Goal: Task Accomplishment & Management: Manage account settings

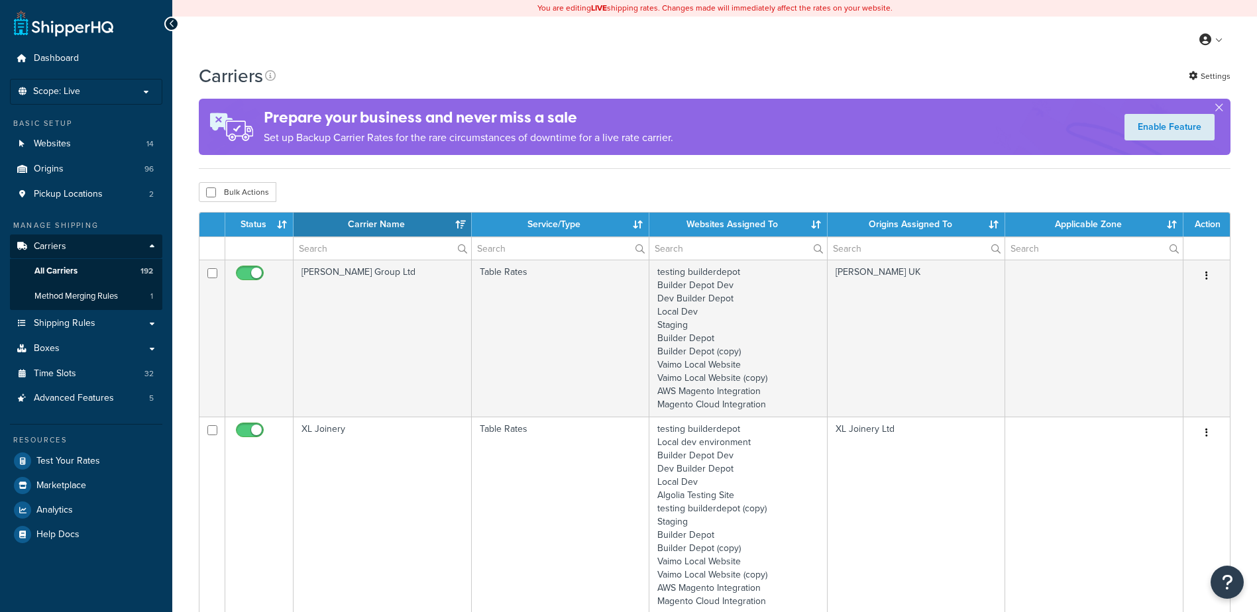
select select "15"
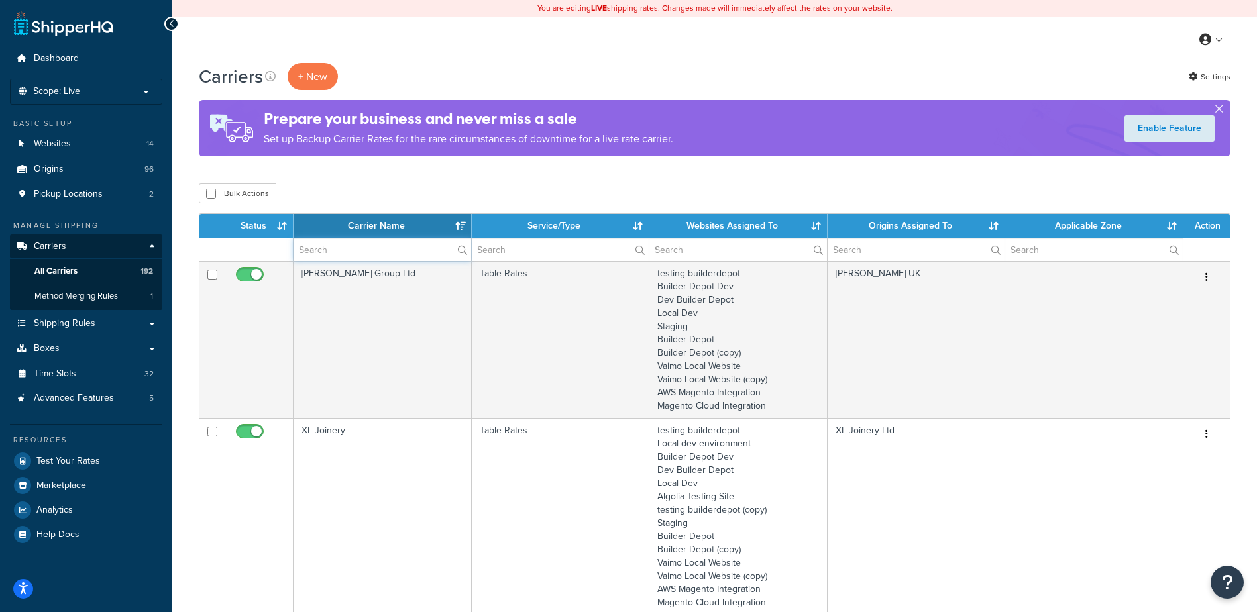
click at [334, 251] on input "text" at bounding box center [383, 250] width 178 height 23
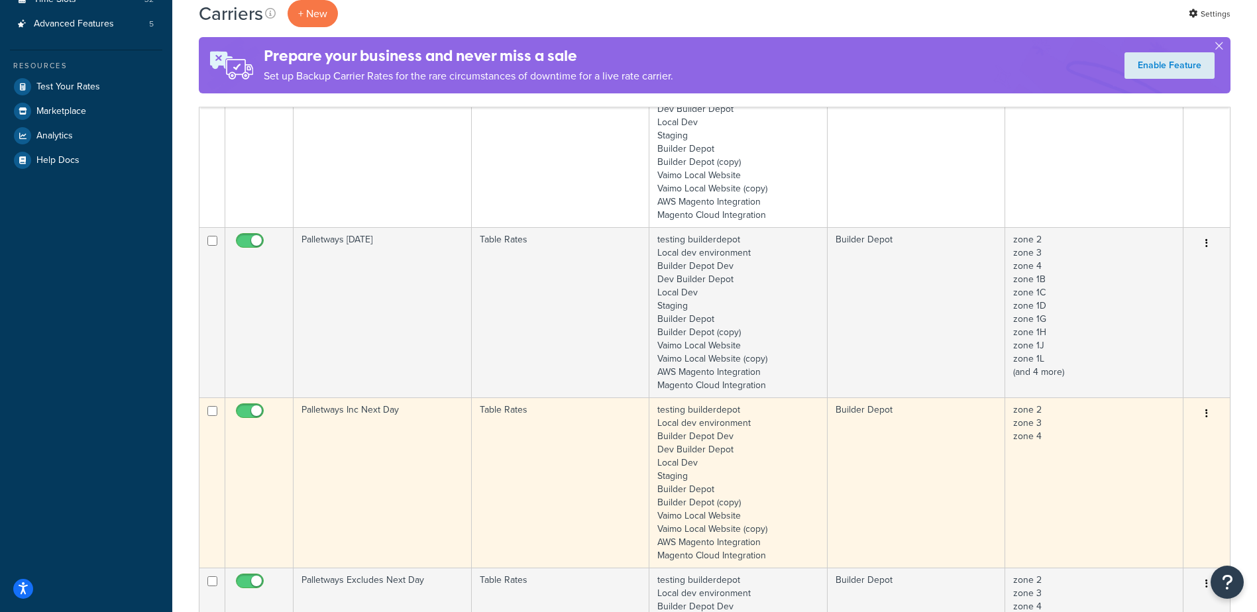
scroll to position [464, 0]
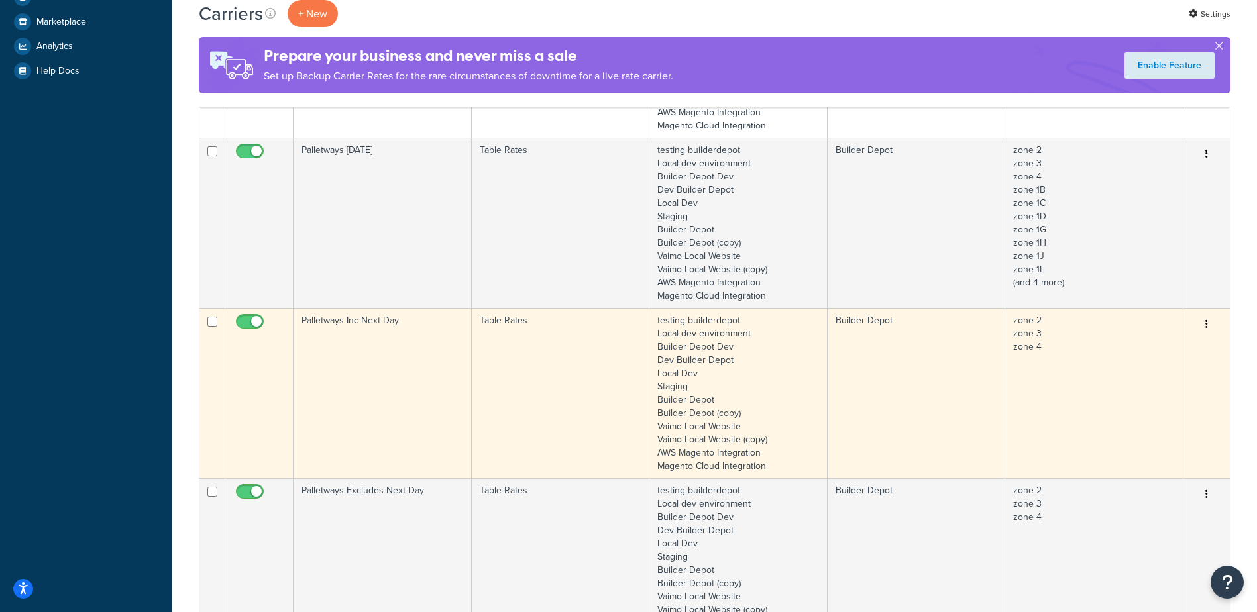
type input "palletways"
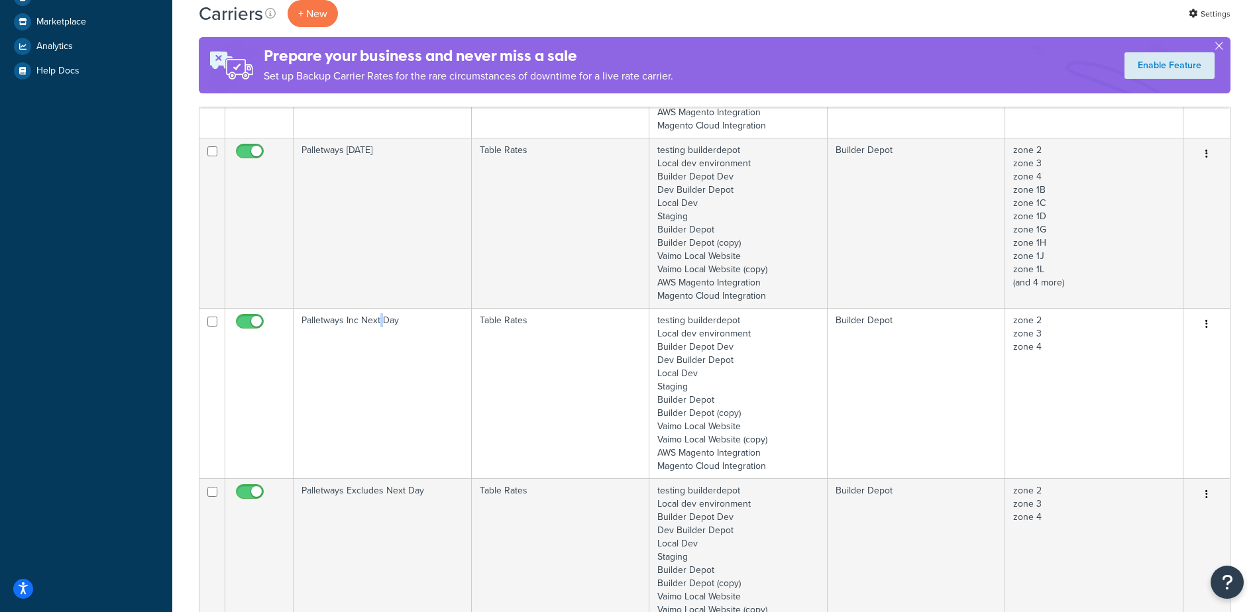
click at [380, 346] on td "Palletways Inc Next Day" at bounding box center [383, 393] width 178 height 170
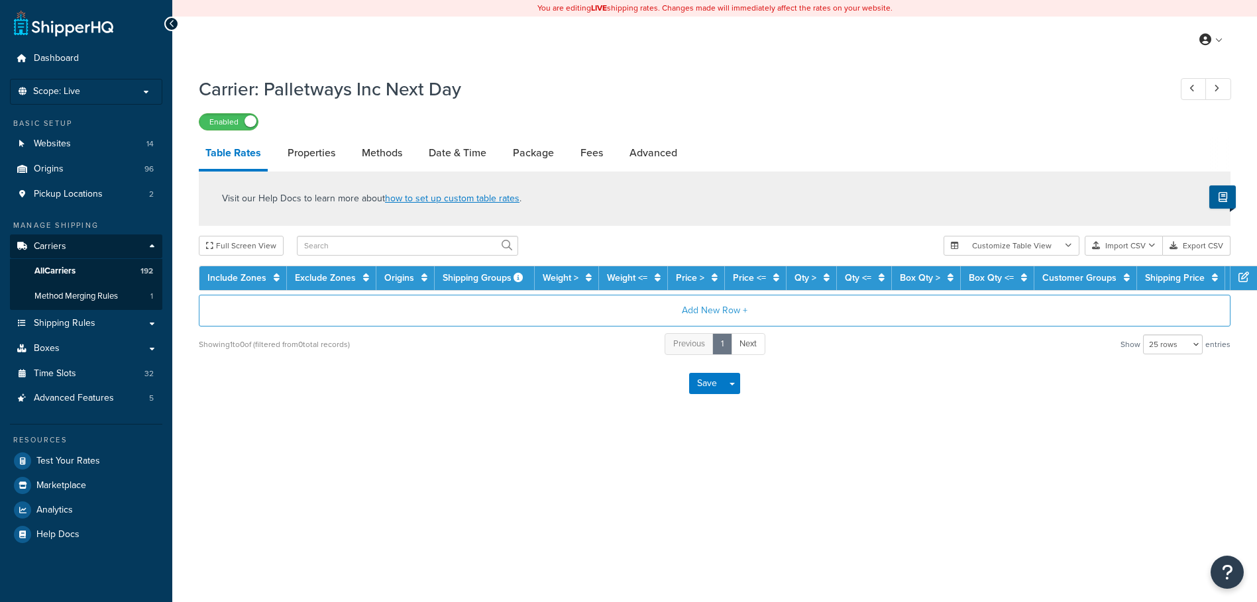
select select "25"
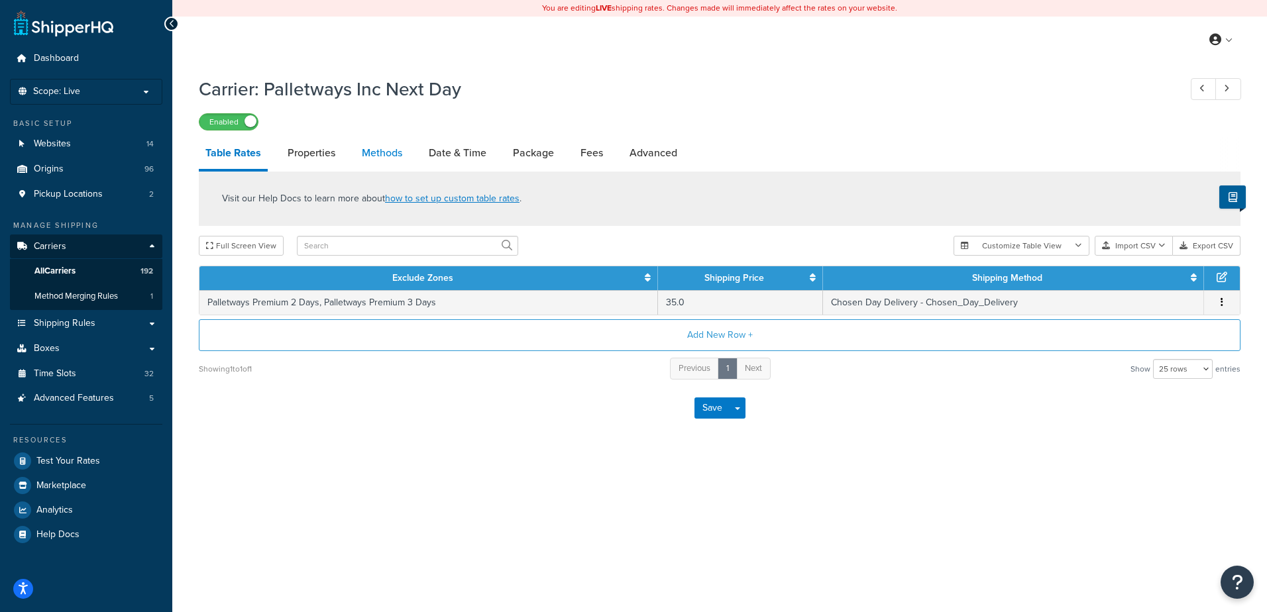
click at [393, 143] on link "Methods" at bounding box center [382, 153] width 54 height 32
select select "25"
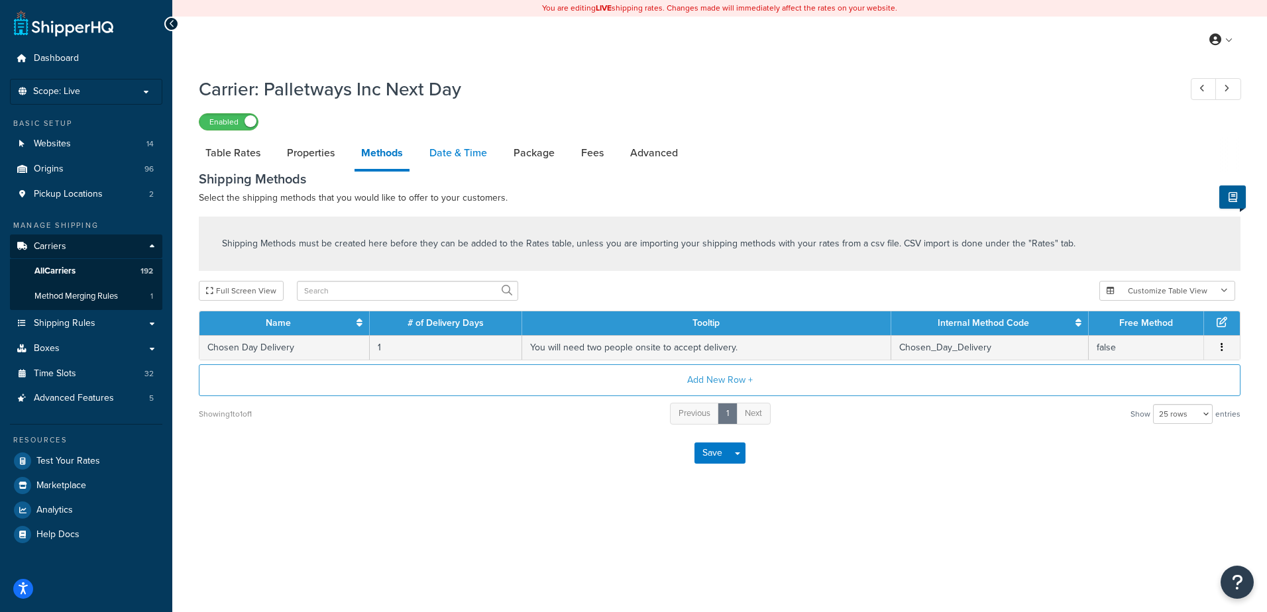
click at [443, 145] on link "Date & Time" at bounding box center [458, 153] width 71 height 32
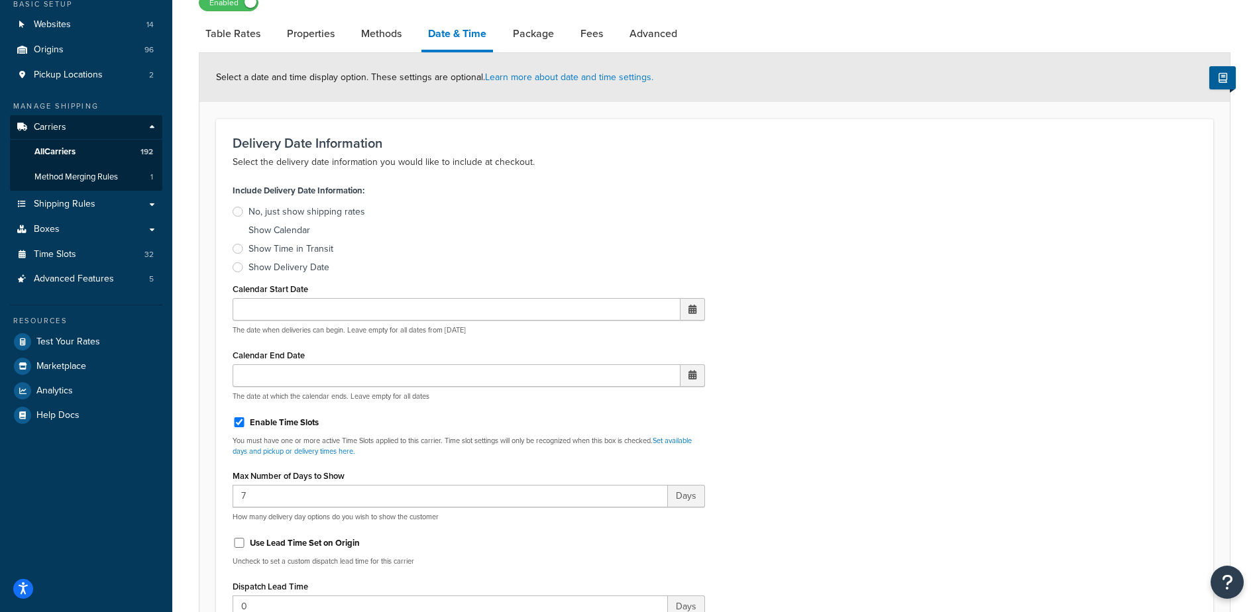
scroll to position [398, 0]
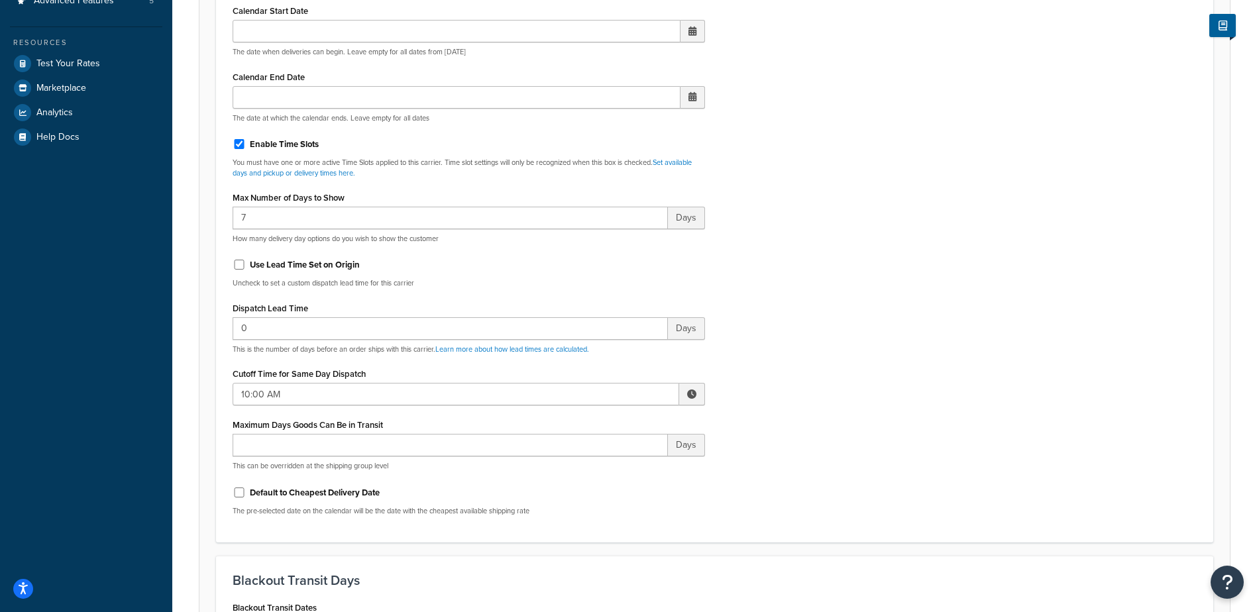
click at [691, 394] on span at bounding box center [691, 394] width 9 height 9
click at [596, 461] on span "▼" at bounding box center [594, 463] width 27 height 27
type input "9:00 AM"
click at [848, 378] on div "Include Delivery Date Information: No, just show shipping rates Show Calendar S…" at bounding box center [715, 215] width 984 height 624
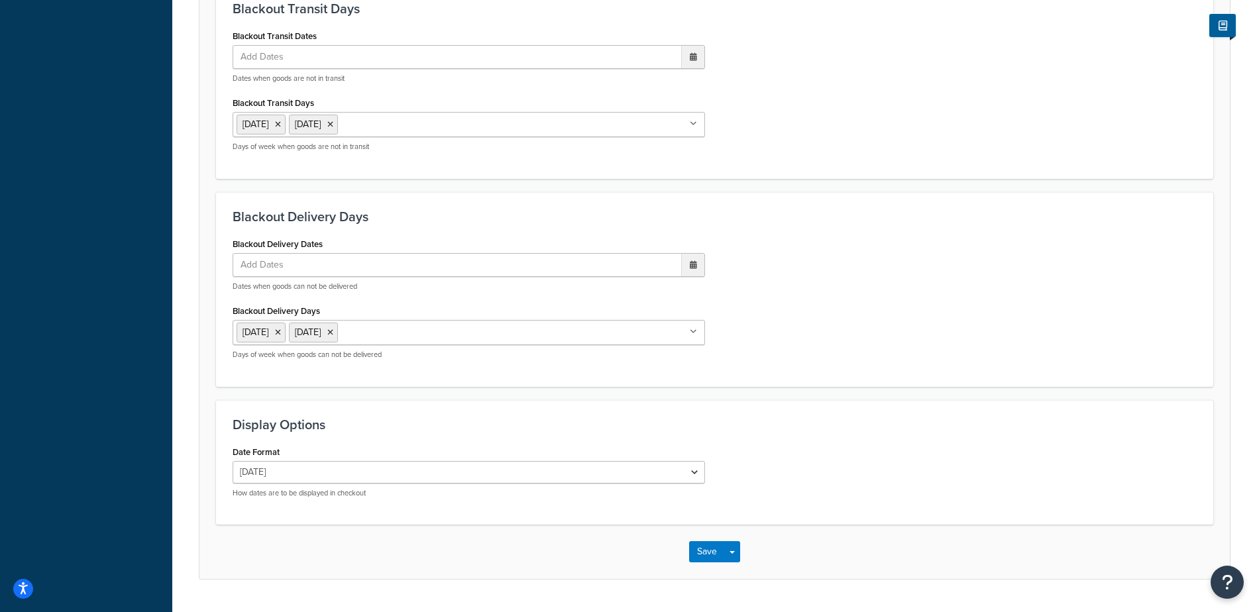
scroll to position [1003, 0]
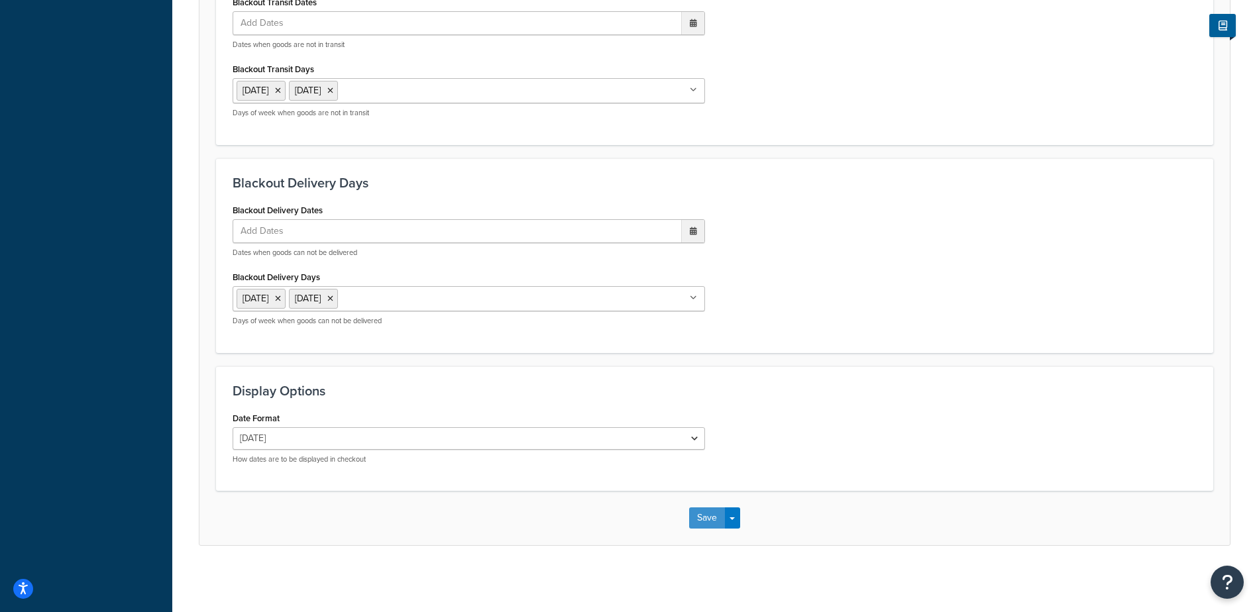
click at [698, 518] on button "Save" at bounding box center [707, 518] width 36 height 21
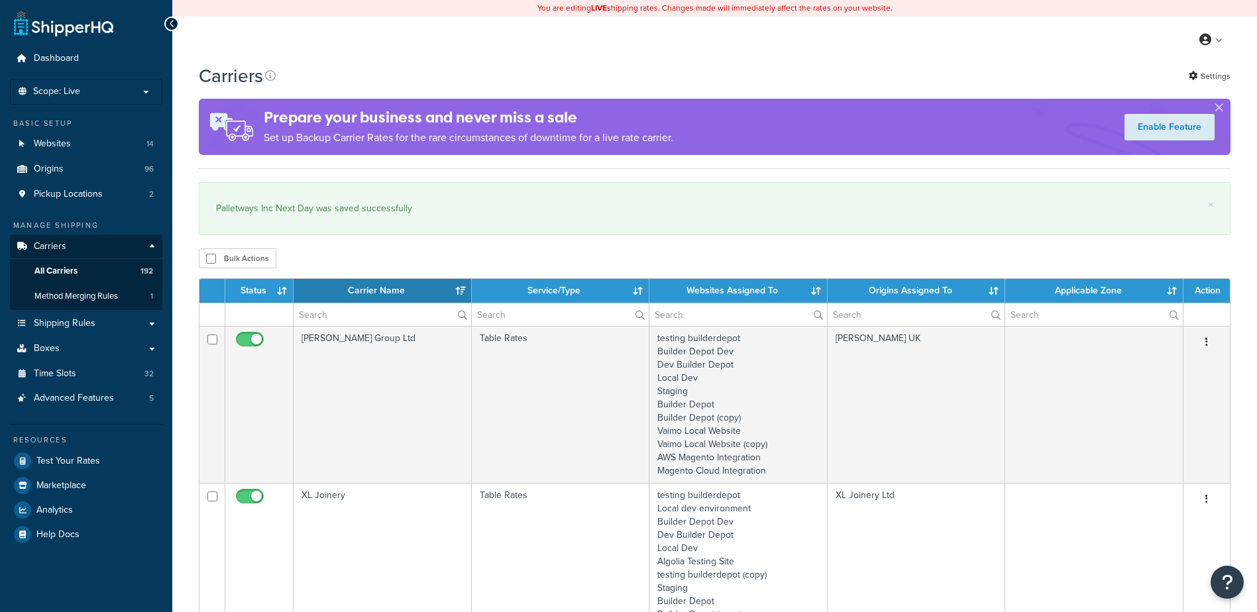
select select "15"
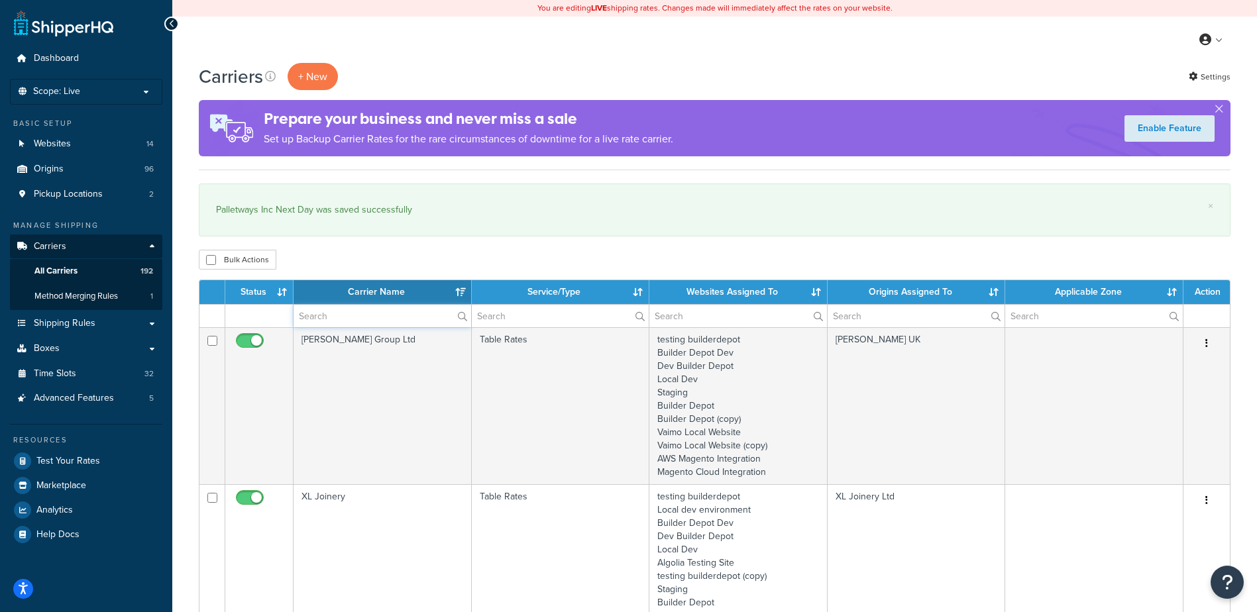
click at [343, 321] on input "text" at bounding box center [383, 316] width 178 height 23
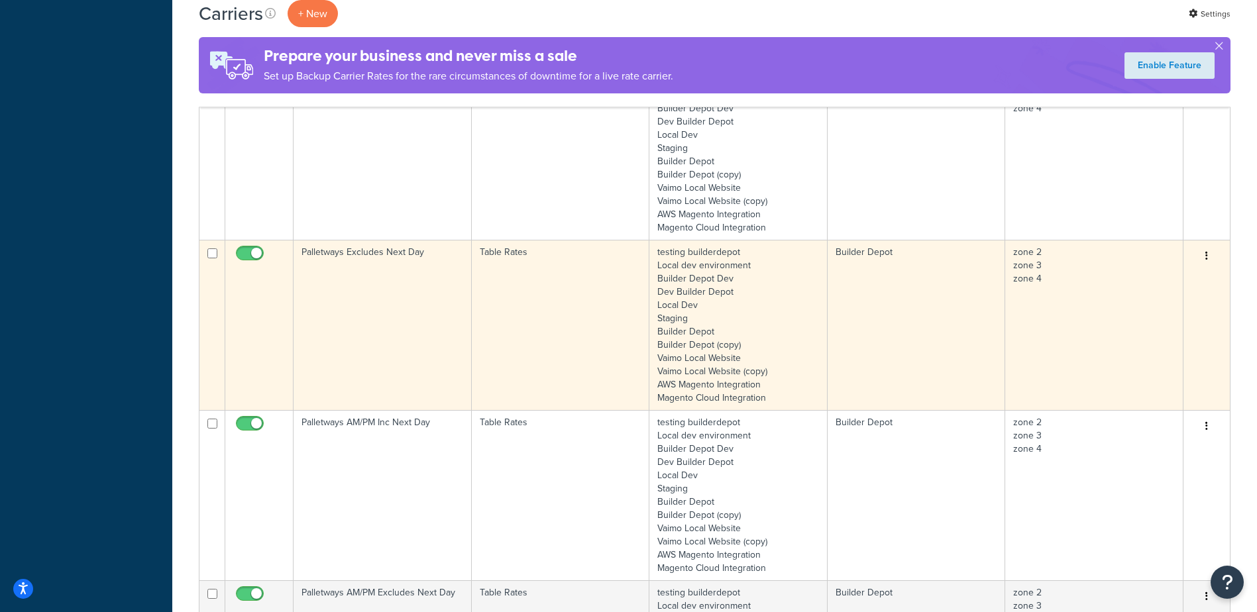
scroll to position [928, 0]
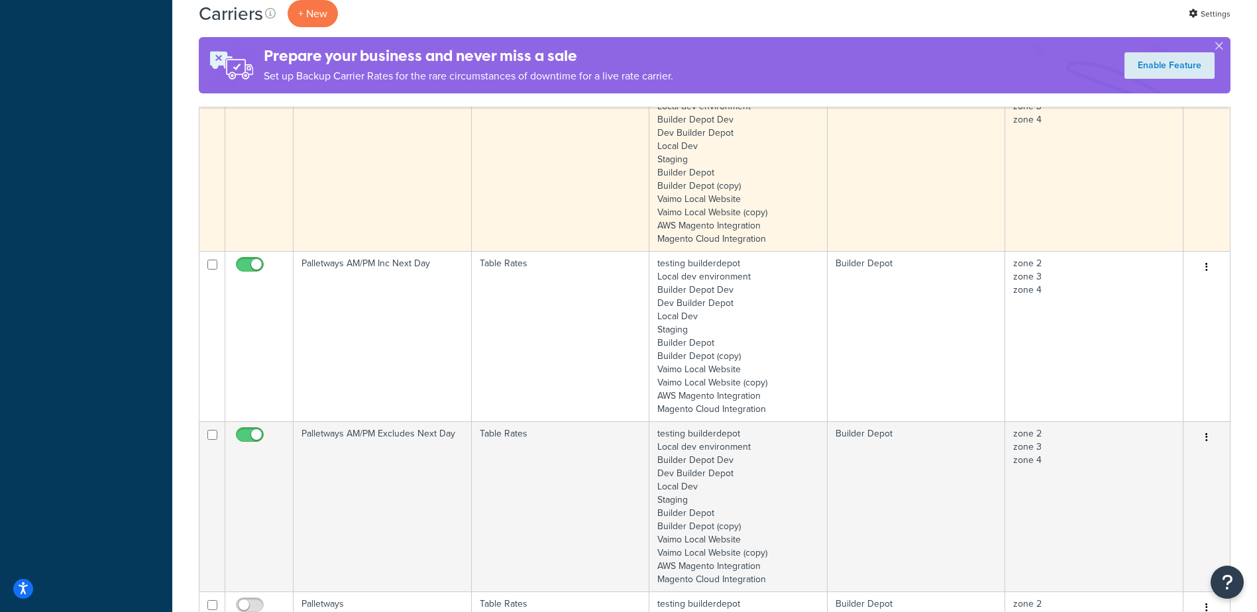
type input "palletways"
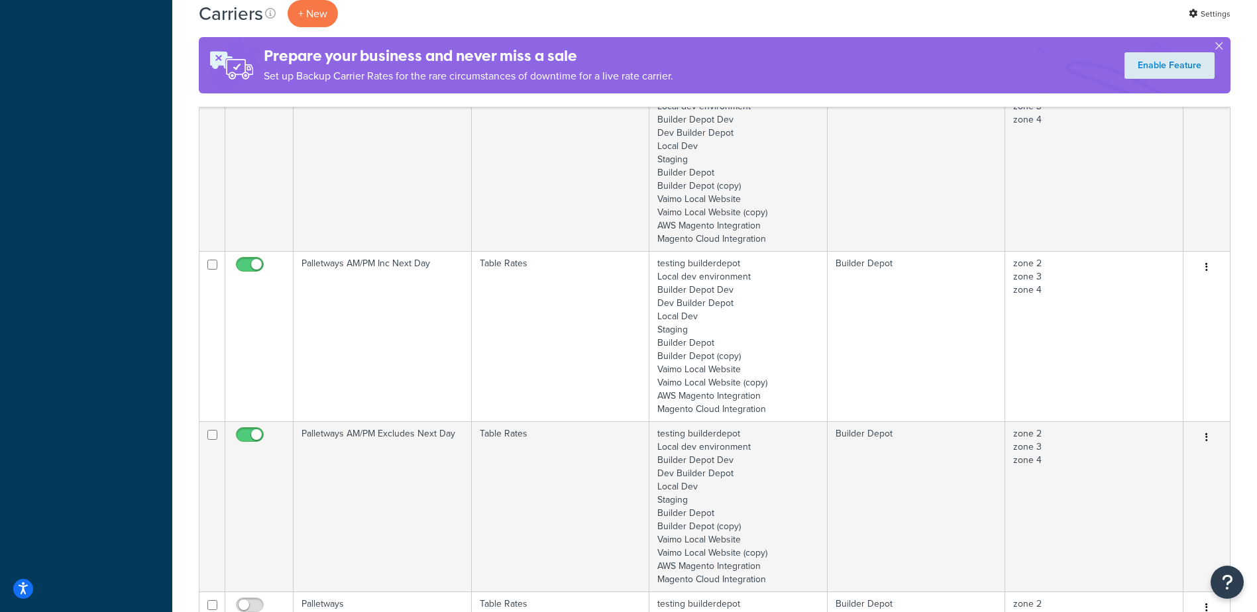
click at [368, 306] on td "Palletways AM/PM Inc Next Day" at bounding box center [383, 336] width 178 height 170
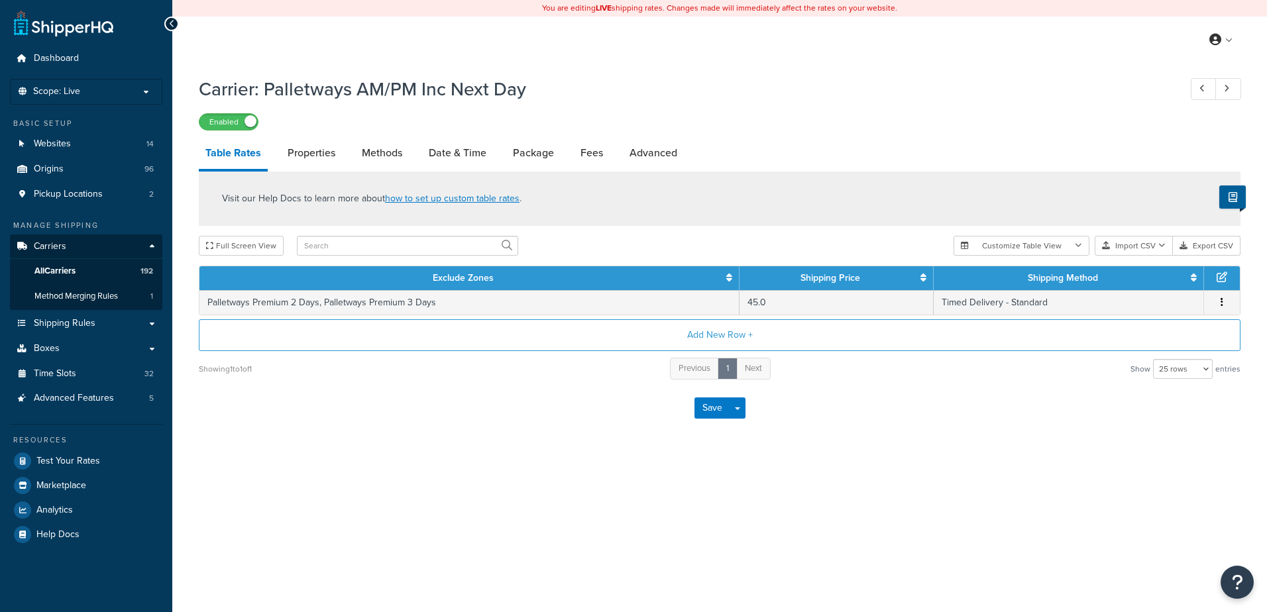
select select "25"
drag, startPoint x: 0, startPoint y: 0, endPoint x: 372, endPoint y: 139, distance: 396.9
click at [372, 139] on link "Methods" at bounding box center [382, 153] width 54 height 32
select select "25"
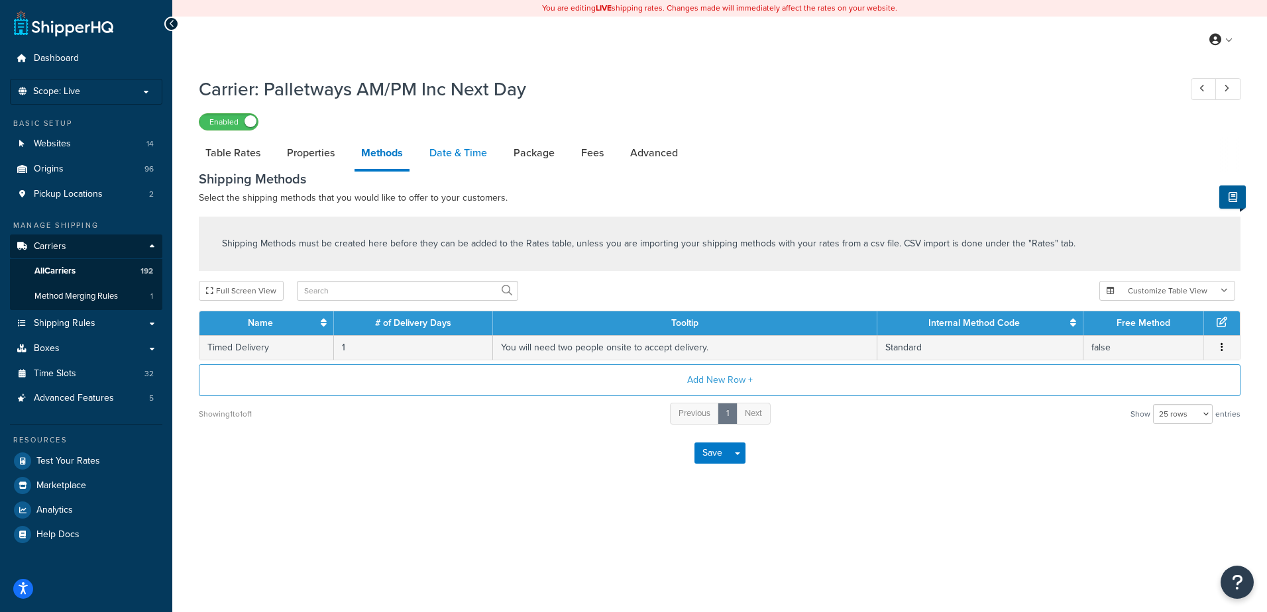
click at [479, 152] on link "Date & Time" at bounding box center [458, 153] width 71 height 32
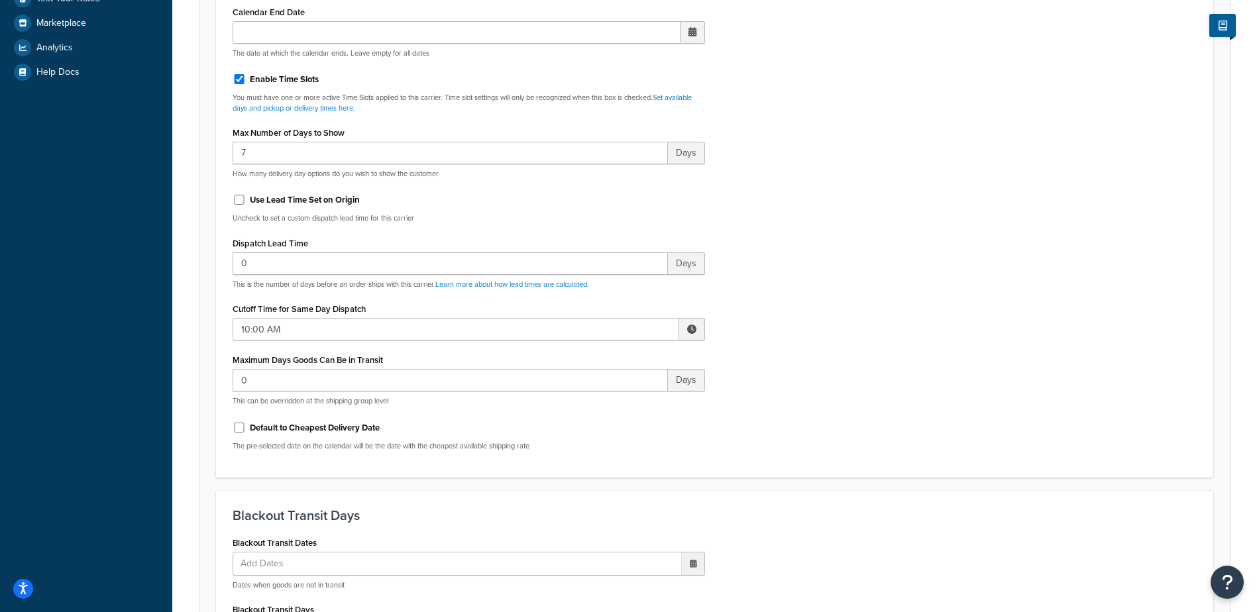
scroll to position [464, 0]
click at [694, 332] on span at bounding box center [691, 327] width 9 height 9
click at [589, 400] on span "▼" at bounding box center [594, 397] width 27 height 27
type input "9:00 AM"
click at [816, 342] on div "Include Delivery Date Information: No, just show shipping rates Show Calendar S…" at bounding box center [715, 148] width 984 height 624
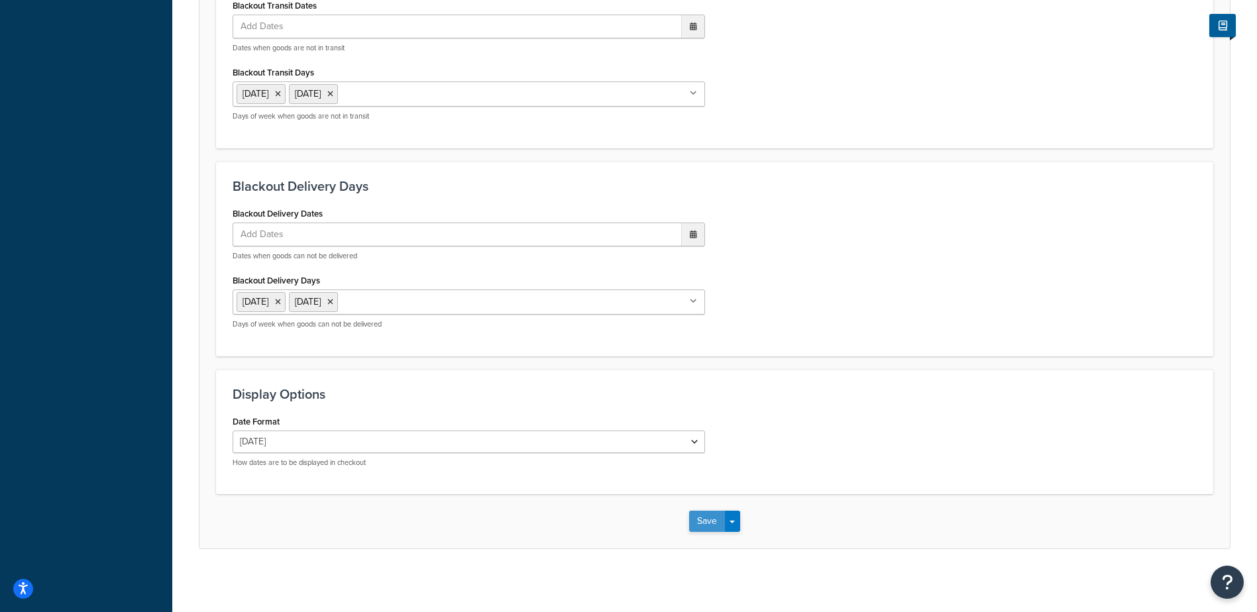
scroll to position [1003, 0]
click at [699, 516] on button "Save" at bounding box center [707, 518] width 36 height 21
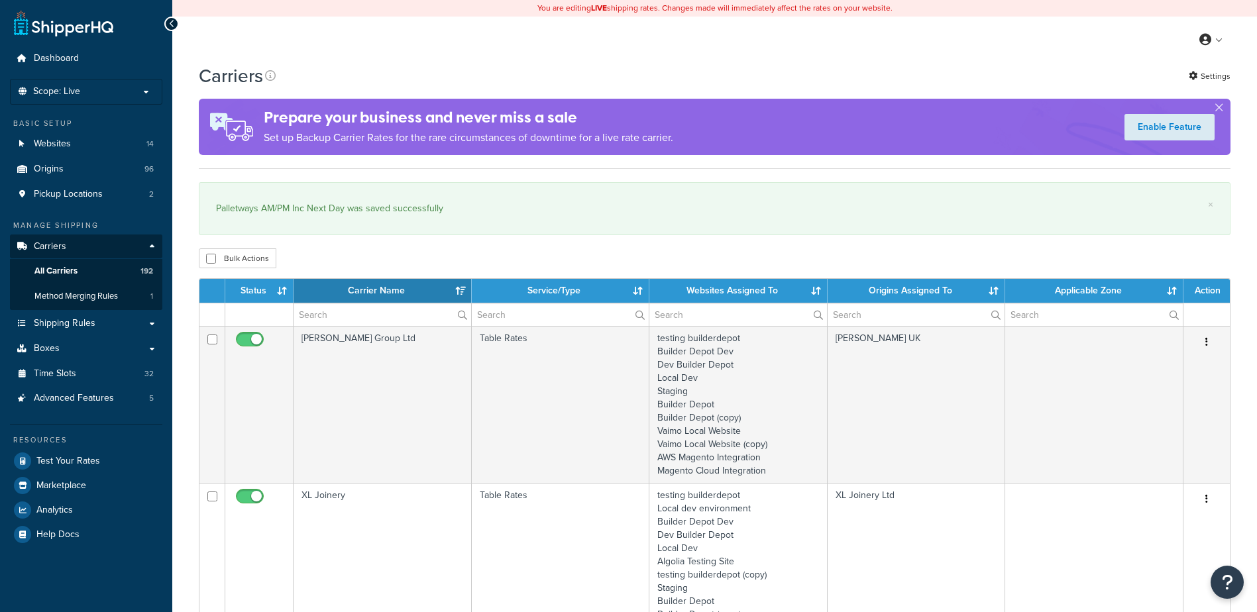
select select "15"
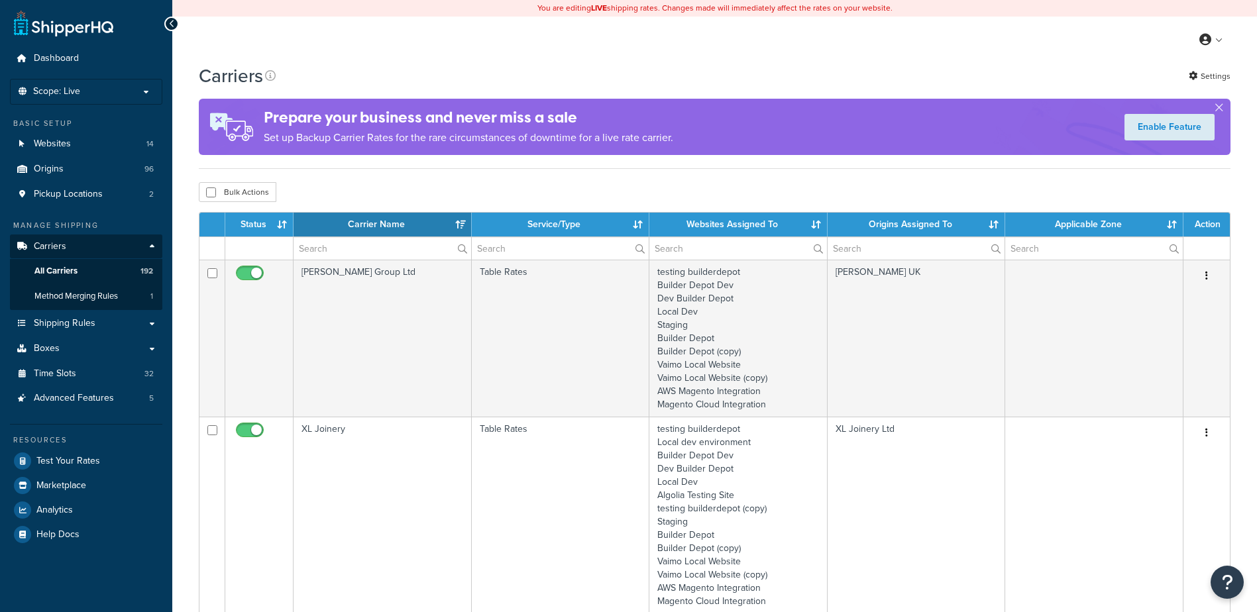
select select "15"
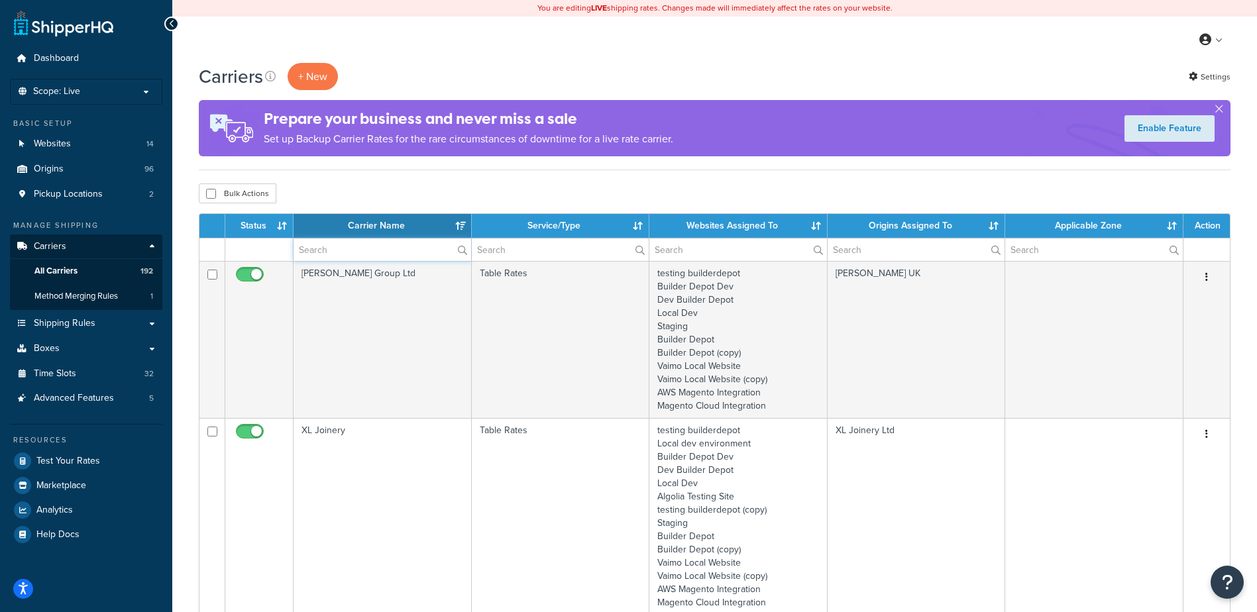
click at [323, 250] on input "text" at bounding box center [383, 250] width 178 height 23
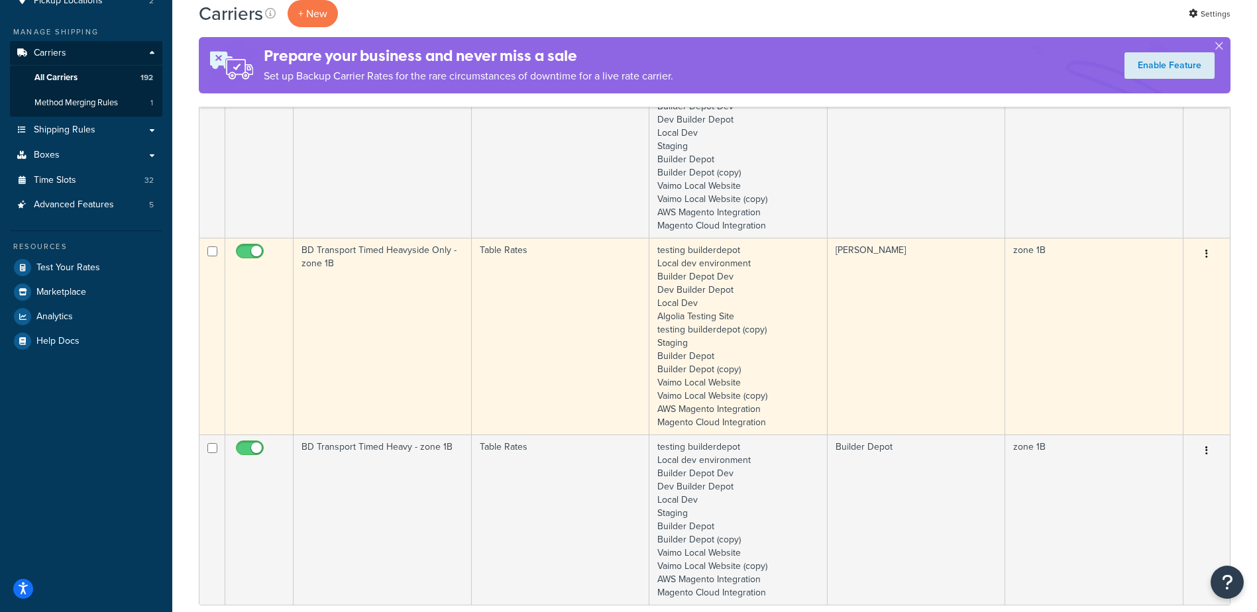
scroll to position [199, 0]
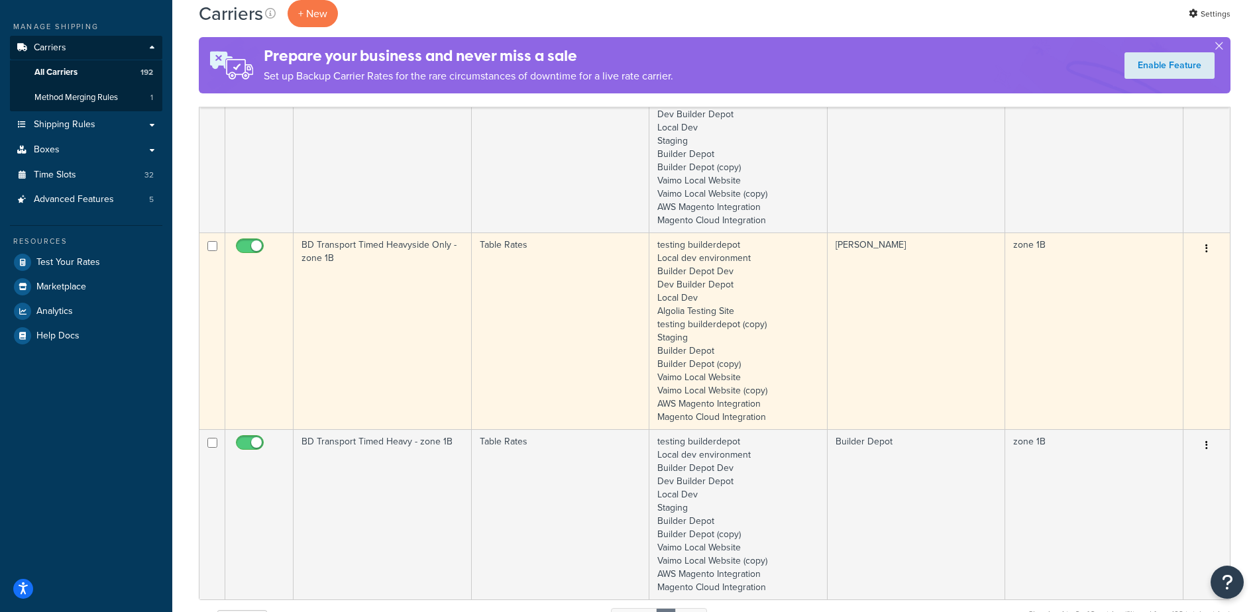
type input "1b"
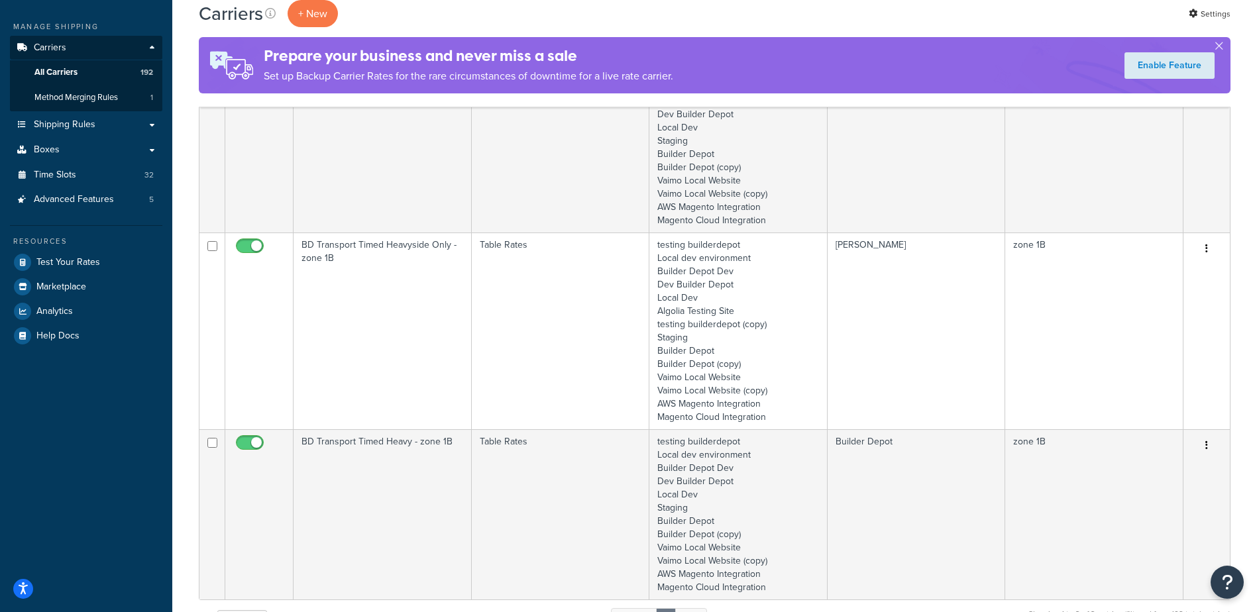
click at [401, 278] on td "BD Transport Timed Heavyside Only - zone 1B" at bounding box center [383, 331] width 178 height 197
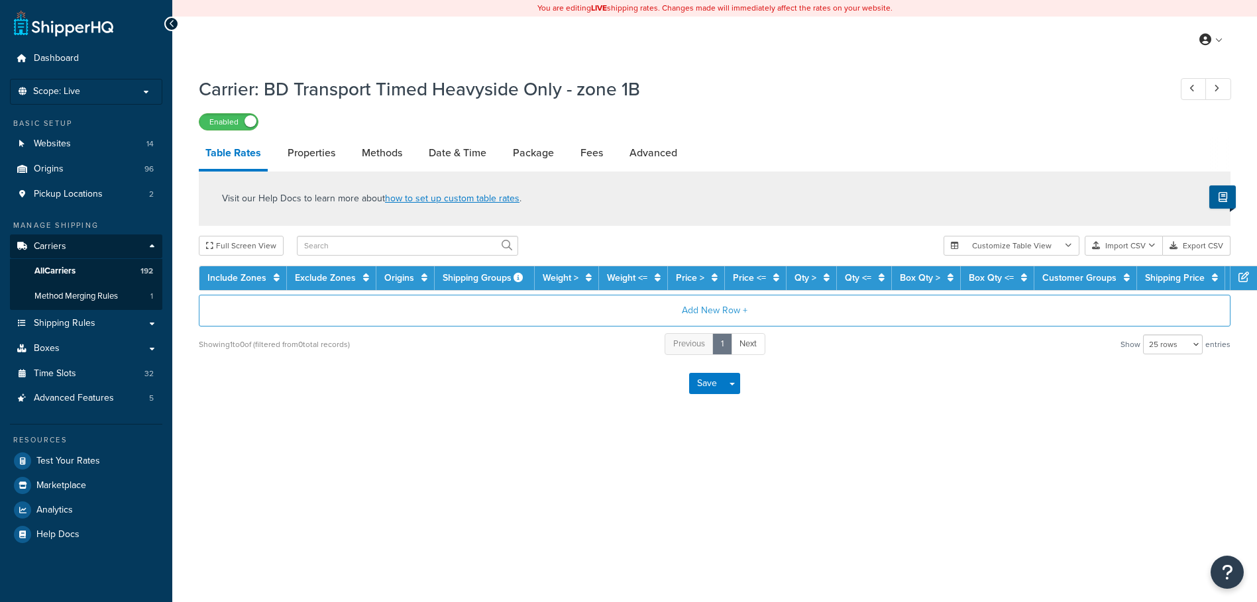
select select "25"
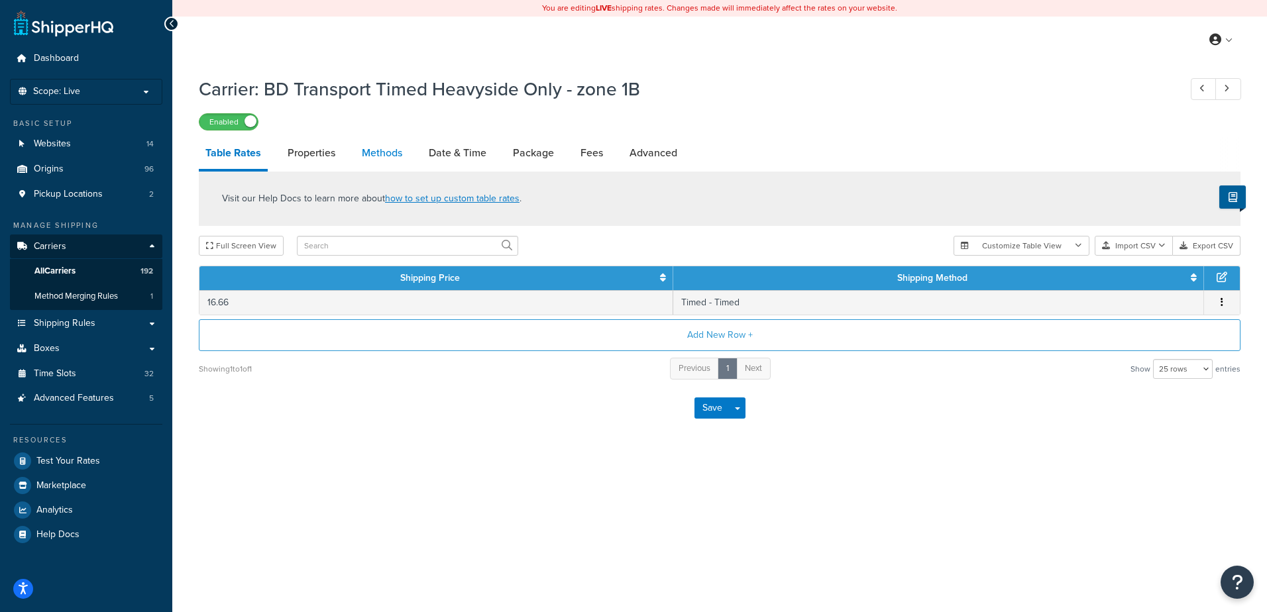
click at [386, 164] on link "Methods" at bounding box center [382, 153] width 54 height 32
select select "25"
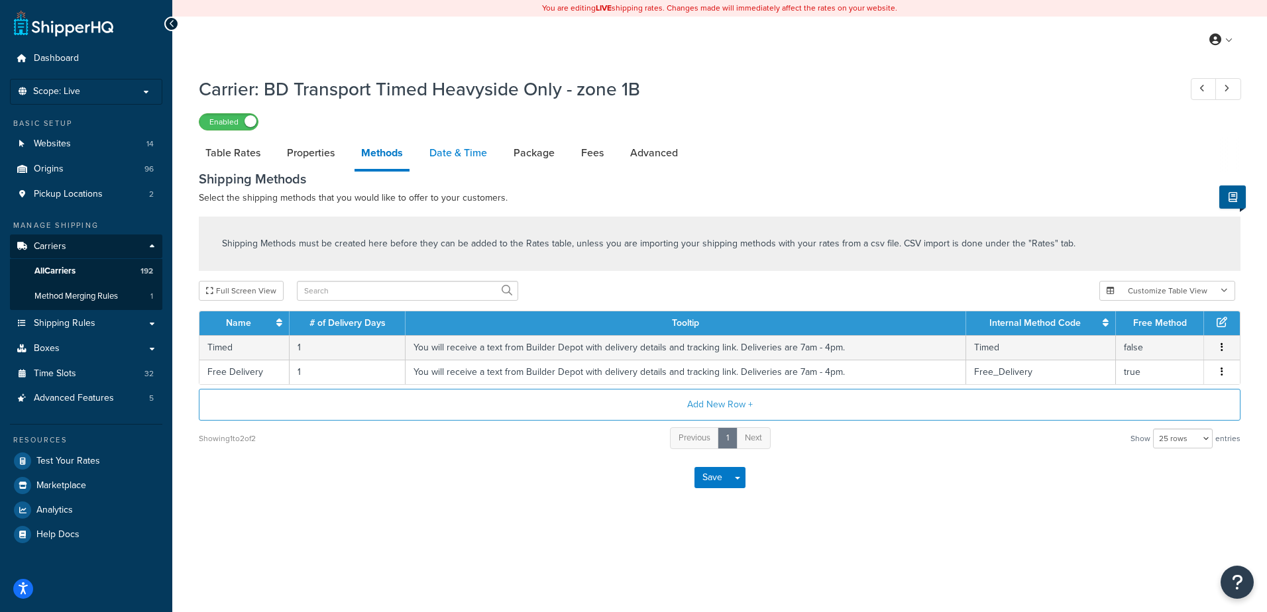
click at [433, 152] on link "Date & Time" at bounding box center [458, 153] width 71 height 32
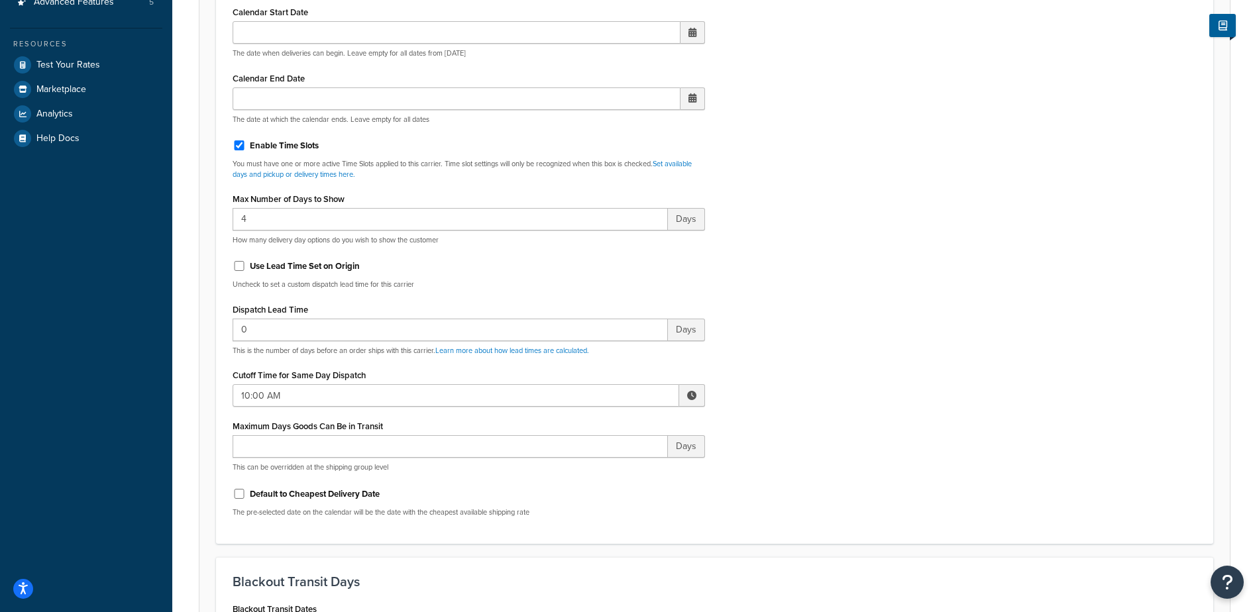
scroll to position [398, 0]
click at [698, 393] on span at bounding box center [692, 394] width 26 height 23
click at [600, 459] on span "▼" at bounding box center [594, 463] width 27 height 27
type input "8:00 AM"
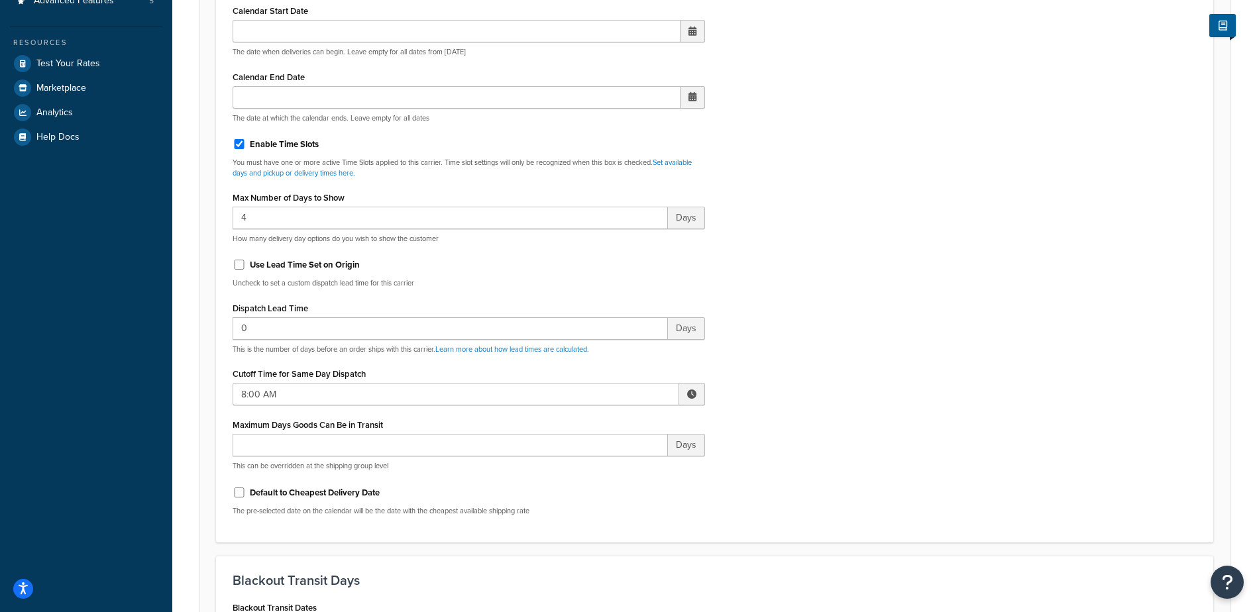
click at [846, 345] on div "Include Delivery Date Information: No, just show shipping rates Show Calendar S…" at bounding box center [715, 215] width 984 height 624
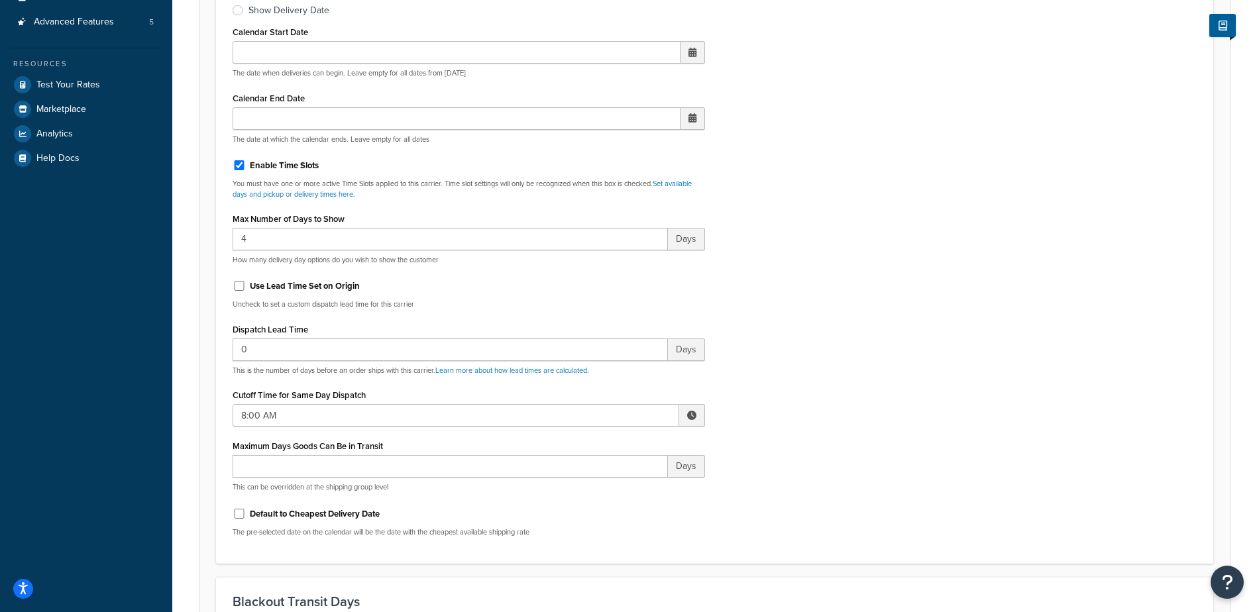
scroll to position [0, 0]
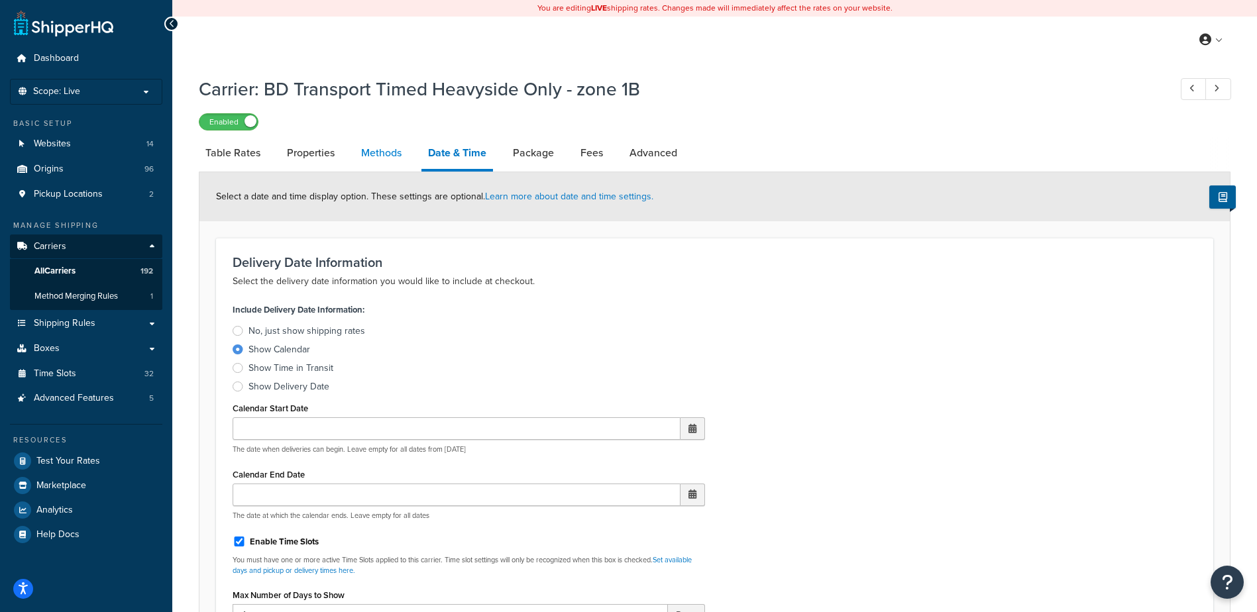
click at [378, 160] on link "Methods" at bounding box center [382, 153] width 54 height 32
select select "25"
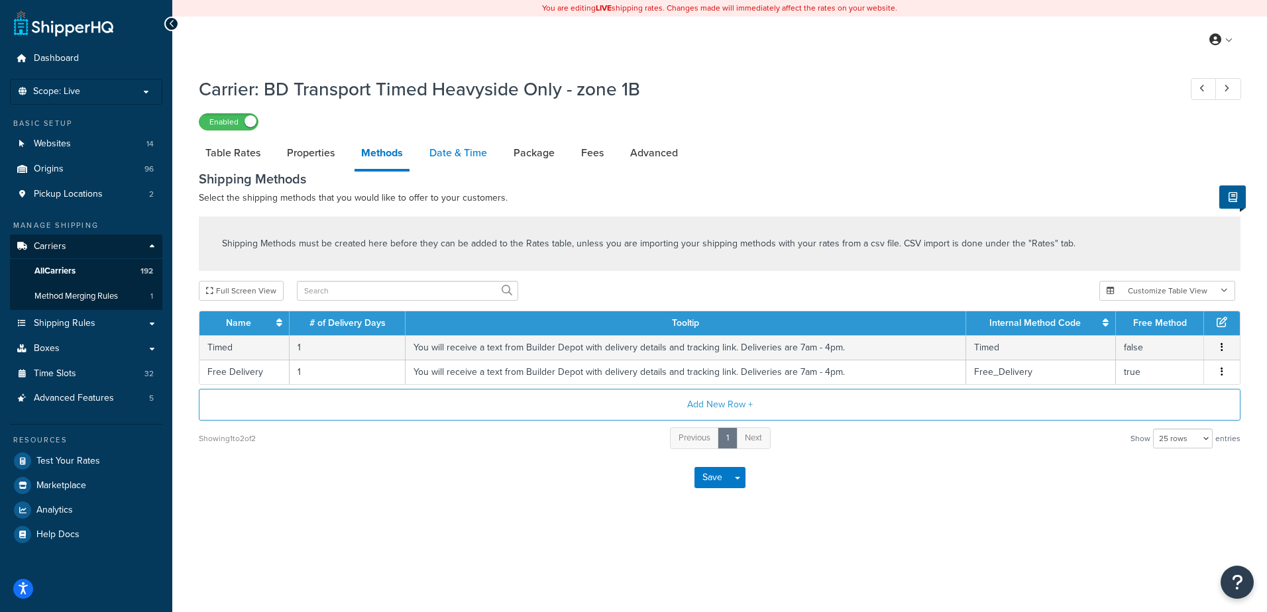
click at [456, 155] on link "Date & Time" at bounding box center [458, 153] width 71 height 32
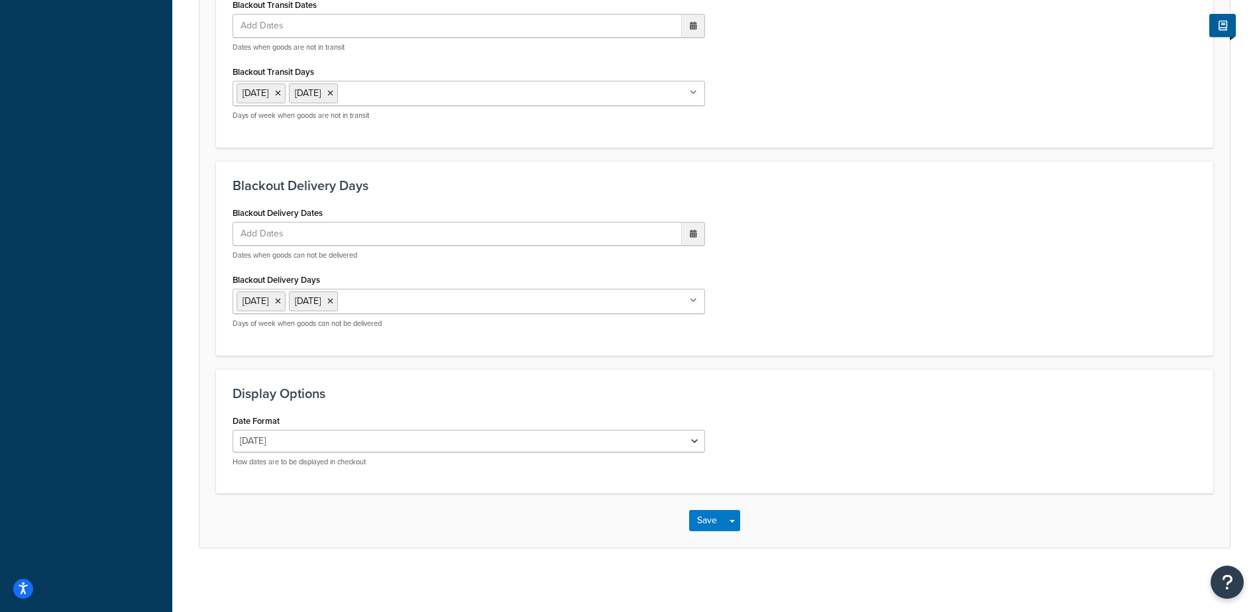
scroll to position [1003, 0]
click at [702, 517] on button "Save" at bounding box center [707, 518] width 36 height 21
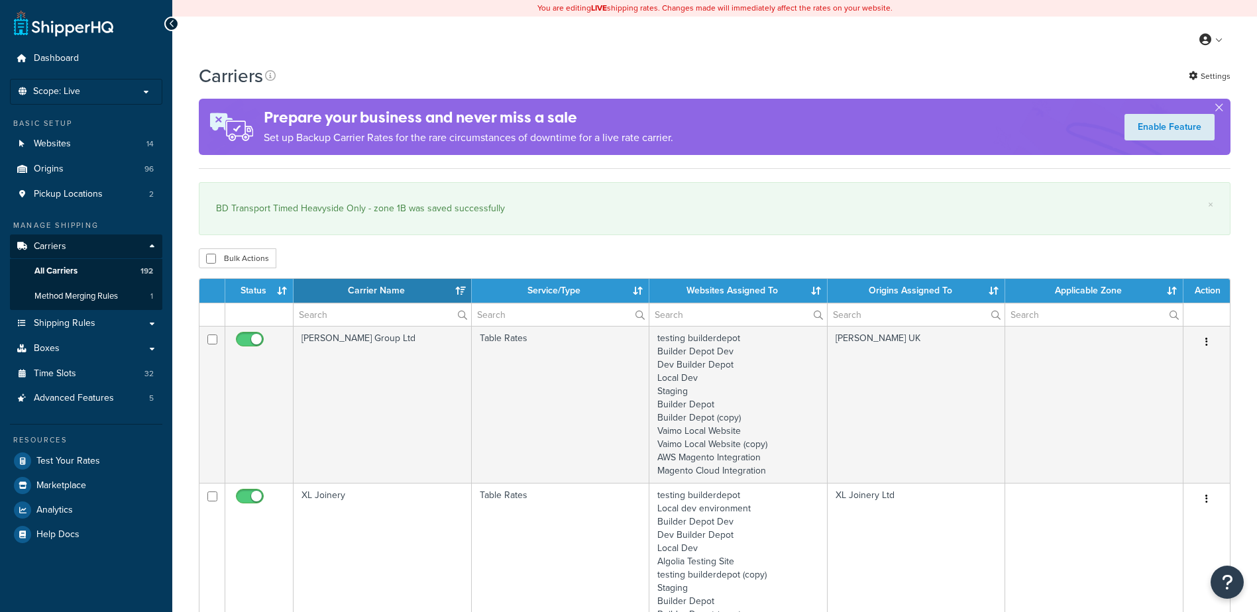
select select "15"
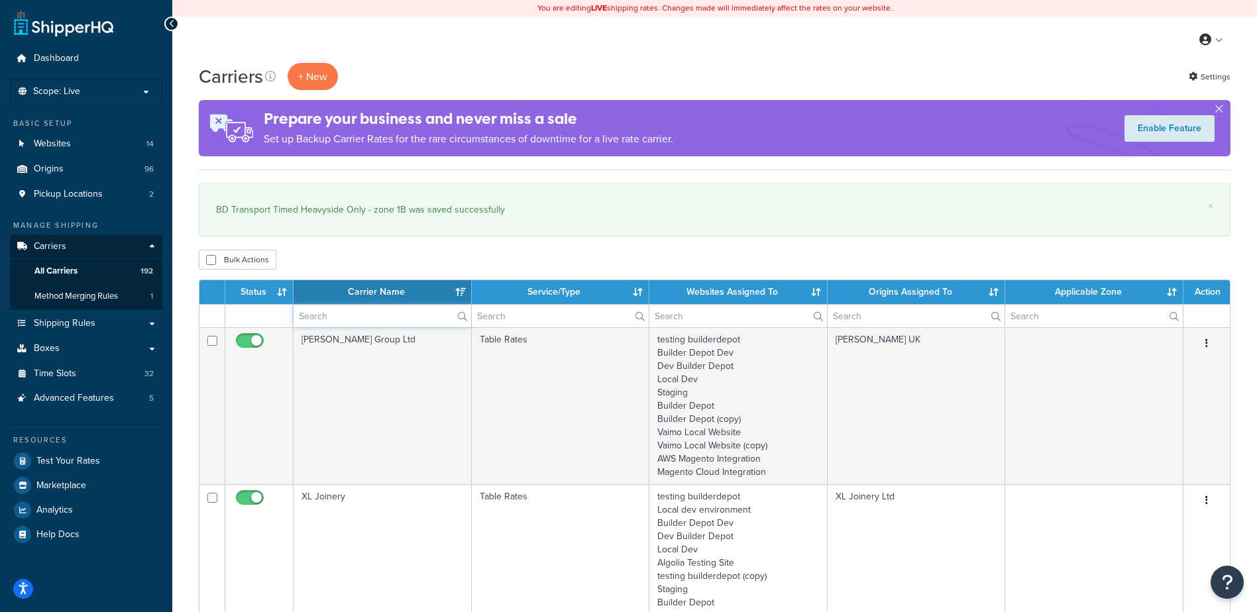
click at [326, 311] on input "text" at bounding box center [383, 316] width 178 height 23
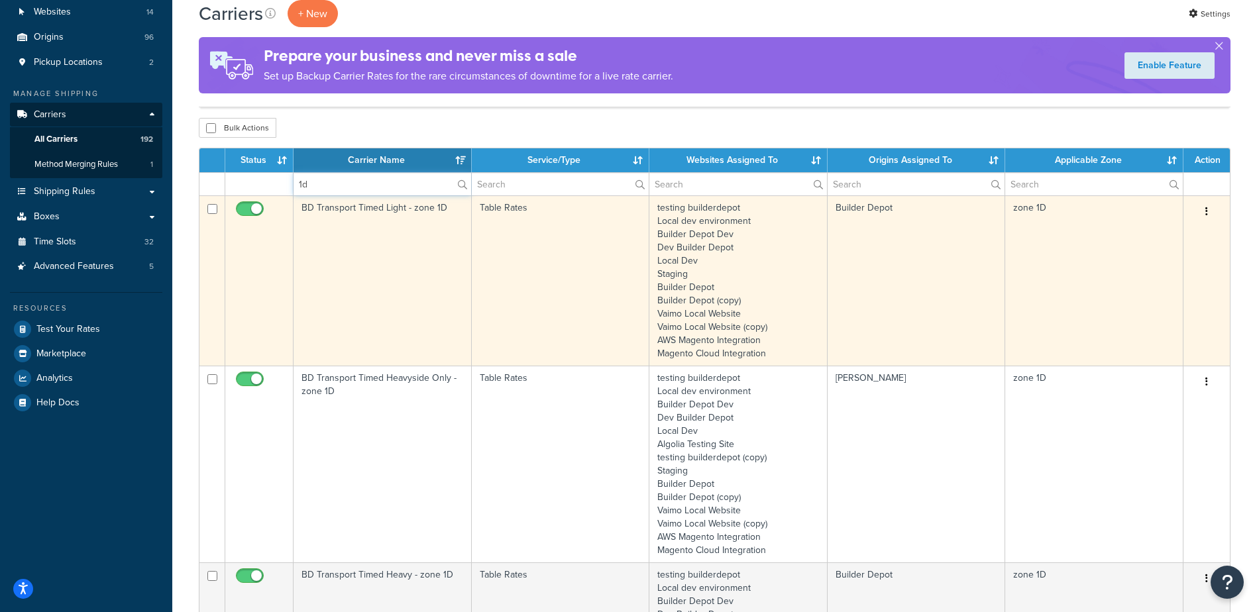
scroll to position [199, 0]
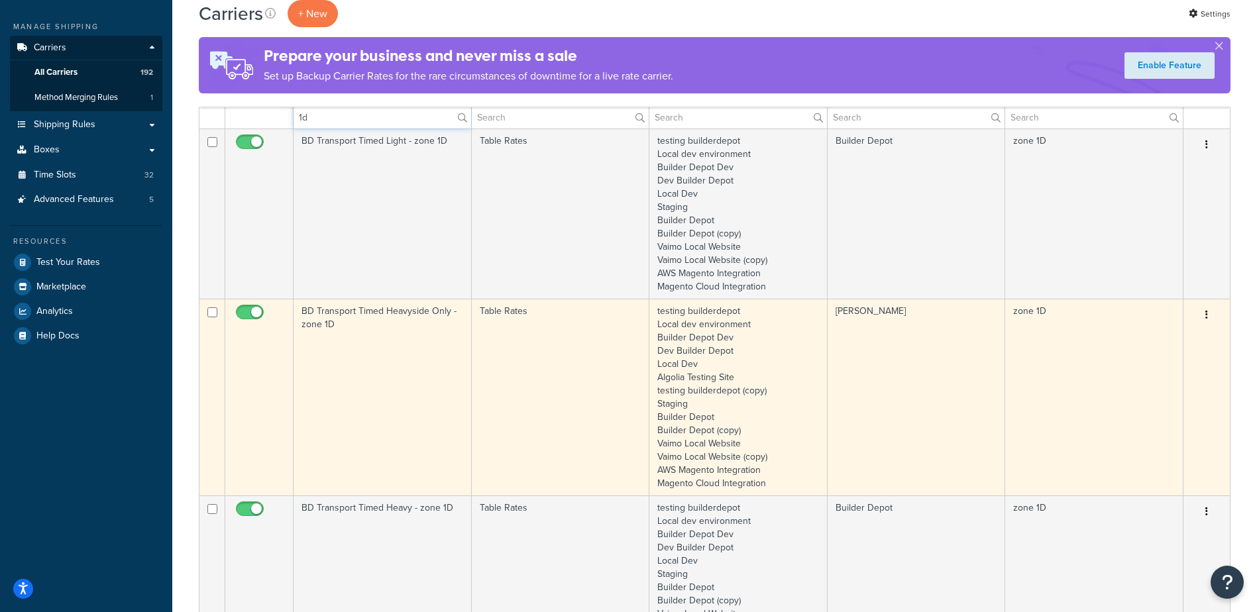
type input "1d"
click at [378, 376] on td "BD Transport Timed Heavyside Only - zone 1D" at bounding box center [383, 397] width 178 height 197
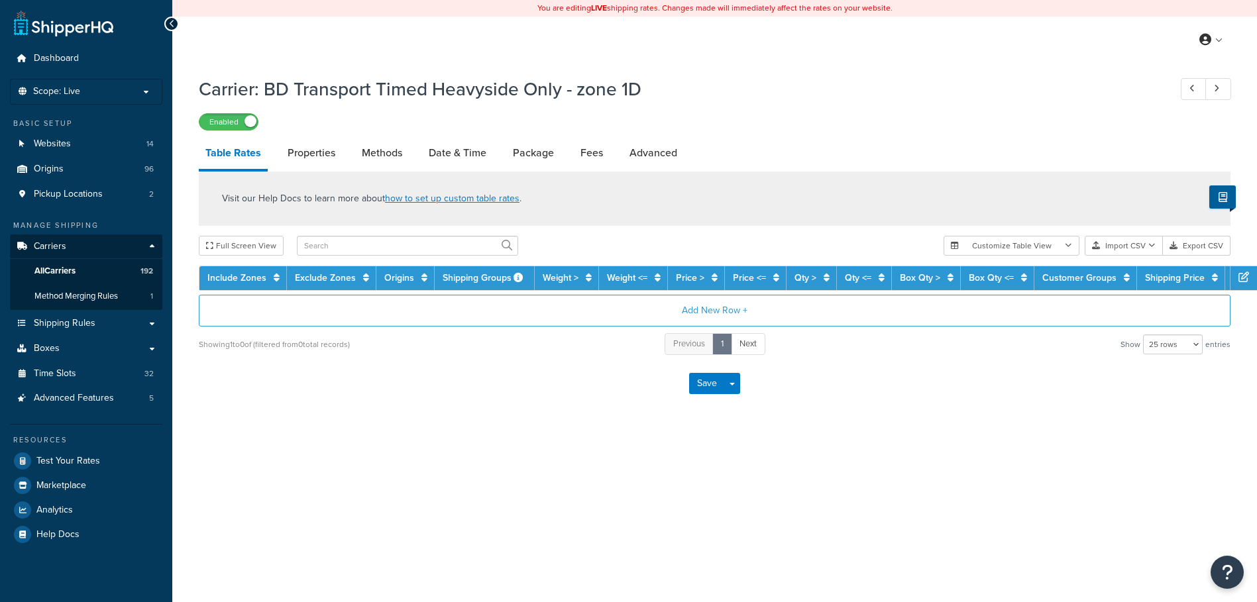
select select "25"
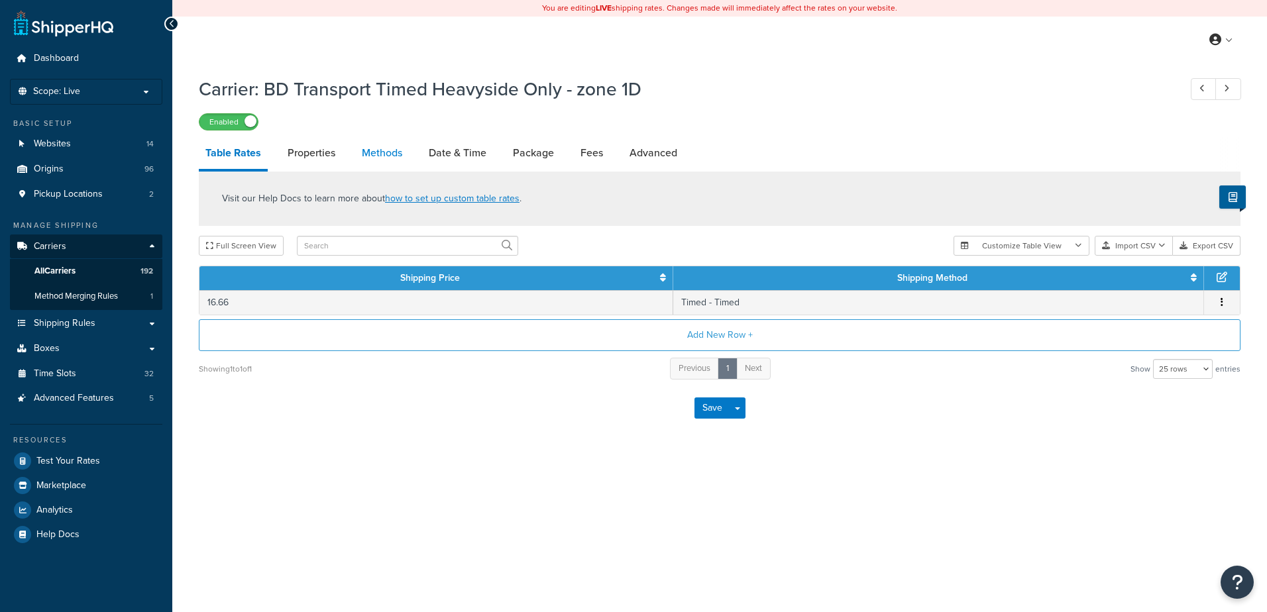
click at [394, 154] on link "Methods" at bounding box center [382, 153] width 54 height 32
select select "25"
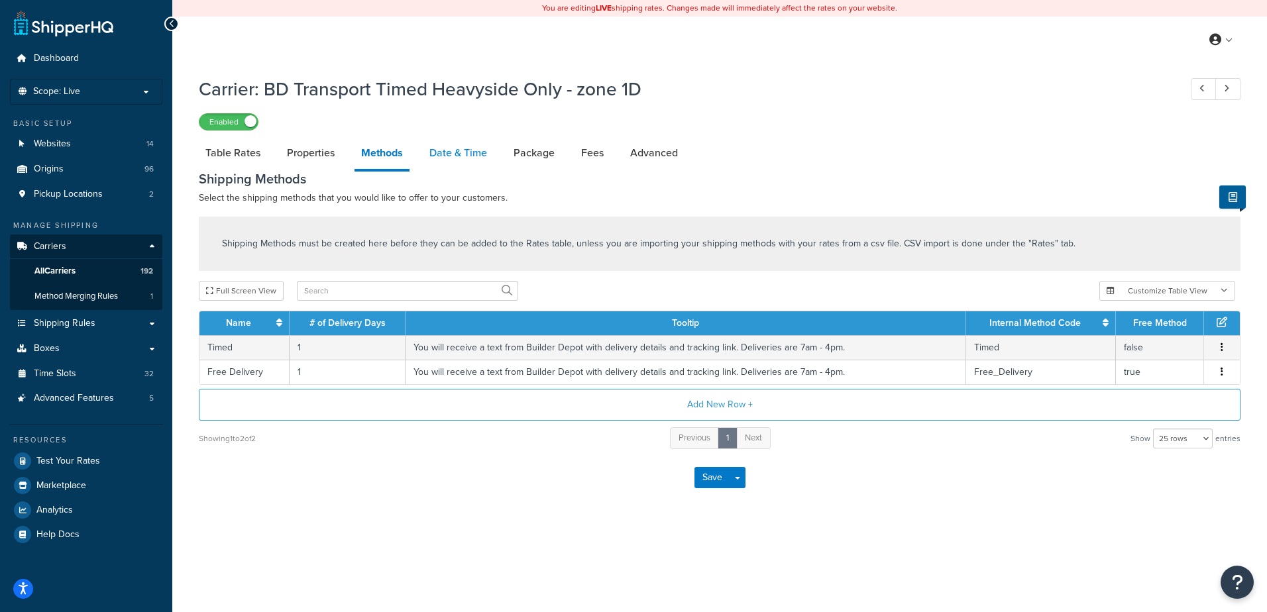
click at [455, 150] on link "Date & Time" at bounding box center [458, 153] width 71 height 32
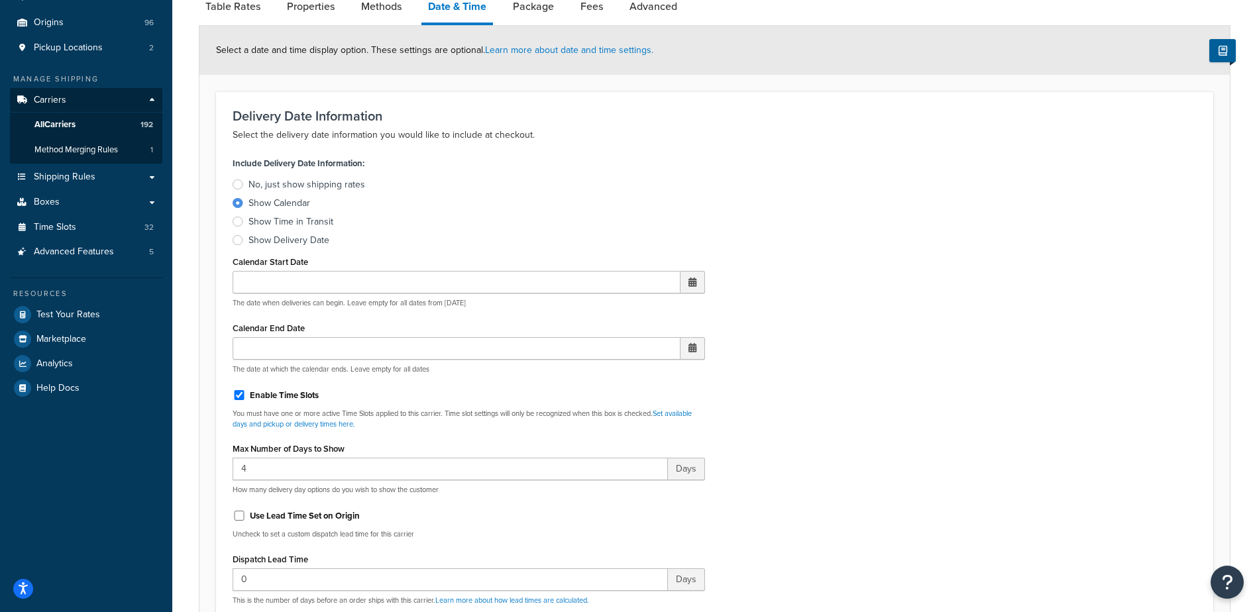
scroll to position [265, 0]
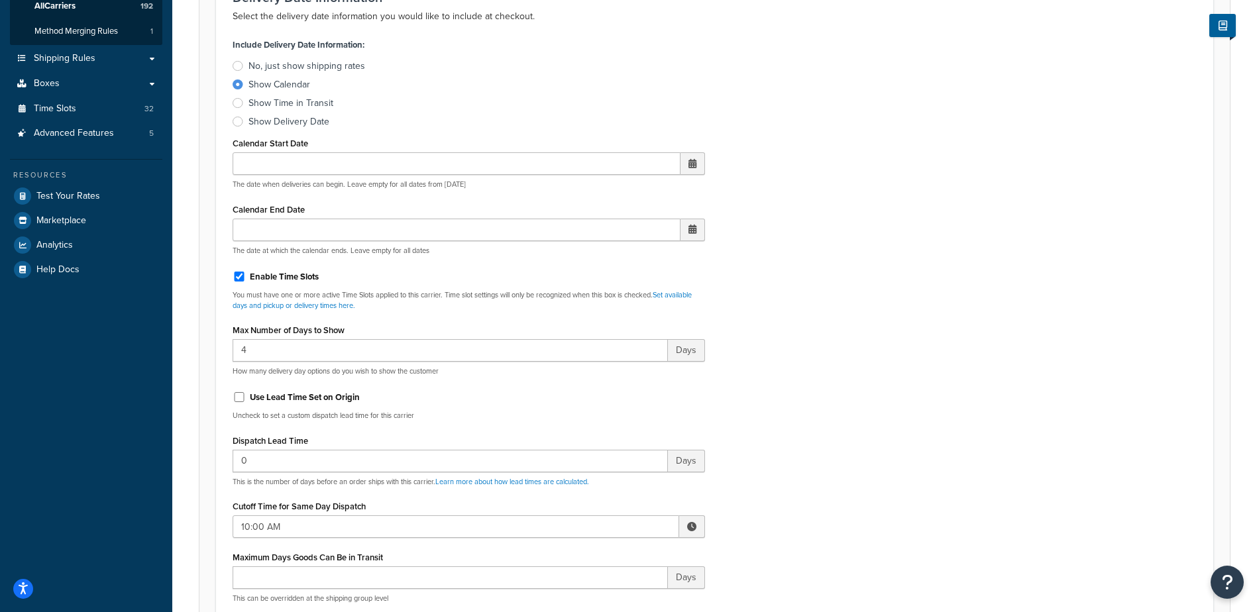
click at [693, 531] on span at bounding box center [691, 526] width 9 height 9
click at [589, 594] on span "▼" at bounding box center [594, 595] width 27 height 27
type input "8:00 AM"
click at [787, 479] on div "Include Delivery Date Information: No, just show shipping rates Show Calendar S…" at bounding box center [715, 347] width 984 height 624
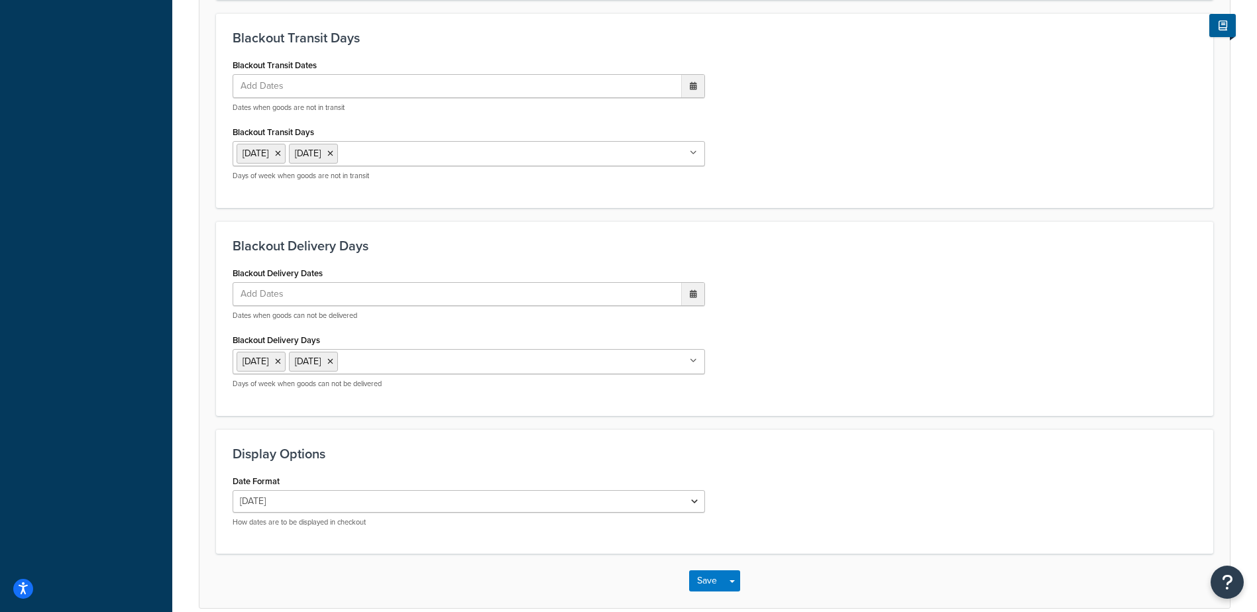
scroll to position [1003, 0]
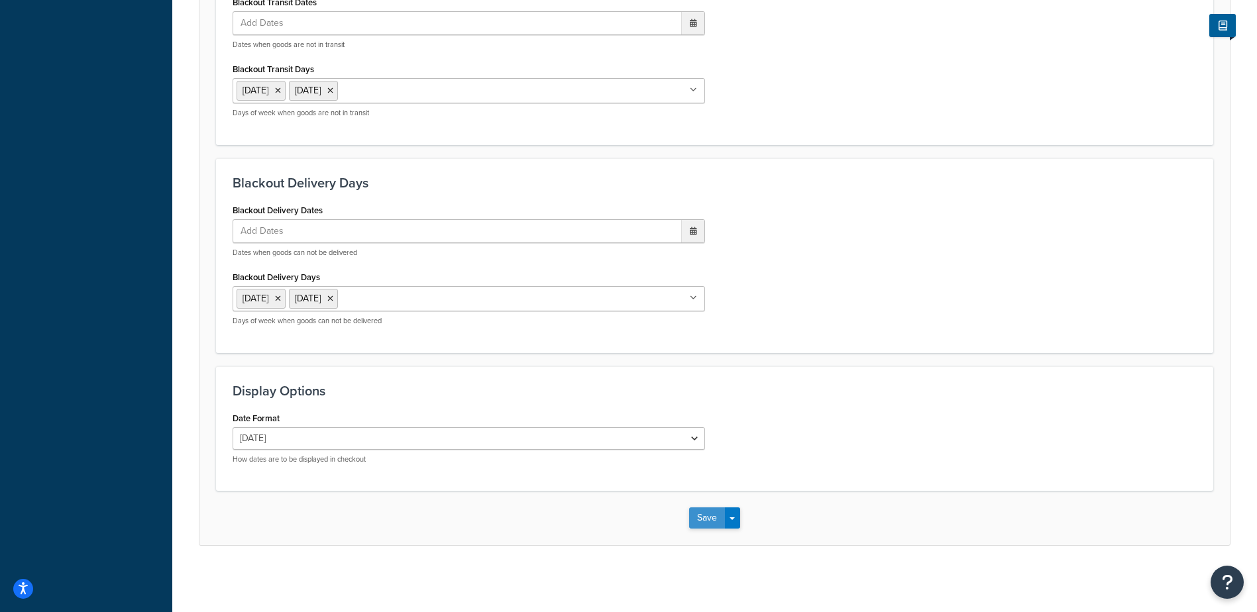
click at [701, 522] on button "Save" at bounding box center [707, 518] width 36 height 21
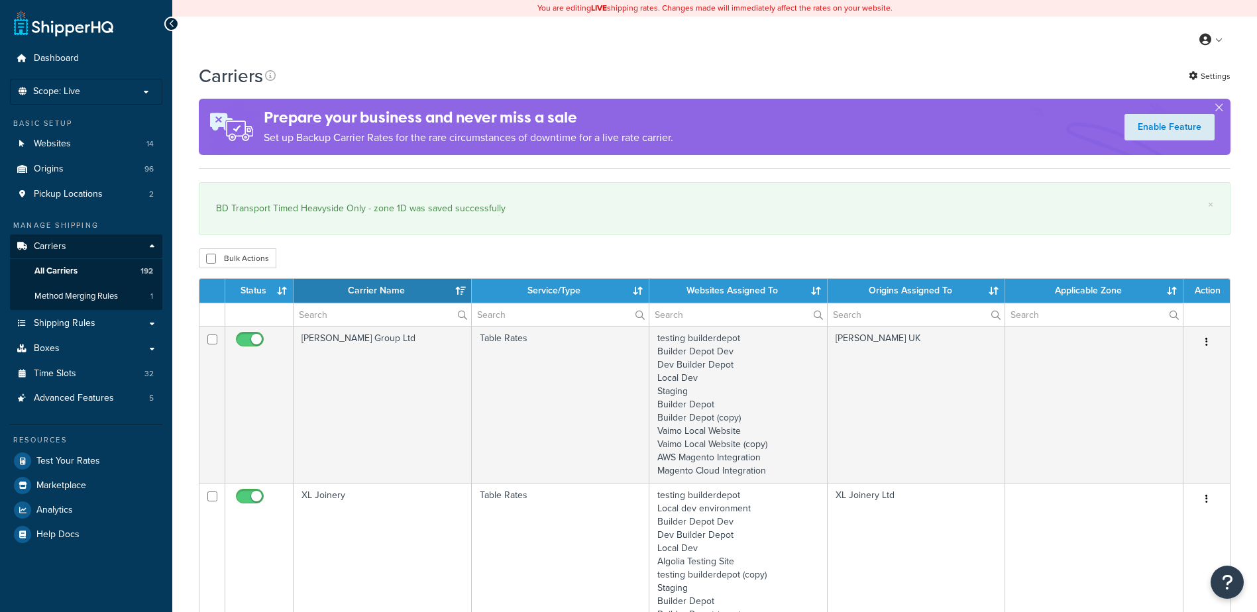
select select "15"
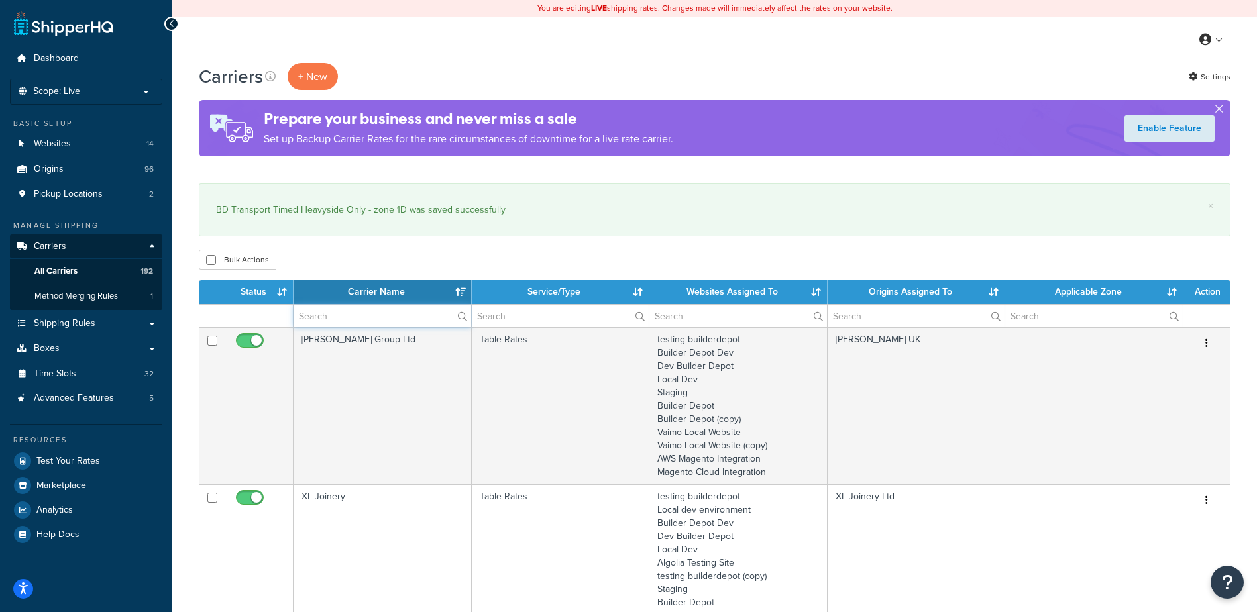
click at [315, 307] on input "text" at bounding box center [383, 316] width 178 height 23
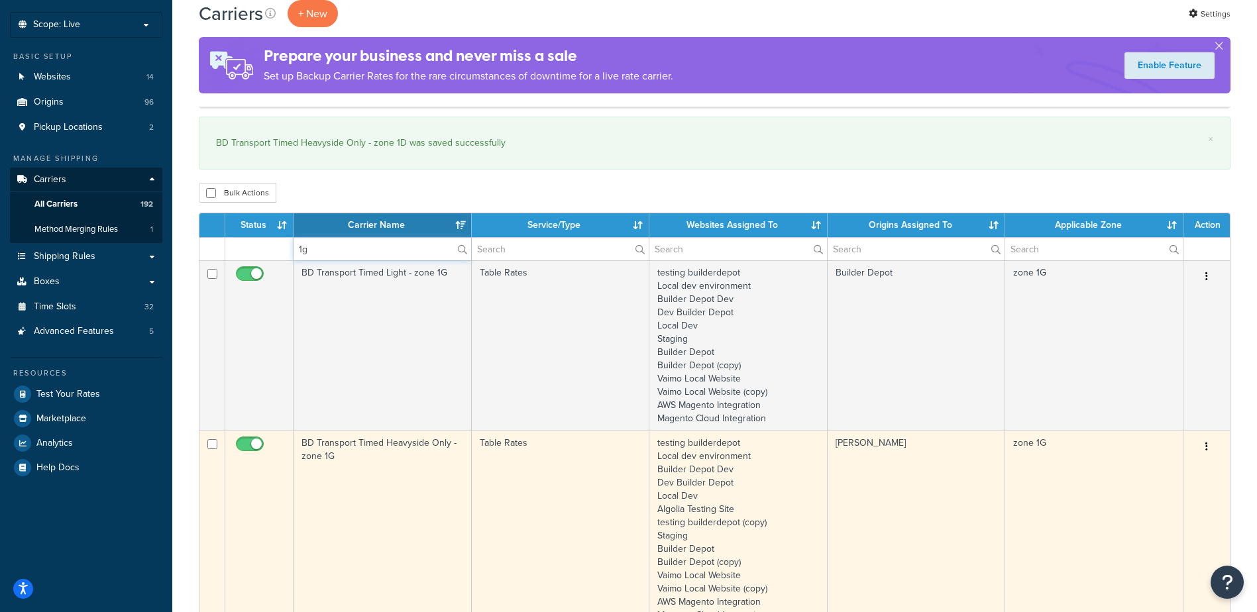
scroll to position [265, 0]
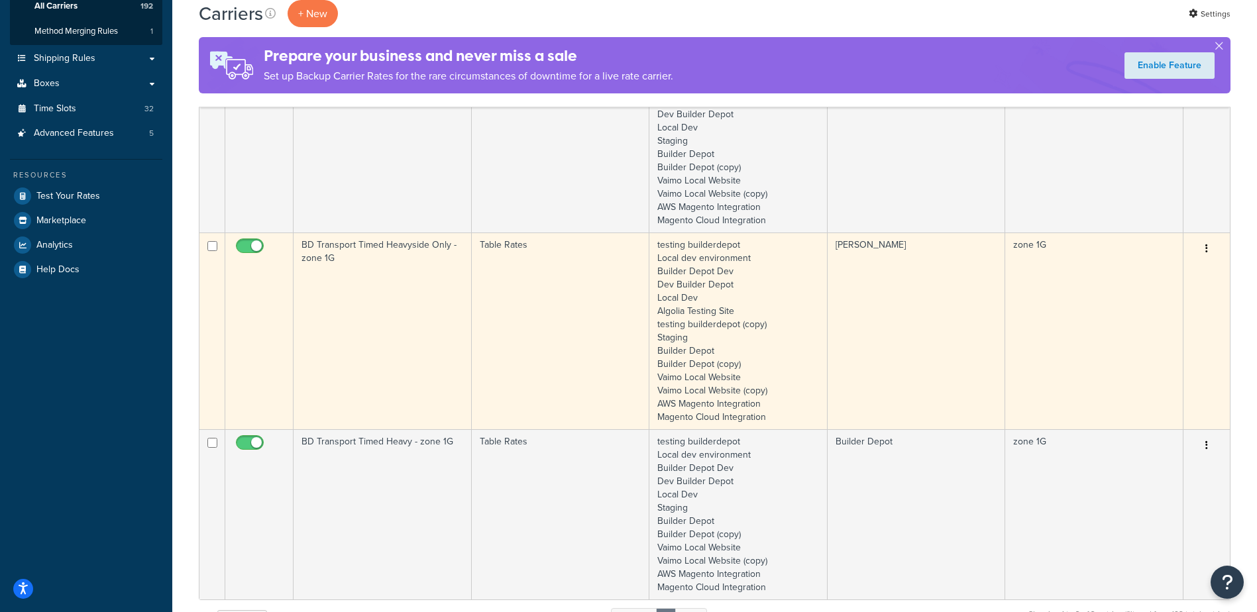
type input "1g"
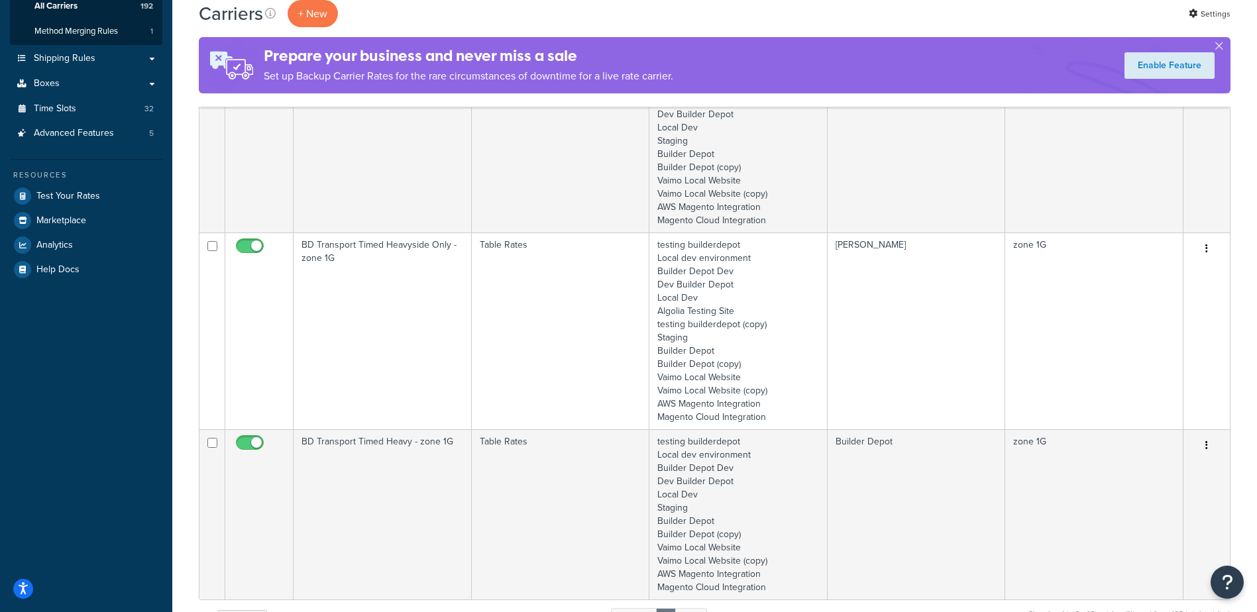
click at [352, 286] on td "BD Transport Timed Heavyside Only - zone 1G" at bounding box center [383, 331] width 178 height 197
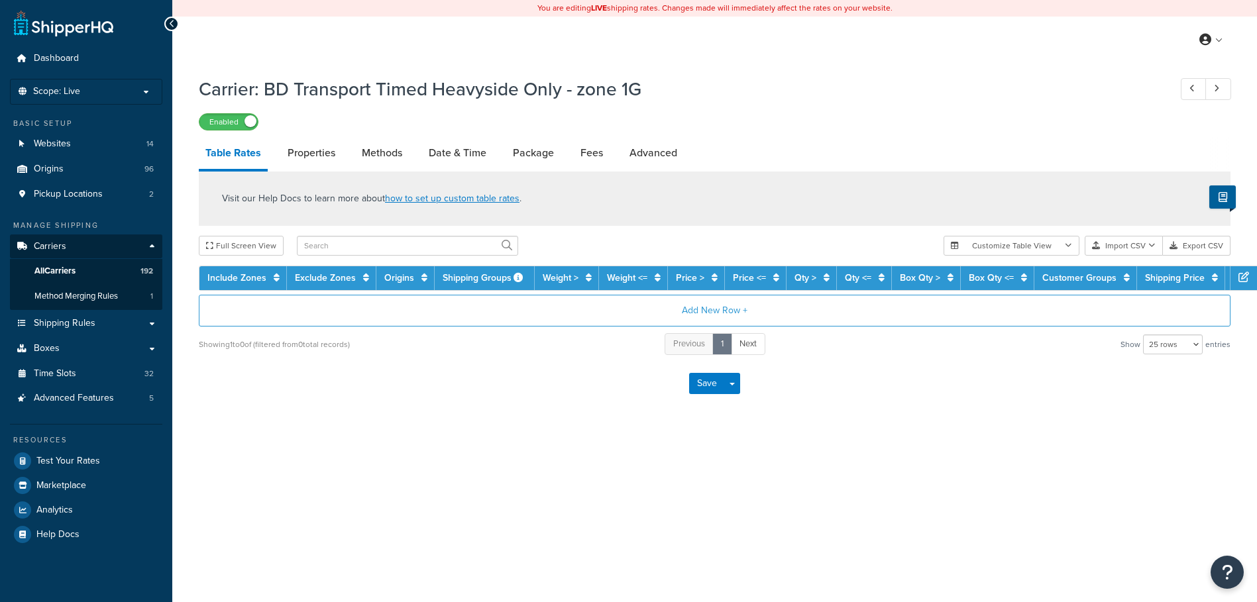
select select "25"
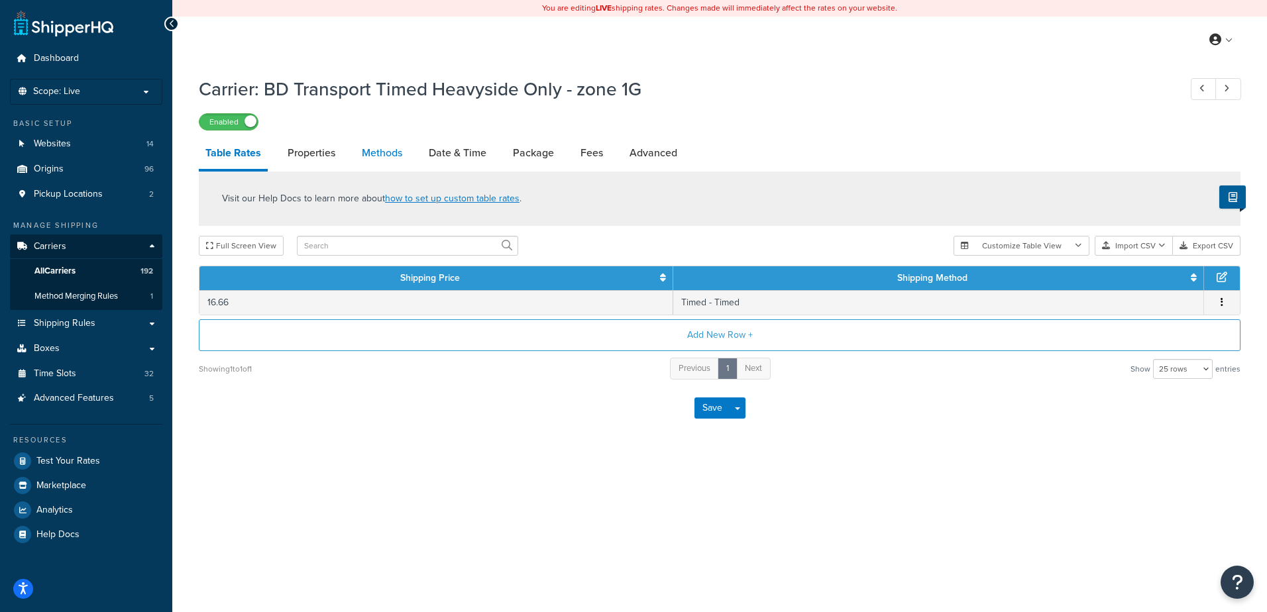
click at [386, 150] on link "Methods" at bounding box center [382, 153] width 54 height 32
select select "25"
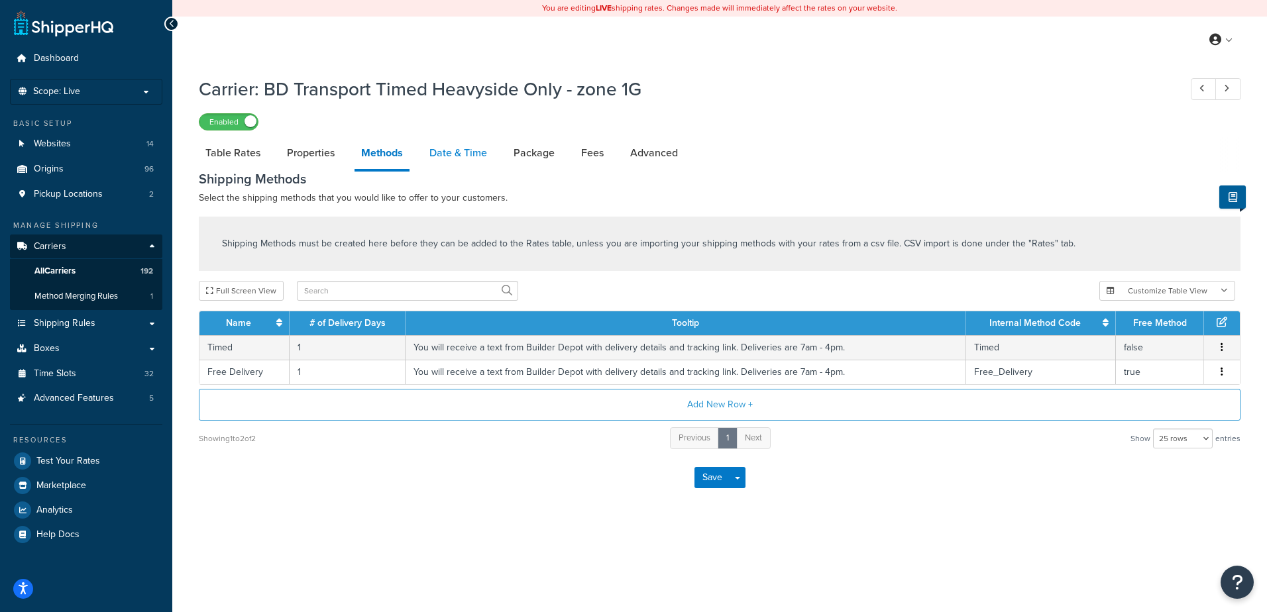
click at [445, 154] on link "Date & Time" at bounding box center [458, 153] width 71 height 32
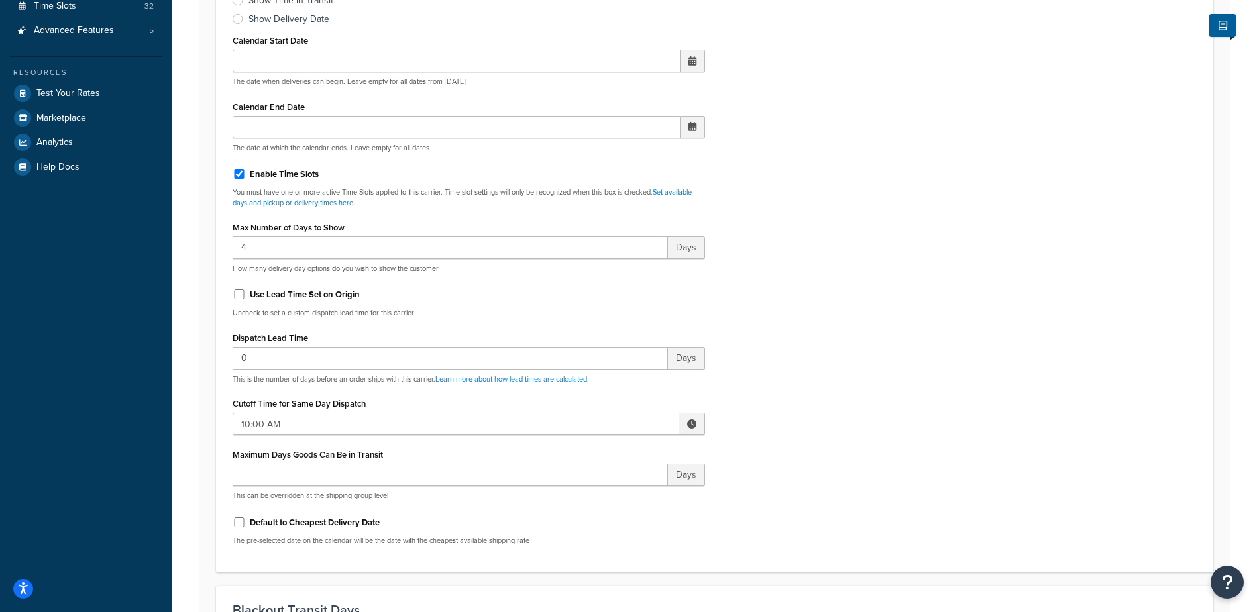
scroll to position [398, 0]
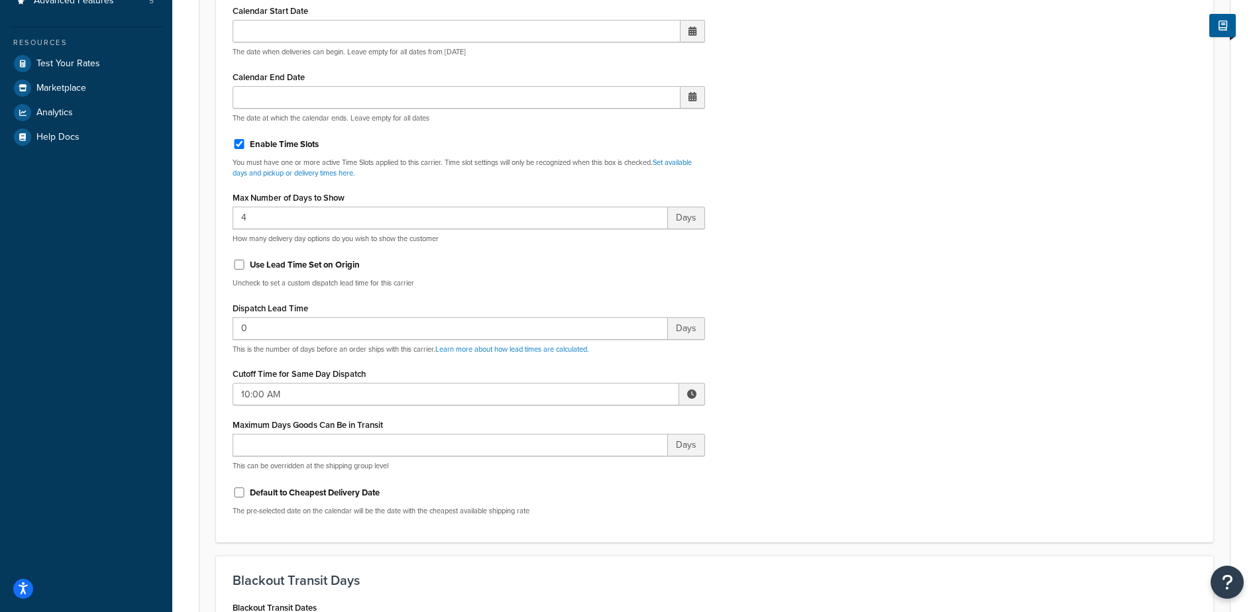
click at [685, 393] on span at bounding box center [692, 394] width 26 height 23
click at [600, 463] on span "▼" at bounding box center [594, 463] width 27 height 27
type input "8:00 AM"
click at [799, 384] on div "Include Delivery Date Information: No, just show shipping rates Show Calendar S…" at bounding box center [715, 215] width 984 height 624
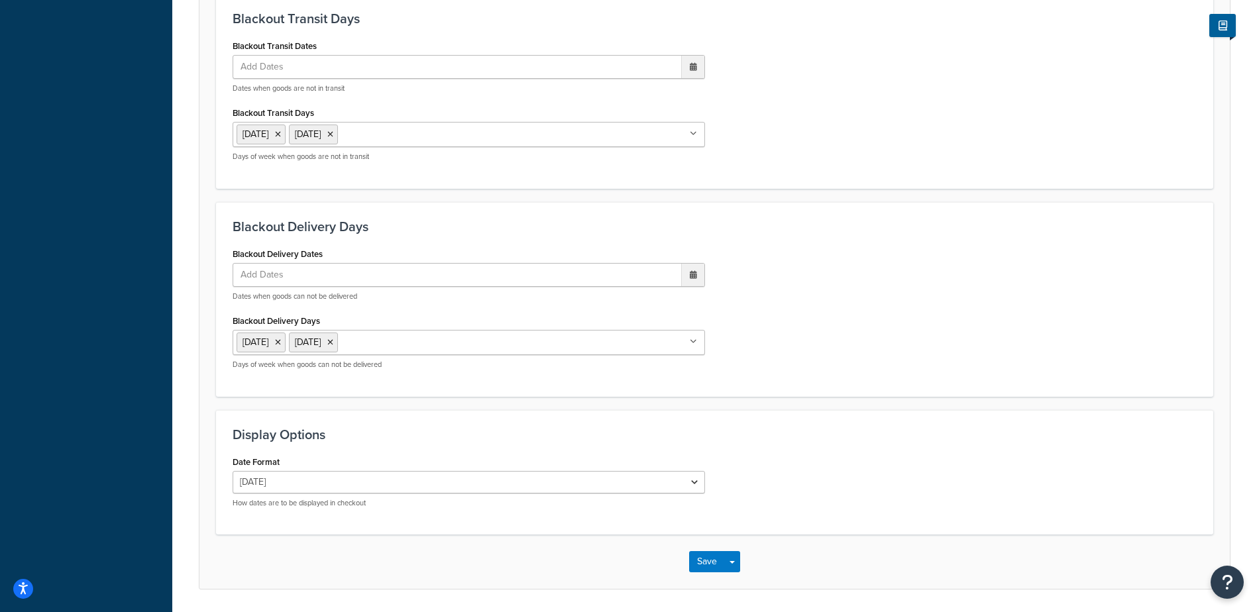
scroll to position [1003, 0]
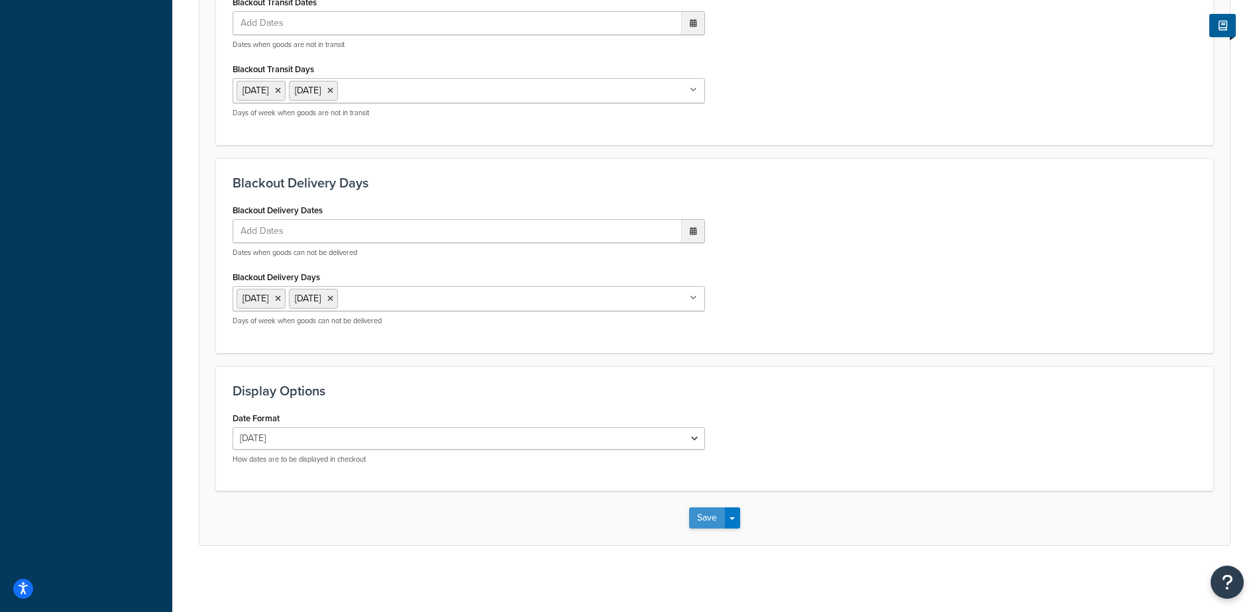
click at [709, 512] on button "Save" at bounding box center [707, 518] width 36 height 21
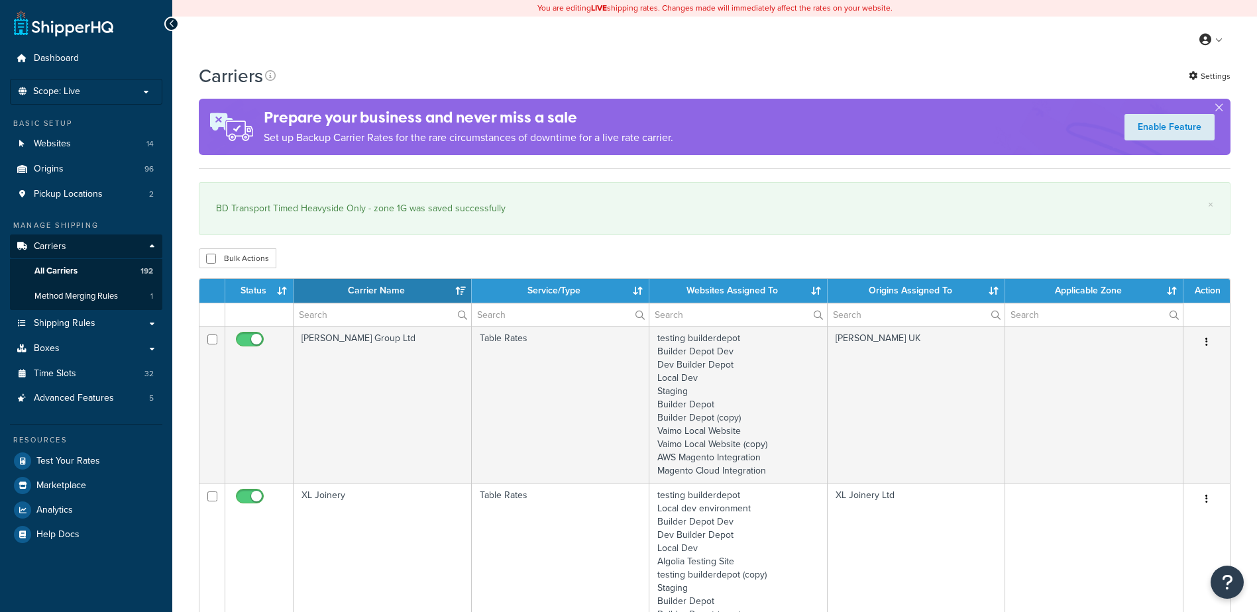
select select "15"
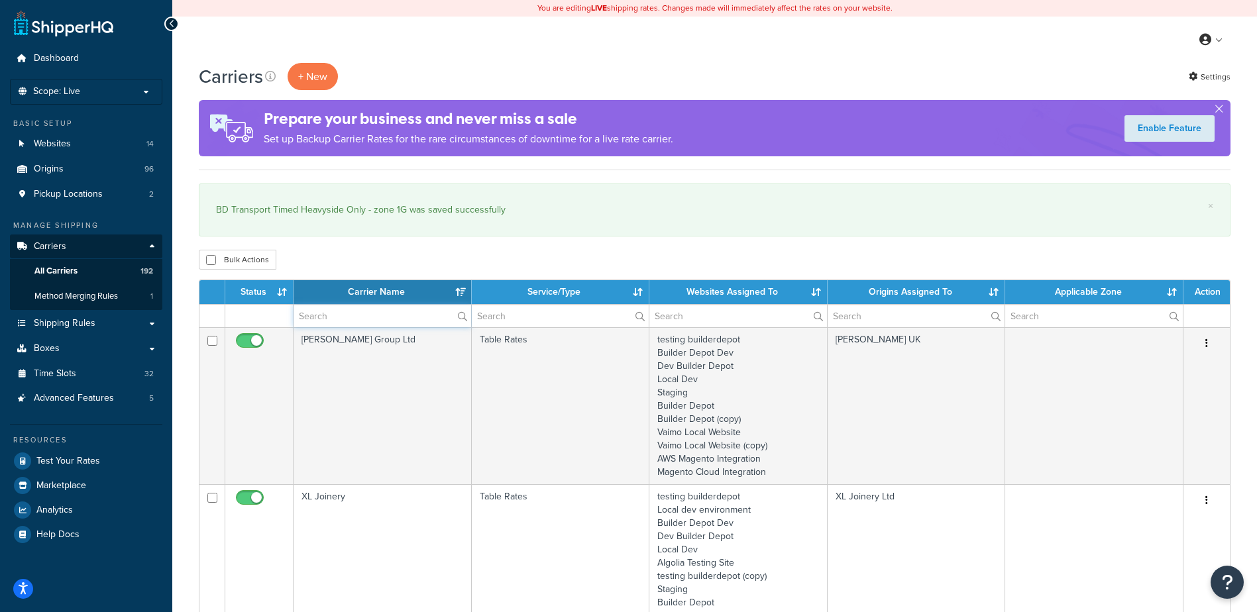
click at [325, 308] on input "text" at bounding box center [383, 316] width 178 height 23
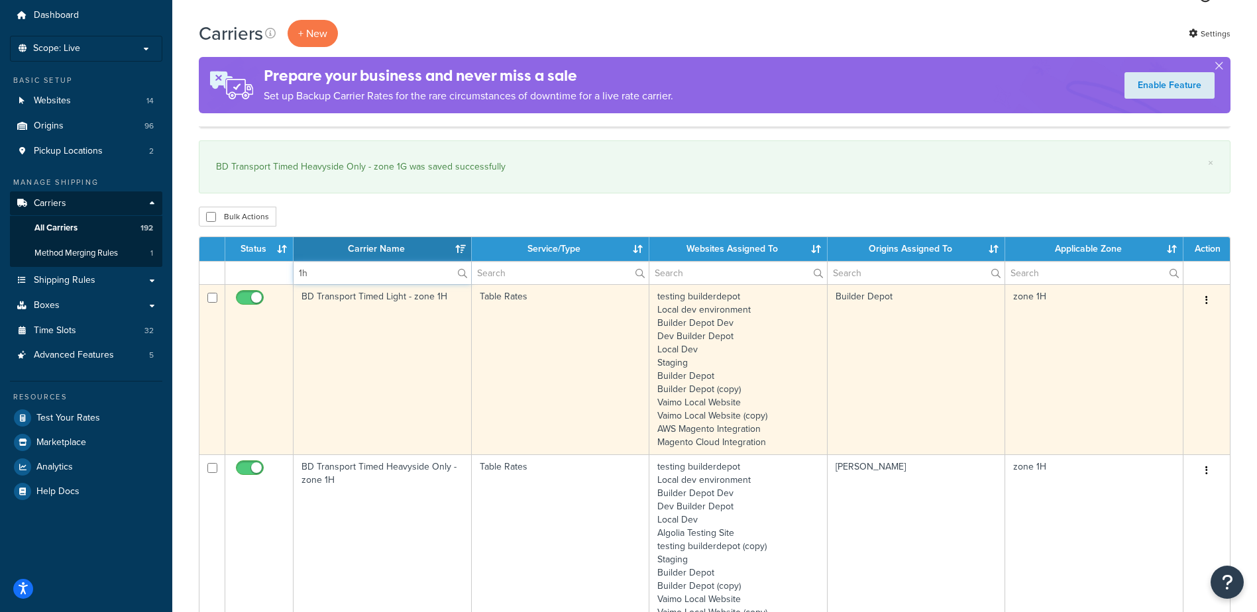
scroll to position [133, 0]
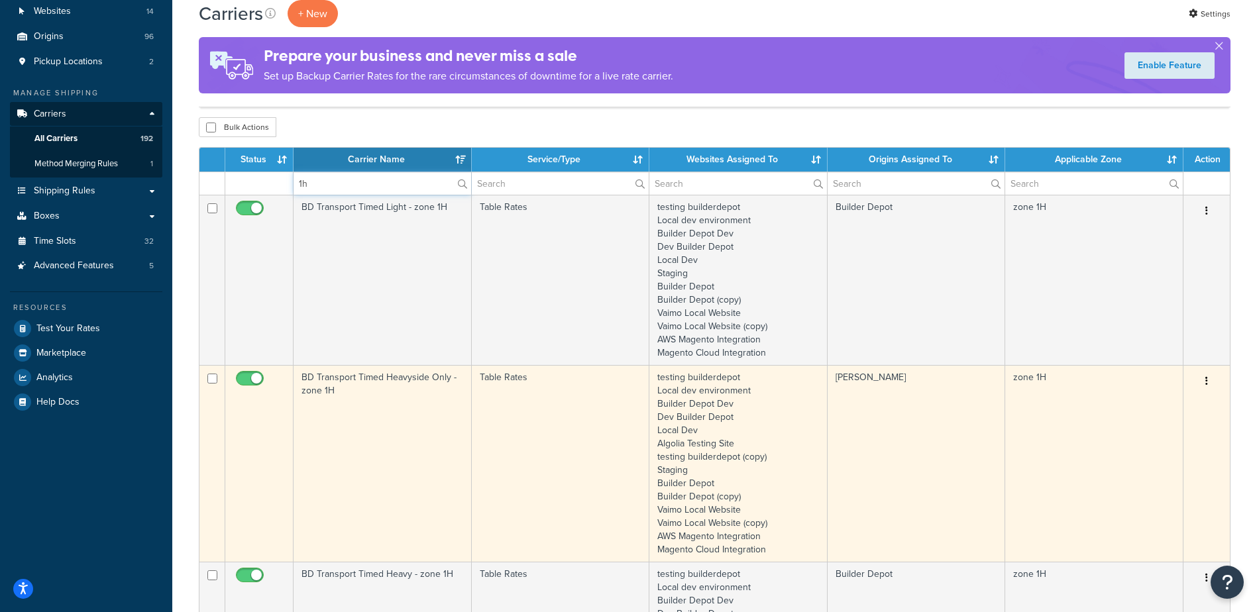
type input "1h"
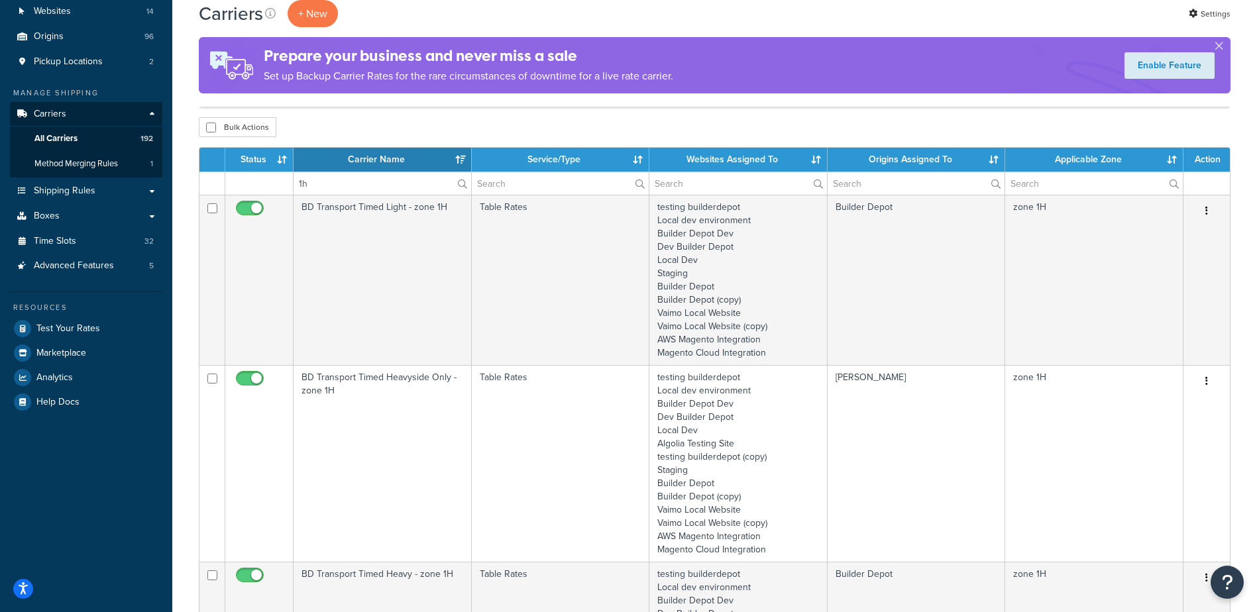
click at [372, 418] on td "BD Transport Timed Heavyside Only - zone 1H" at bounding box center [383, 463] width 178 height 197
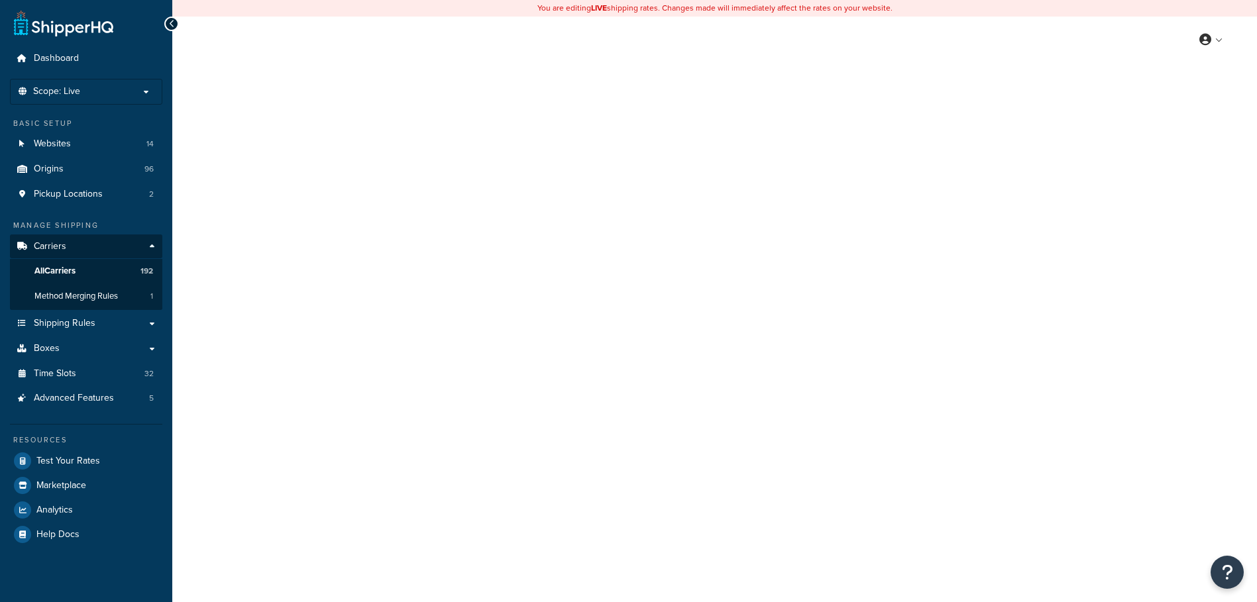
select select "25"
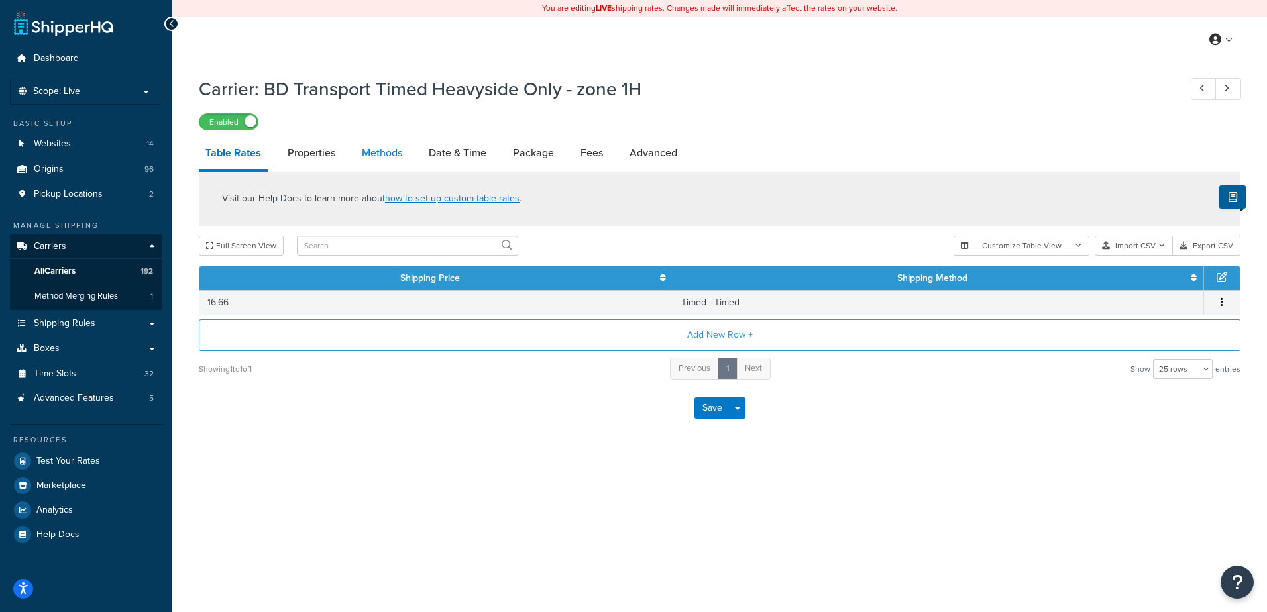
click at [396, 148] on link "Methods" at bounding box center [382, 153] width 54 height 32
select select "25"
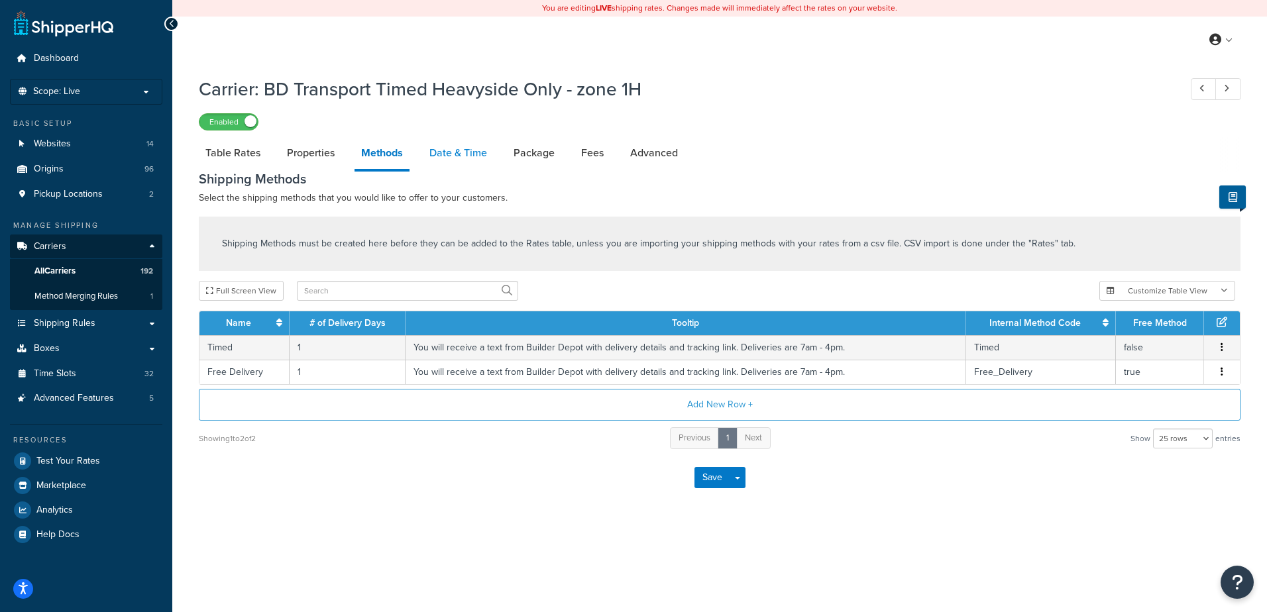
click at [457, 156] on link "Date & Time" at bounding box center [458, 153] width 71 height 32
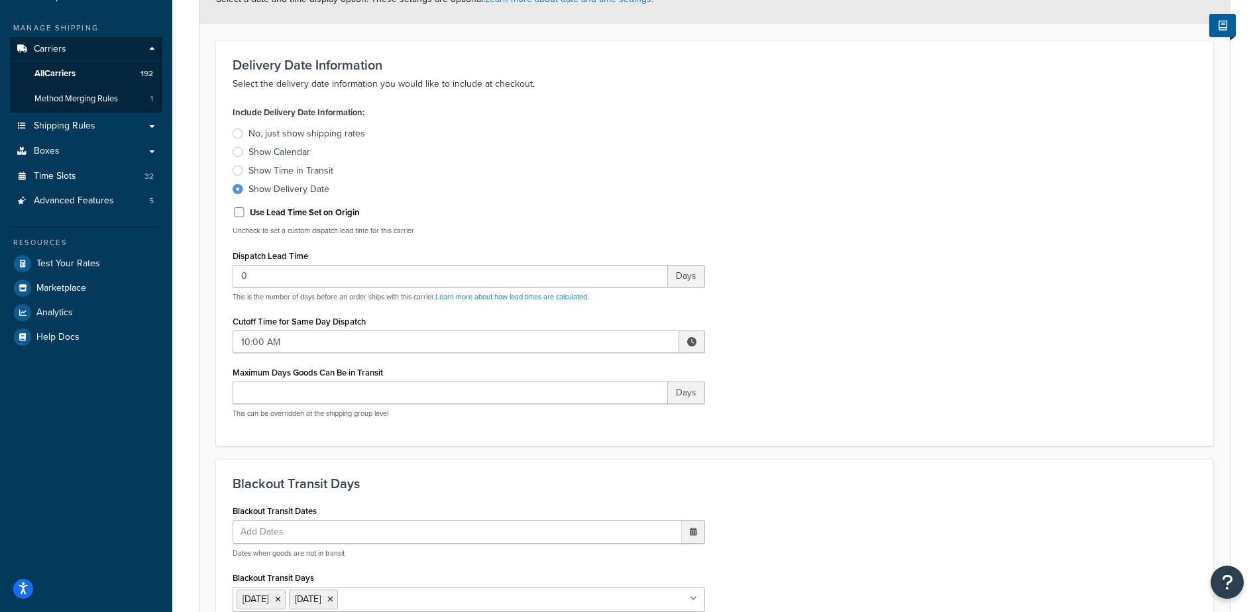
scroll to position [199, 0]
click at [688, 341] on span at bounding box center [691, 340] width 9 height 9
click at [585, 415] on span "▼" at bounding box center [594, 409] width 27 height 27
type input "8:00 AM"
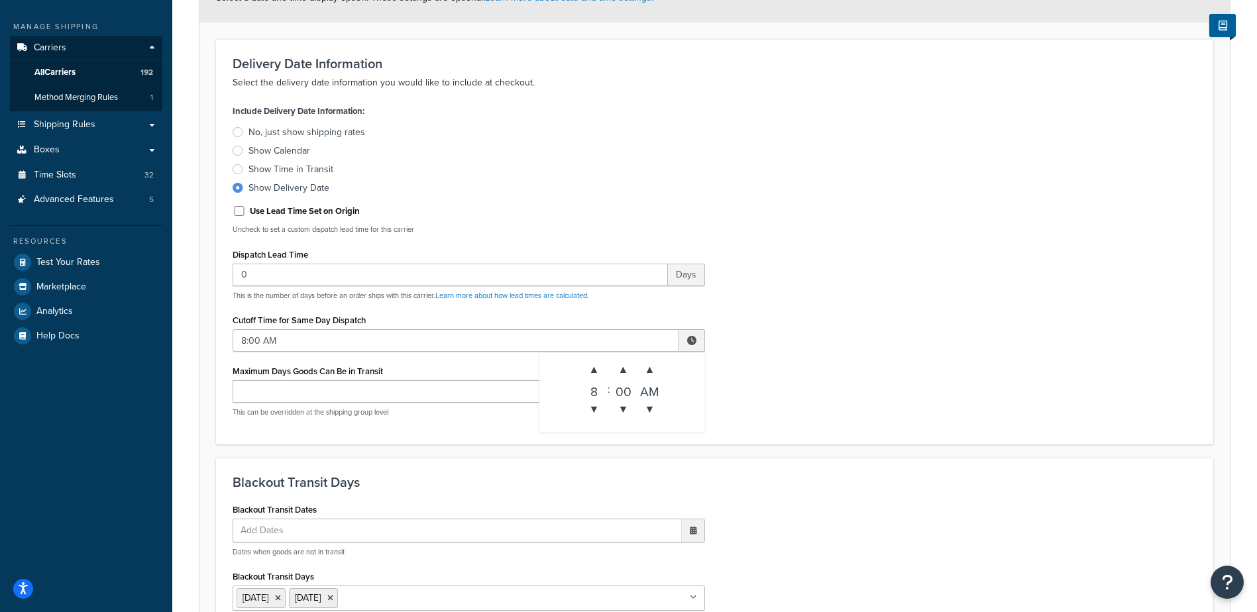
drag, startPoint x: 882, startPoint y: 364, endPoint x: 854, endPoint y: 354, distance: 30.4
click at [881, 364] on div "Include Delivery Date Information: No, just show shipping rates Show Calendar S…" at bounding box center [715, 264] width 984 height 326
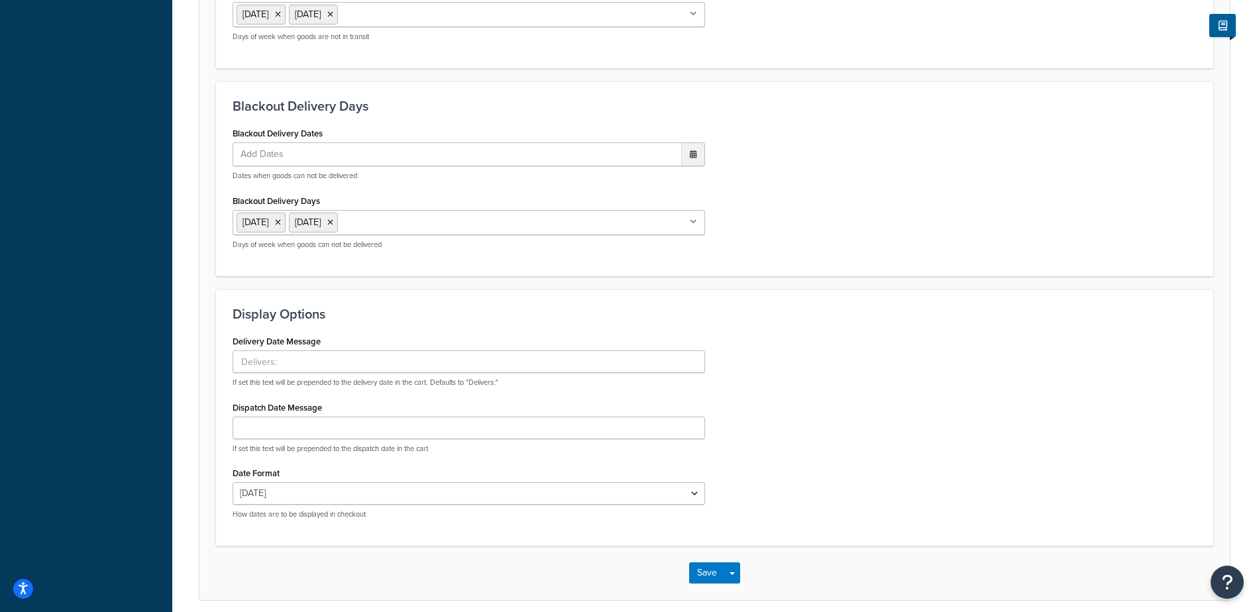
scroll to position [838, 0]
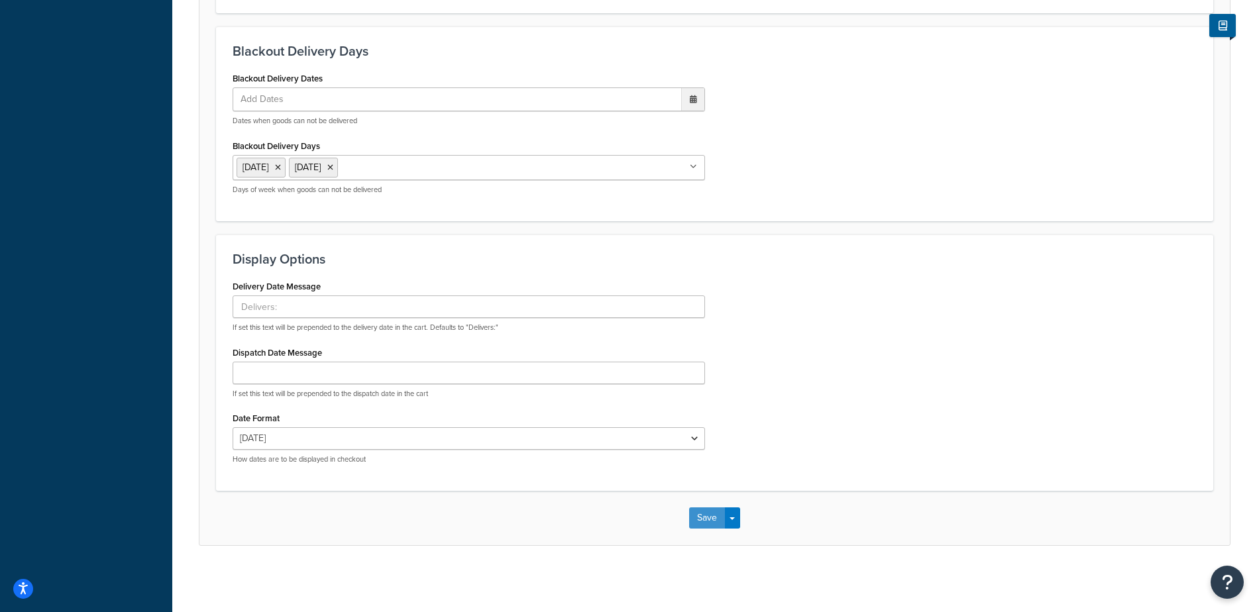
click at [700, 527] on button "Save" at bounding box center [707, 518] width 36 height 21
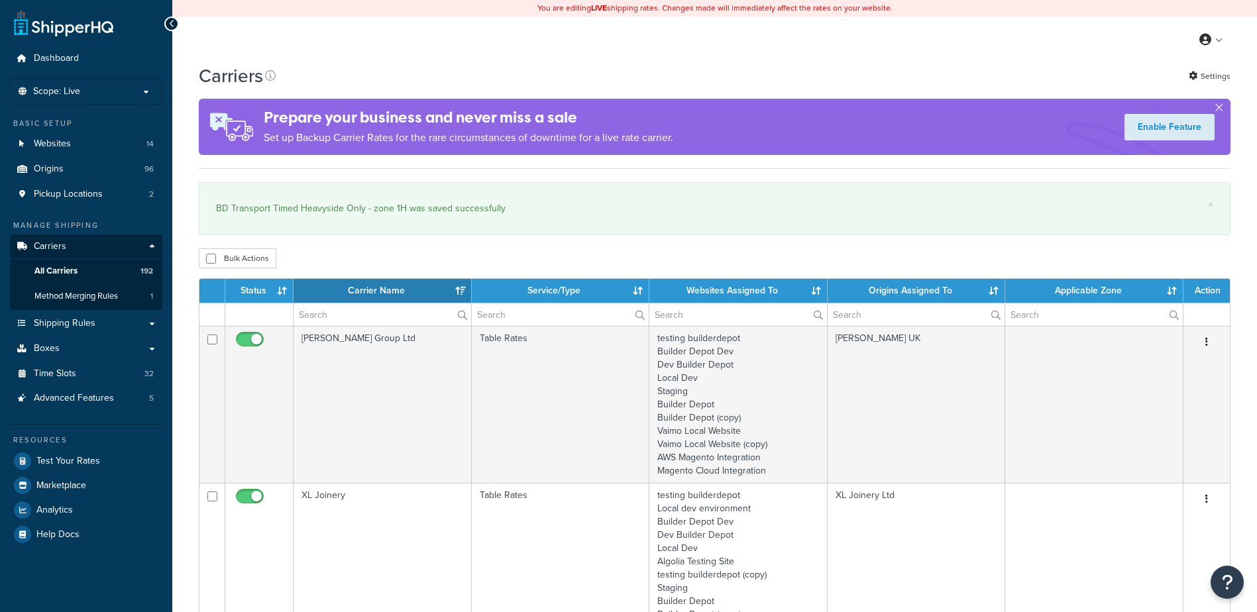
select select "15"
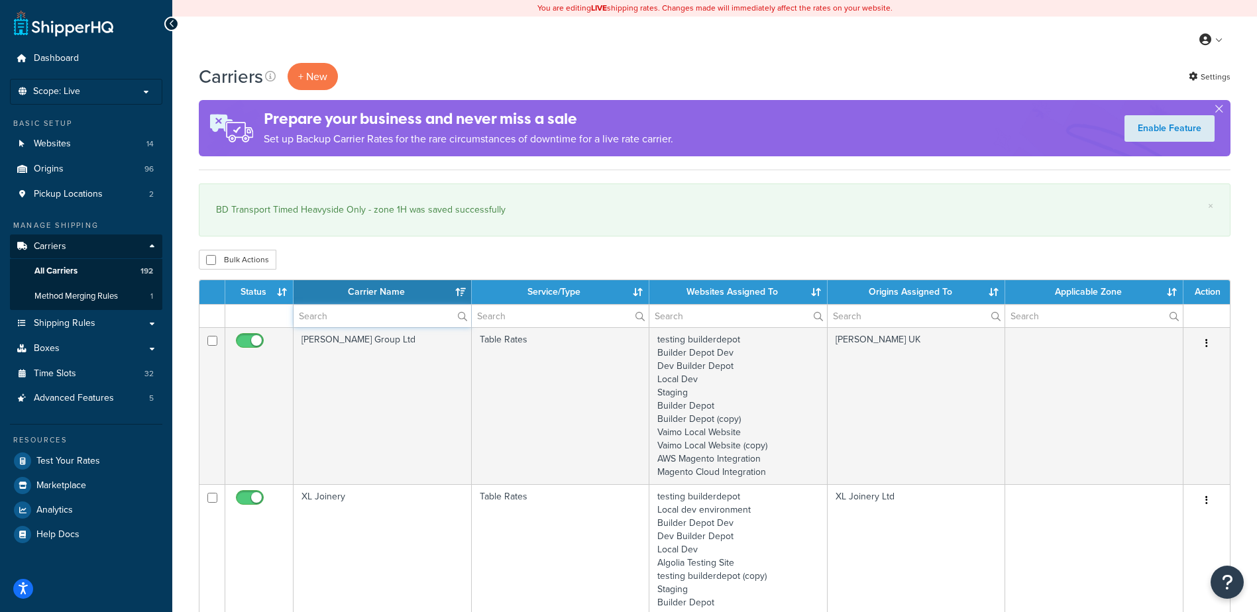
click at [315, 315] on input "text" at bounding box center [383, 316] width 178 height 23
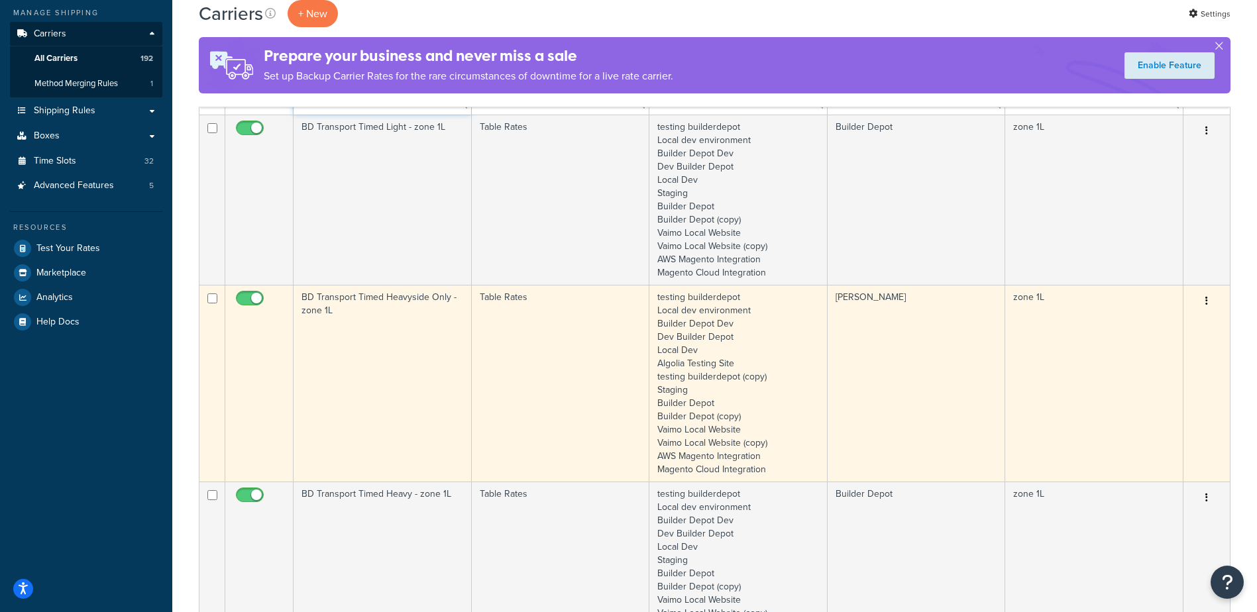
scroll to position [265, 0]
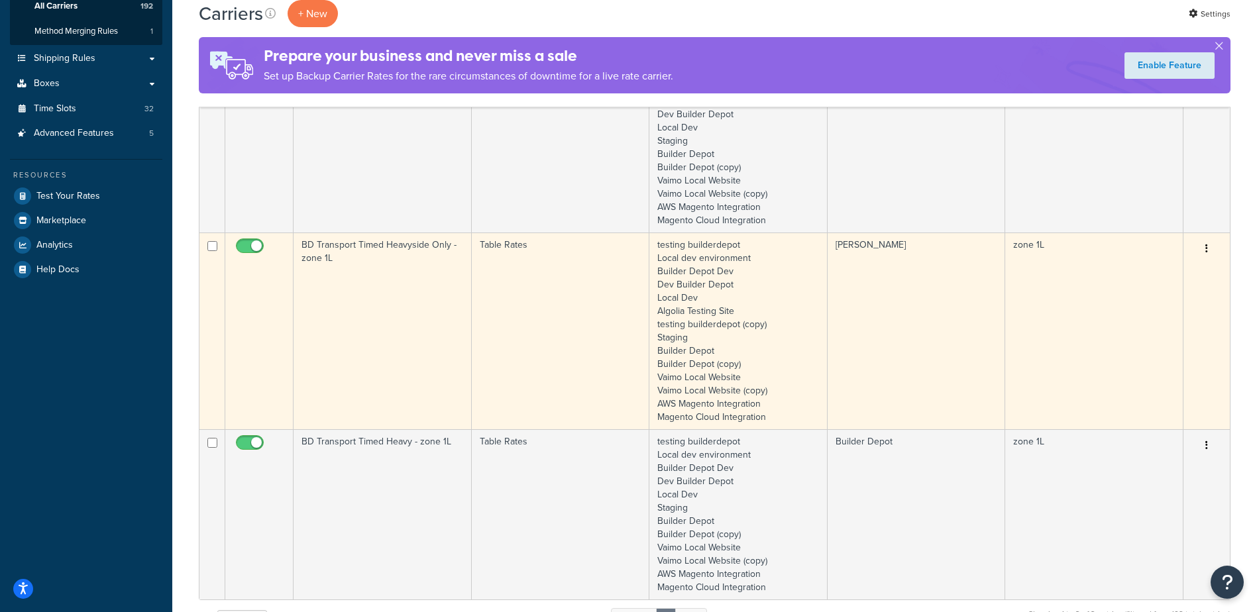
type input "1l"
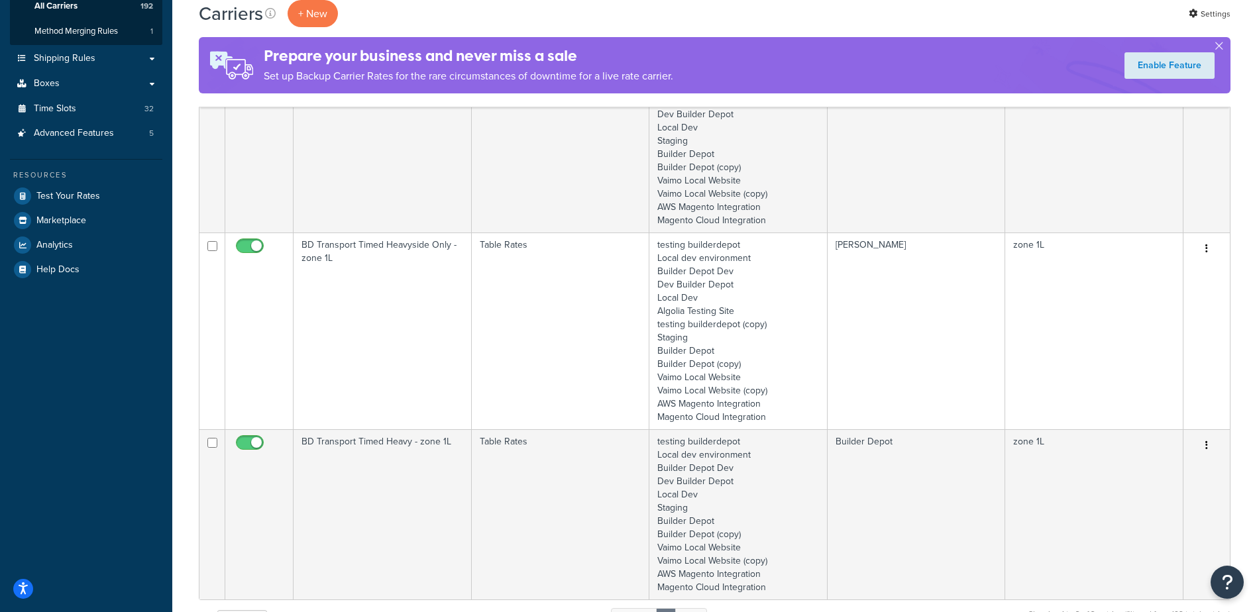
click at [412, 310] on td "BD Transport Timed Heavyside Only - zone 1L" at bounding box center [383, 331] width 178 height 197
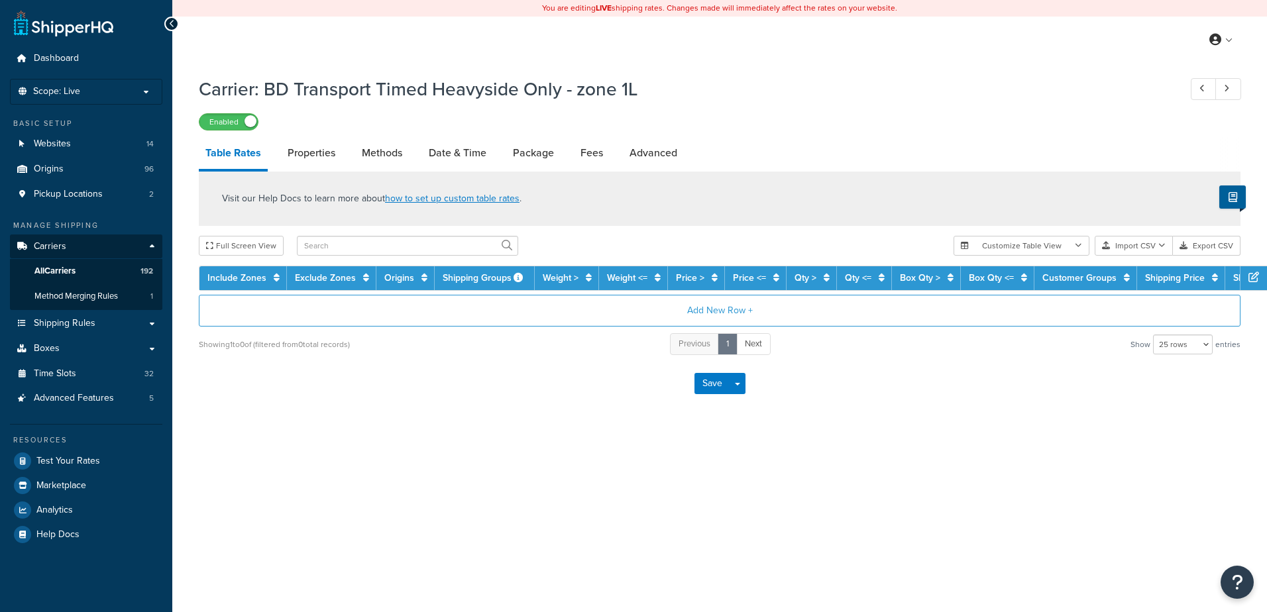
select select "25"
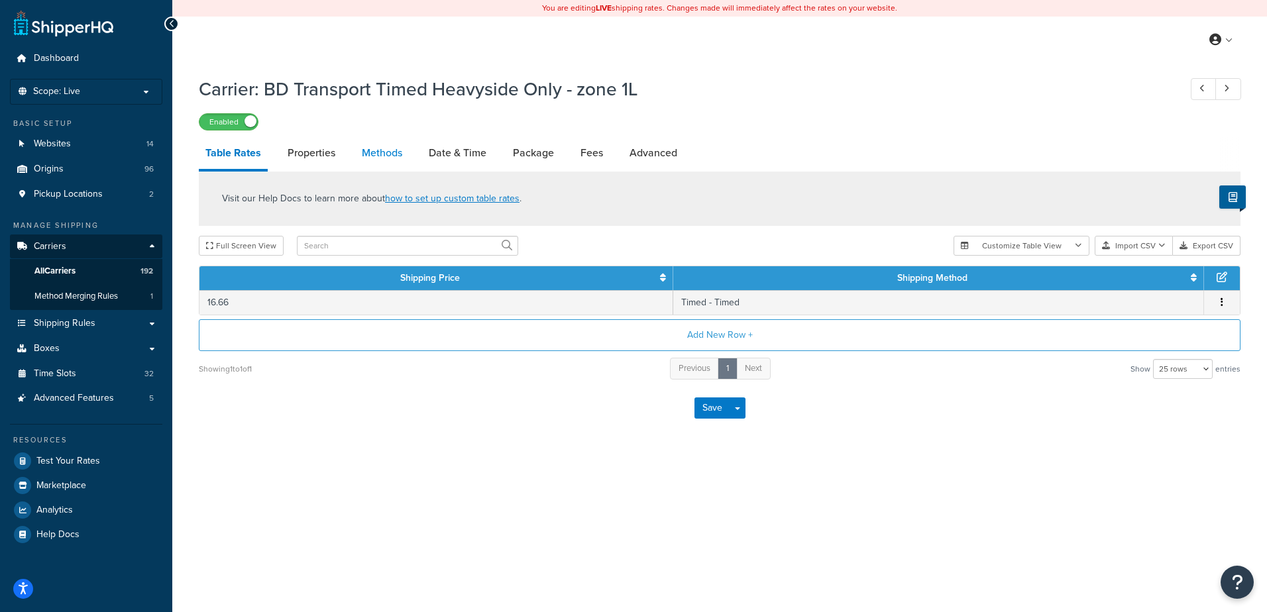
click at [386, 157] on link "Methods" at bounding box center [382, 153] width 54 height 32
select select "25"
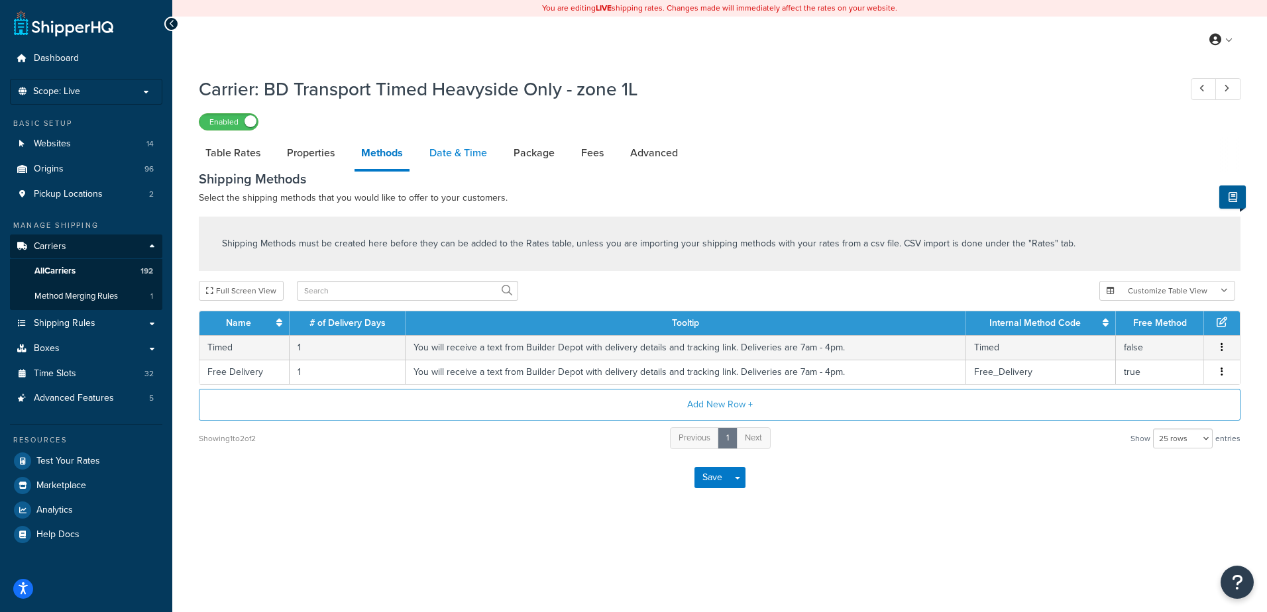
click at [463, 152] on link "Date & Time" at bounding box center [458, 153] width 71 height 32
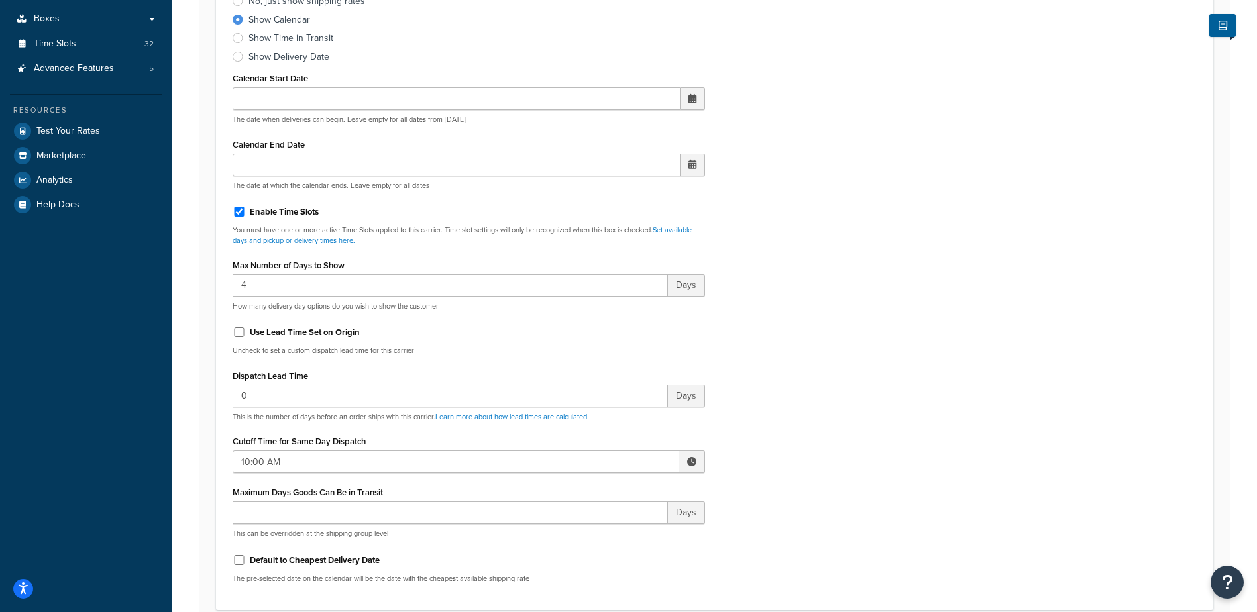
scroll to position [331, 0]
click at [692, 460] on span at bounding box center [691, 460] width 9 height 9
click at [596, 527] on span "▼" at bounding box center [594, 529] width 27 height 27
type input "8:00 AM"
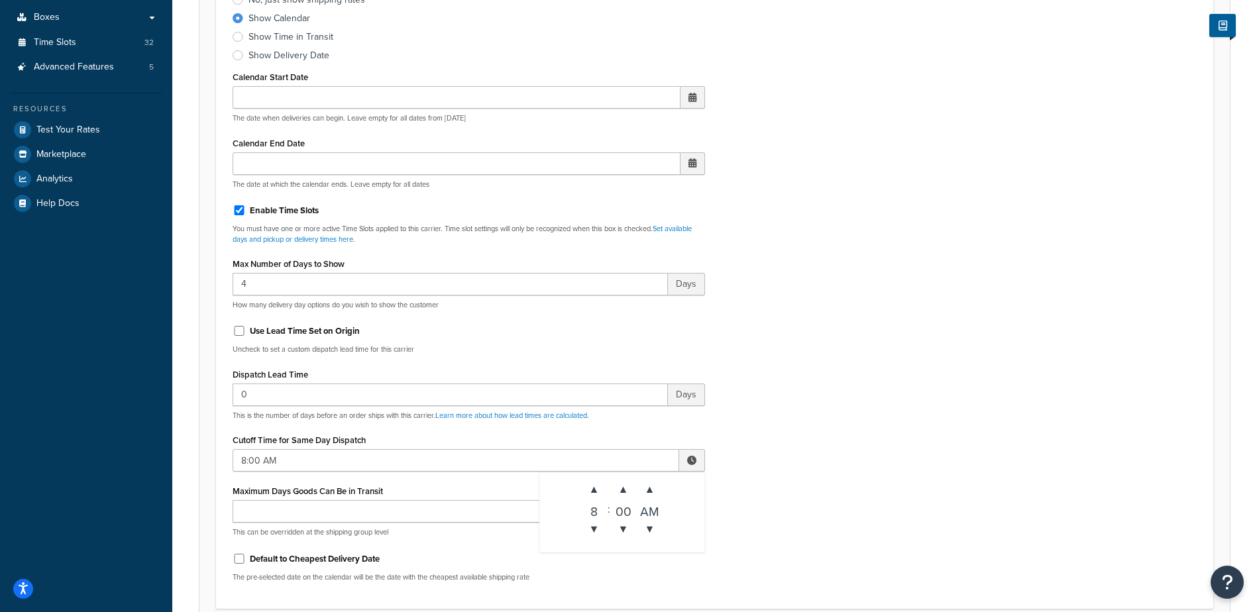
click at [855, 449] on div "Include Delivery Date Information: No, just show shipping rates Show Calendar S…" at bounding box center [715, 281] width 984 height 624
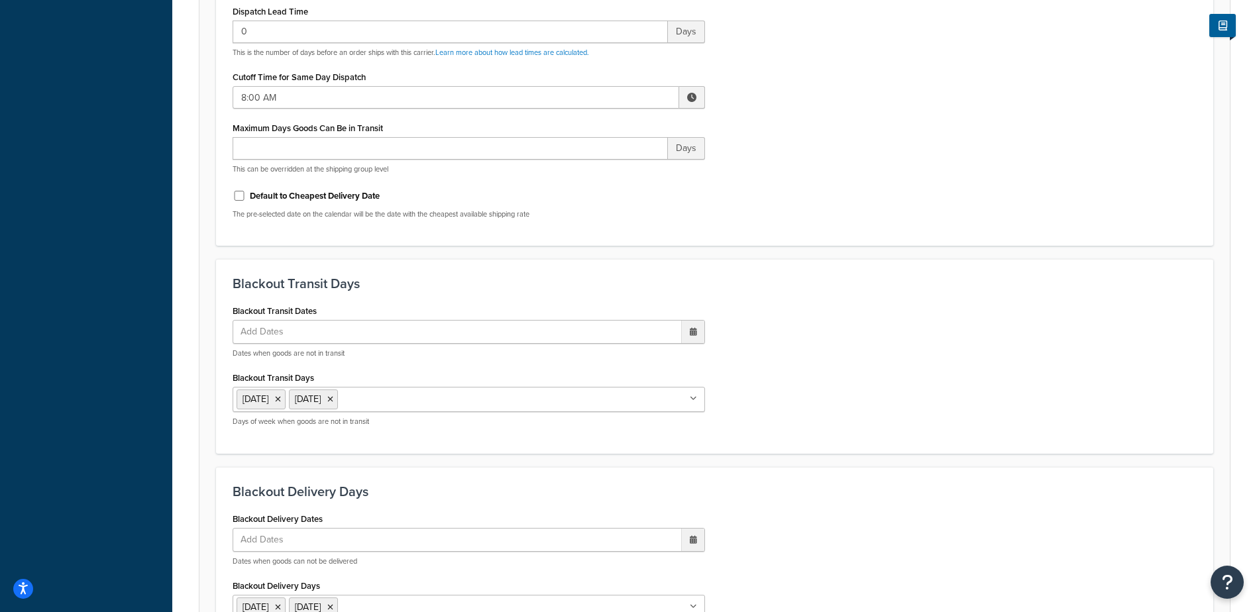
scroll to position [1003, 0]
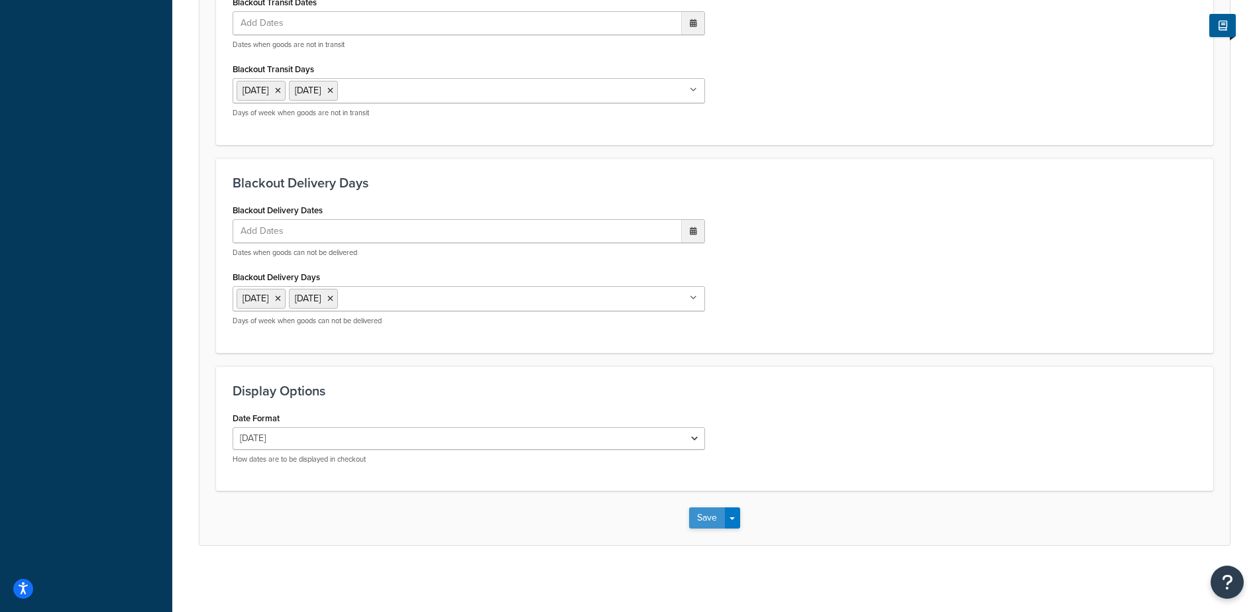
click at [697, 515] on button "Save" at bounding box center [707, 518] width 36 height 21
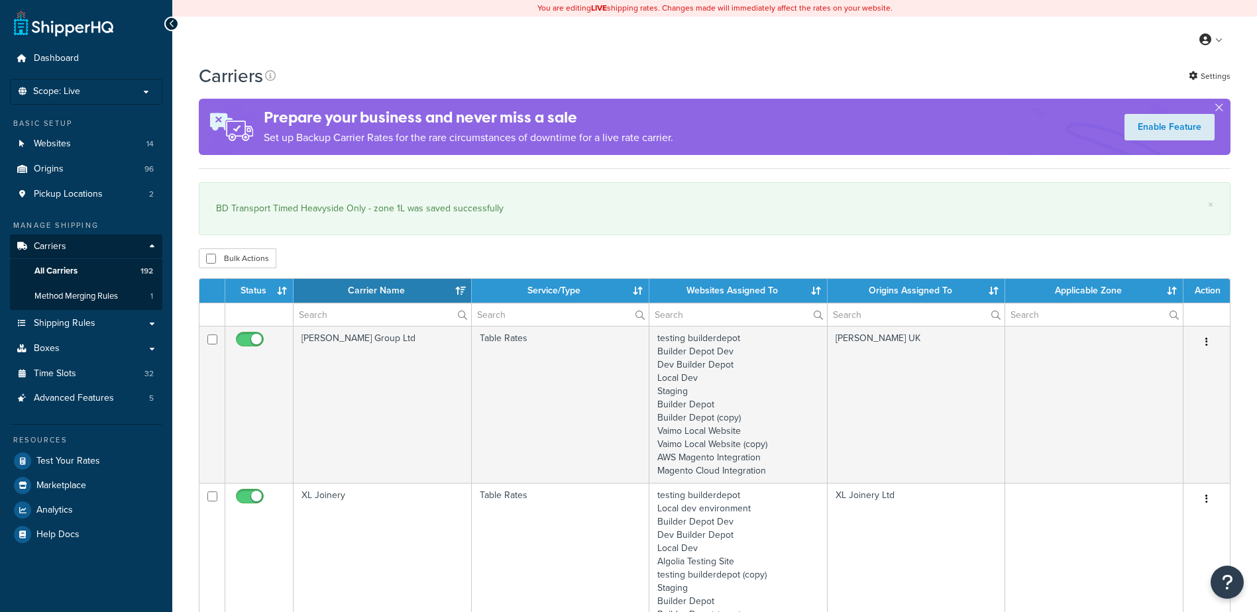
select select "15"
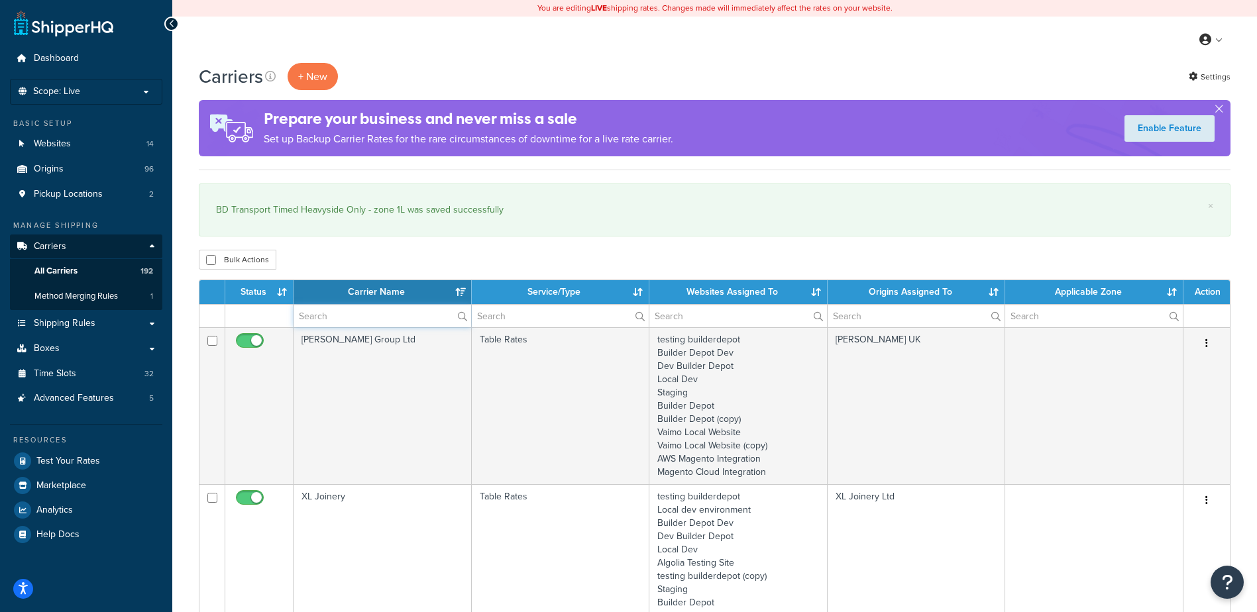
click at [337, 322] on input "text" at bounding box center [383, 316] width 178 height 23
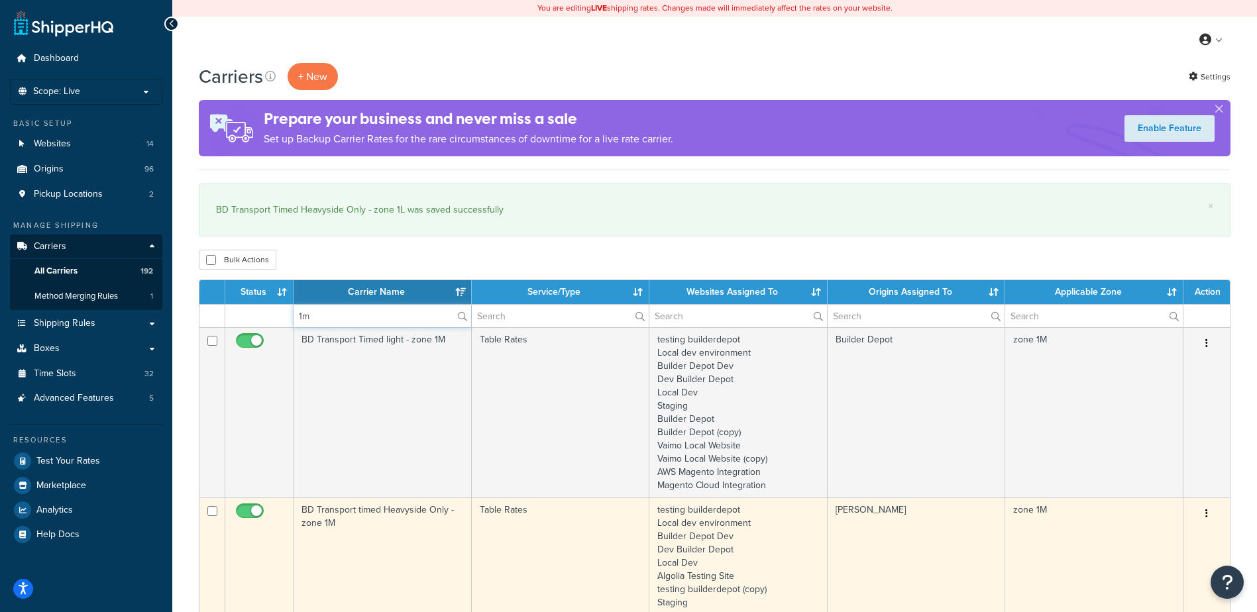
scroll to position [133, 0]
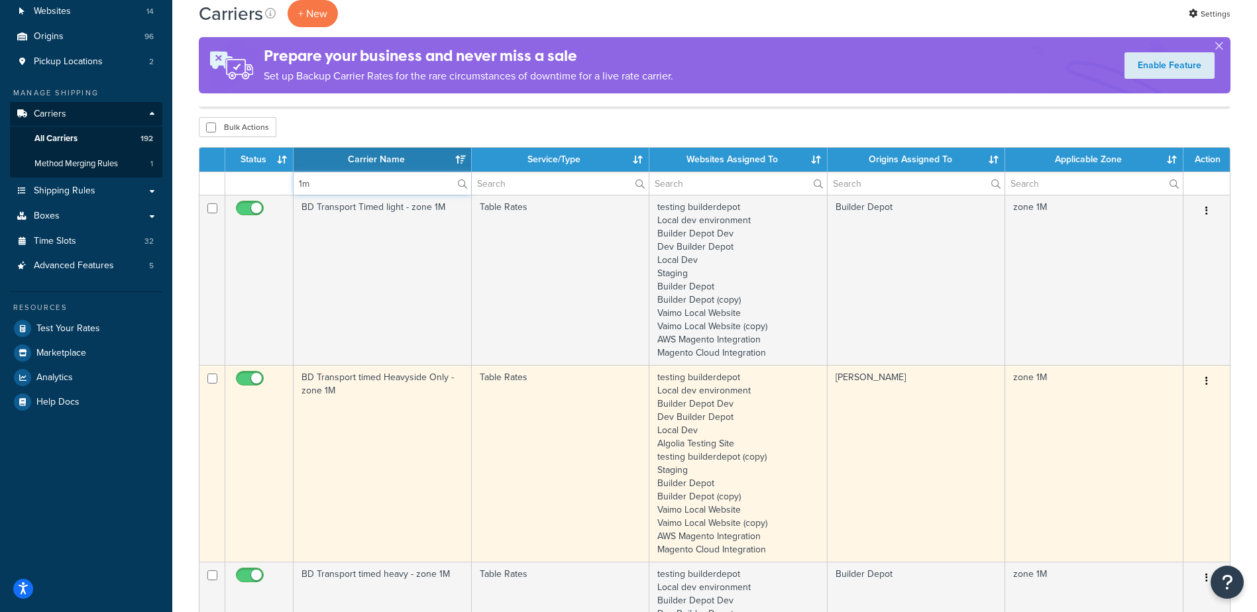
type input "1m"
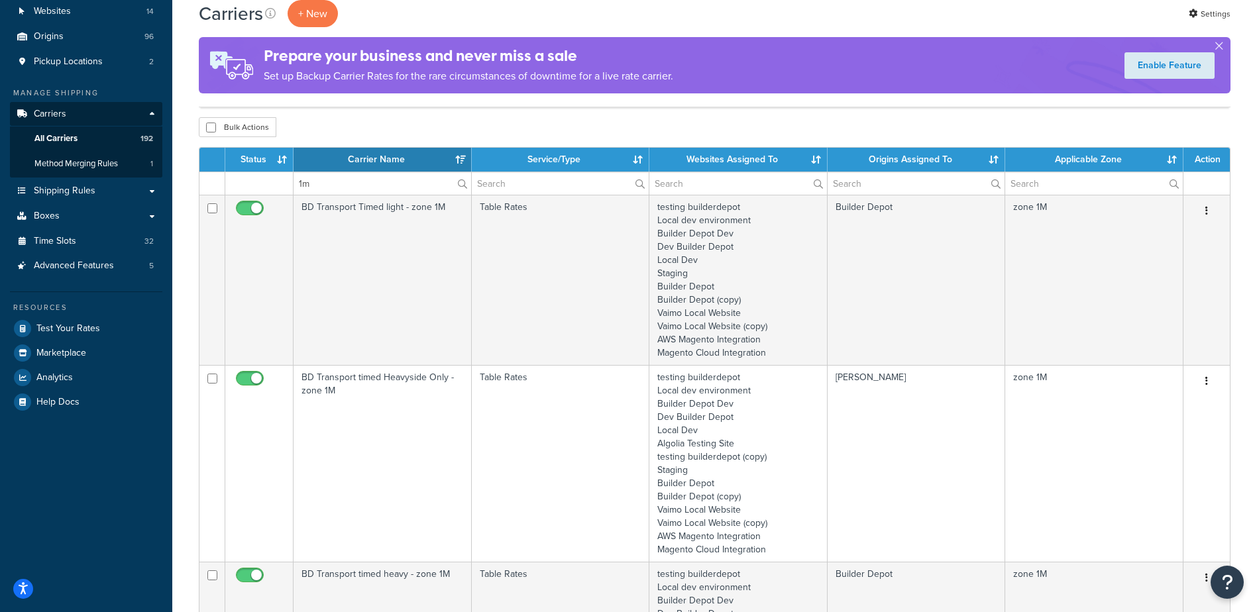
click at [386, 398] on td "BD Transport timed Heavyside Only - zone 1M" at bounding box center [383, 463] width 178 height 197
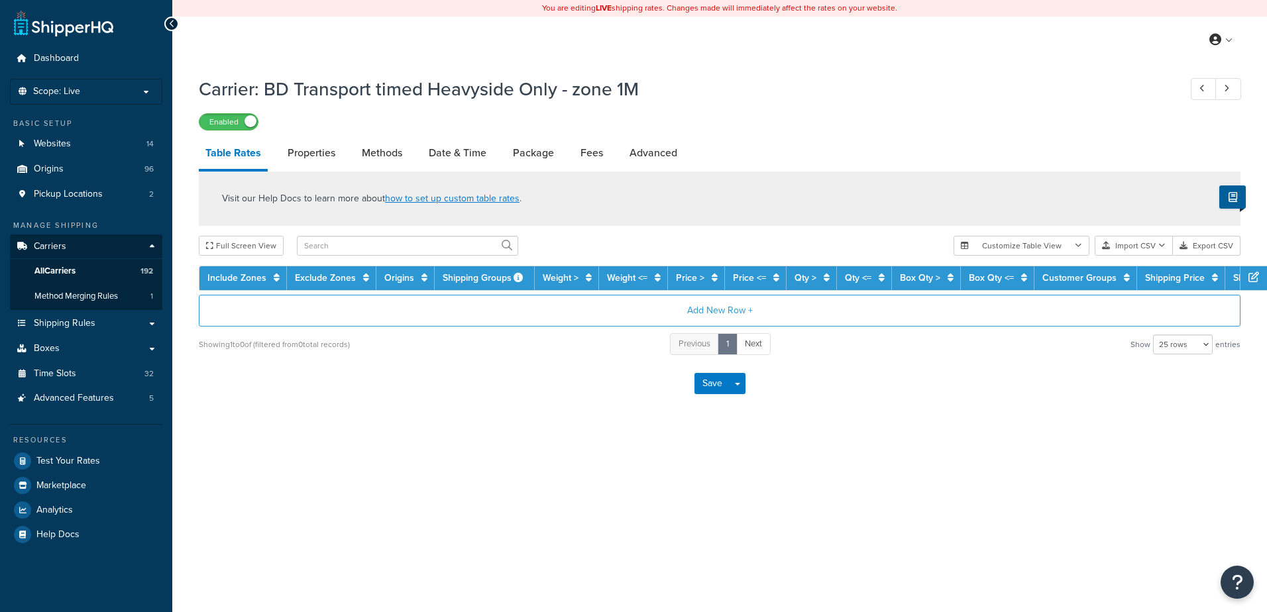
select select "25"
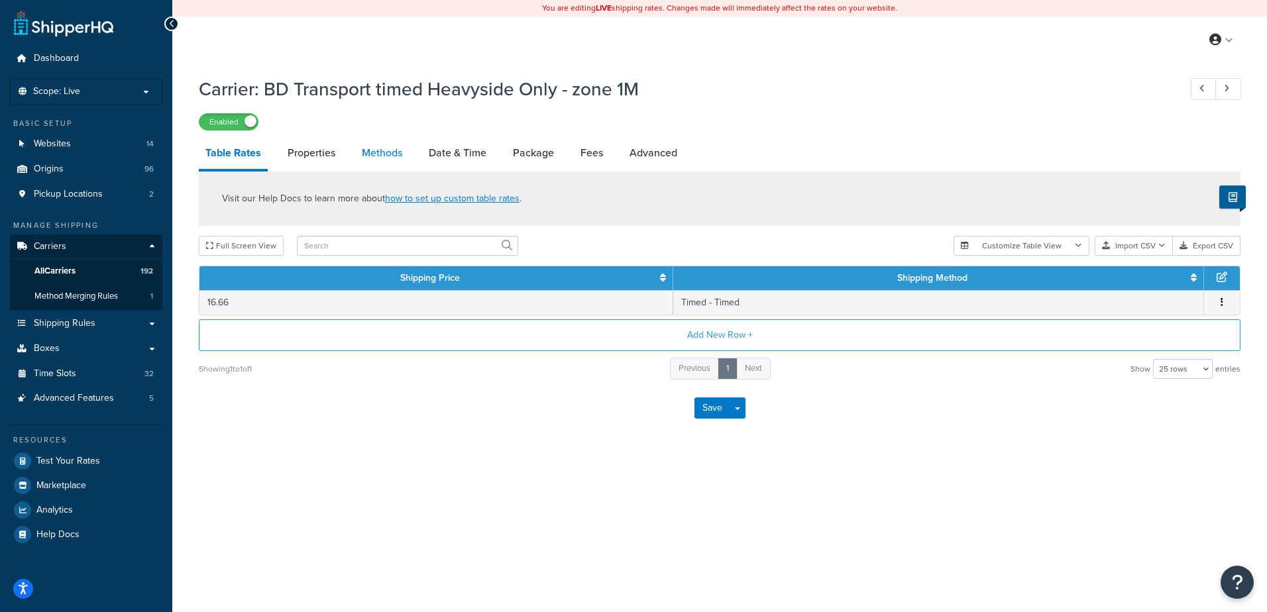
click at [376, 152] on link "Methods" at bounding box center [382, 153] width 54 height 32
select select "25"
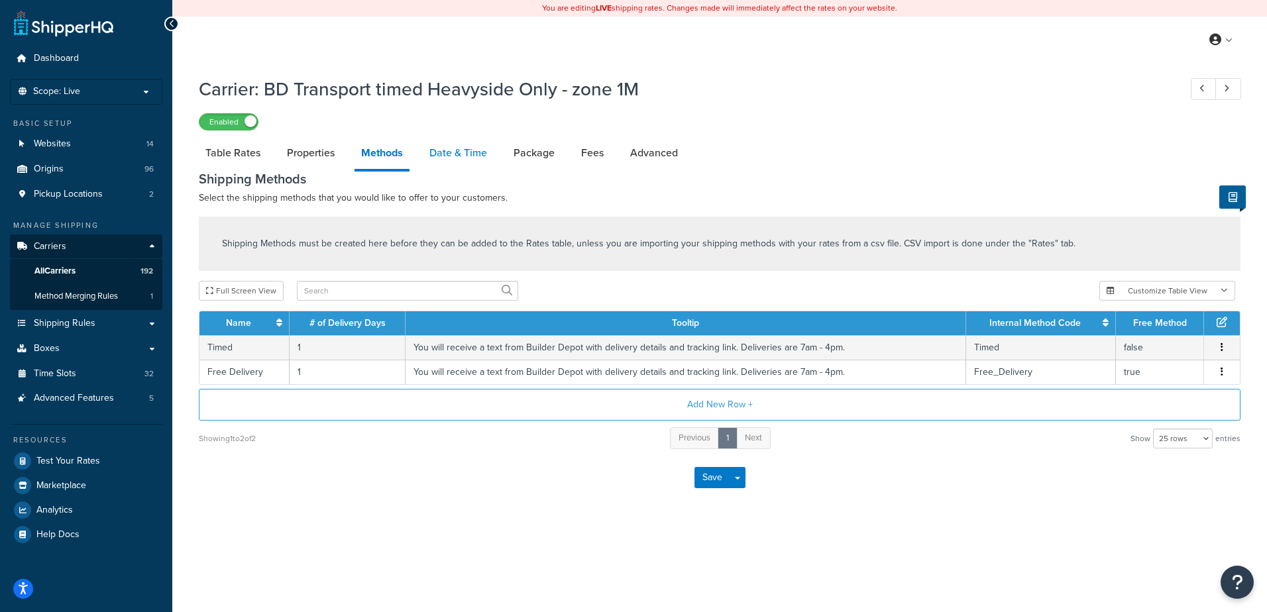
click at [472, 146] on link "Date & Time" at bounding box center [458, 153] width 71 height 32
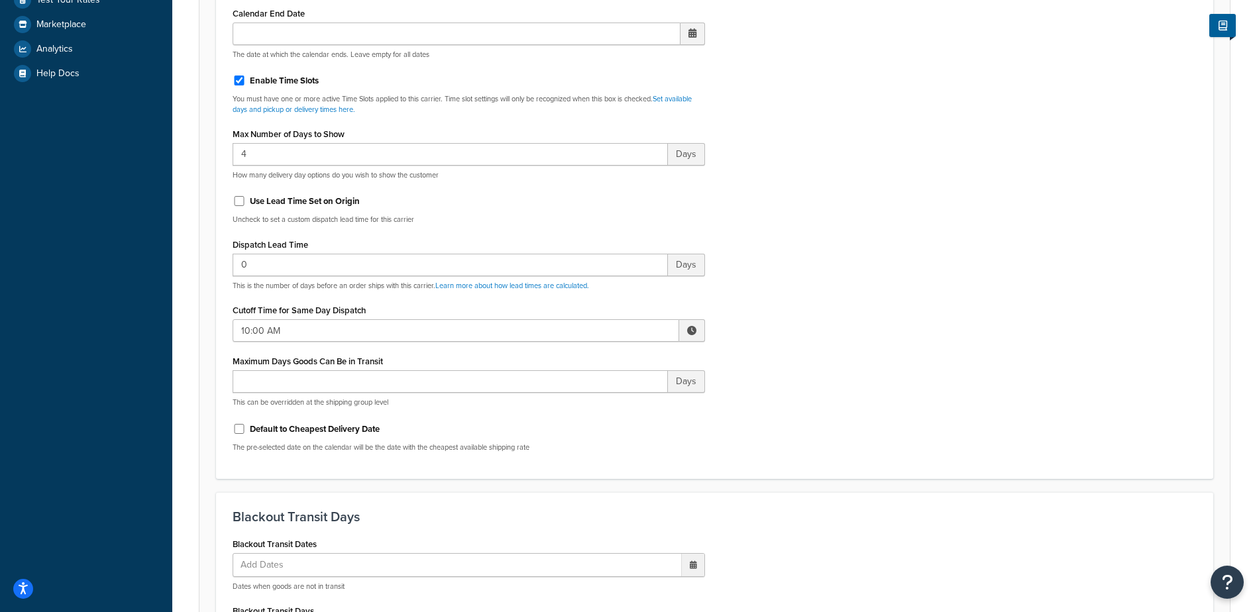
scroll to position [464, 0]
click at [685, 327] on span at bounding box center [692, 328] width 26 height 23
click at [599, 396] on span "▼" at bounding box center [594, 397] width 27 height 27
type input "8:00 AM"
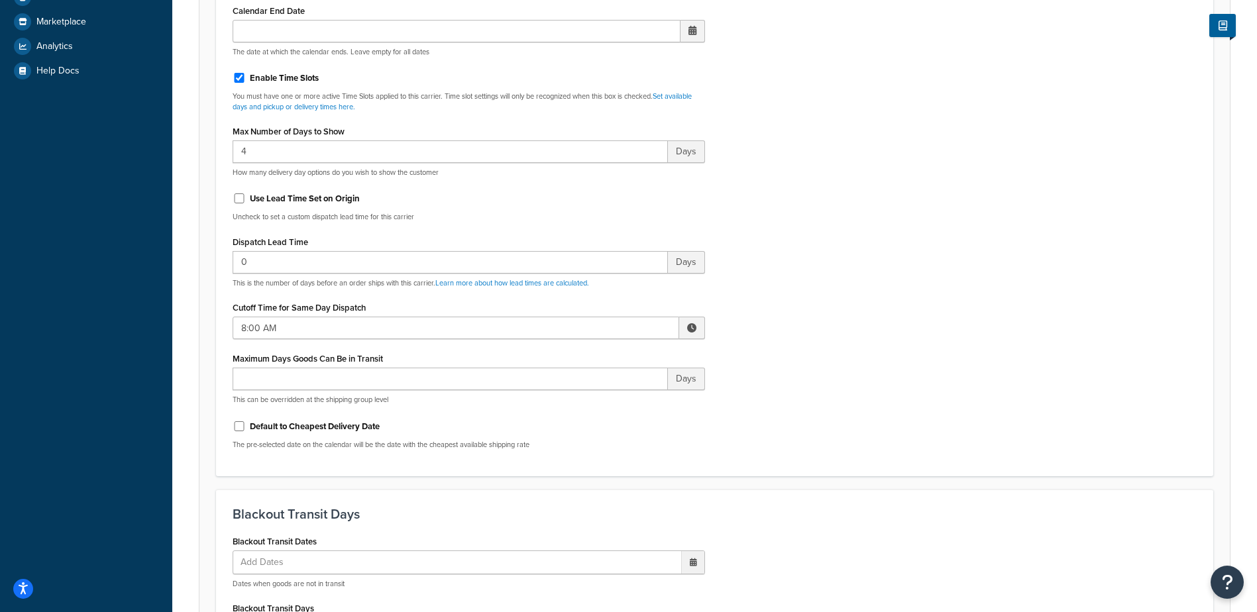
drag, startPoint x: 799, startPoint y: 375, endPoint x: 791, endPoint y: 374, distance: 8.0
click at [799, 375] on div "Include Delivery Date Information: No, just show shipping rates Show Calendar S…" at bounding box center [715, 148] width 984 height 624
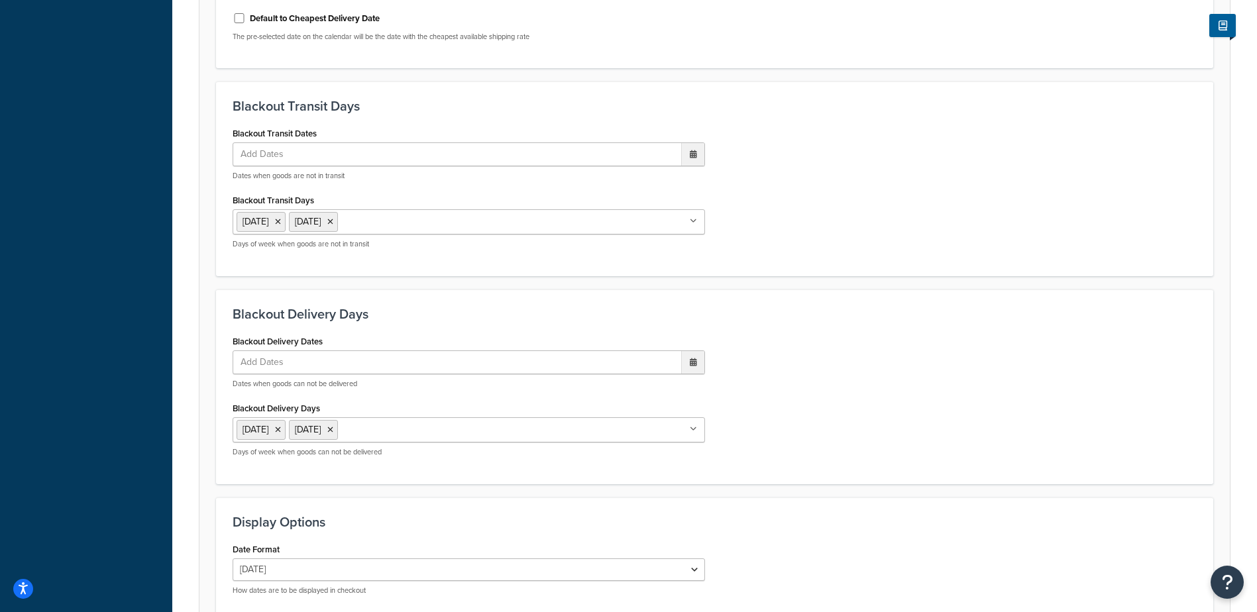
scroll to position [1003, 0]
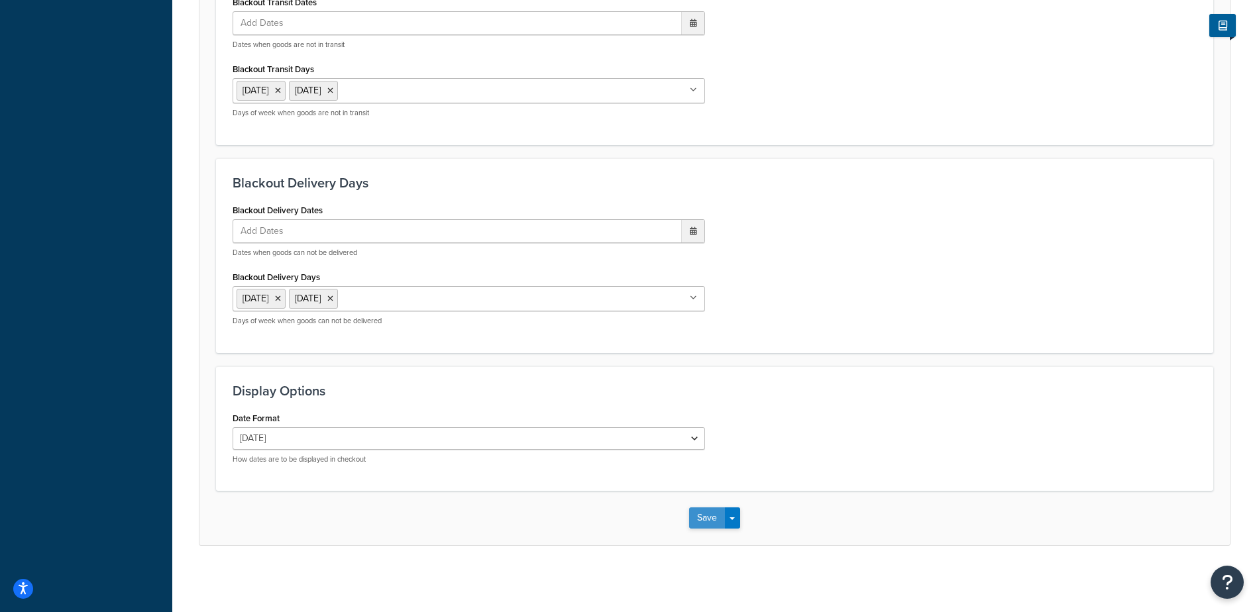
click at [710, 516] on button "Save" at bounding box center [707, 518] width 36 height 21
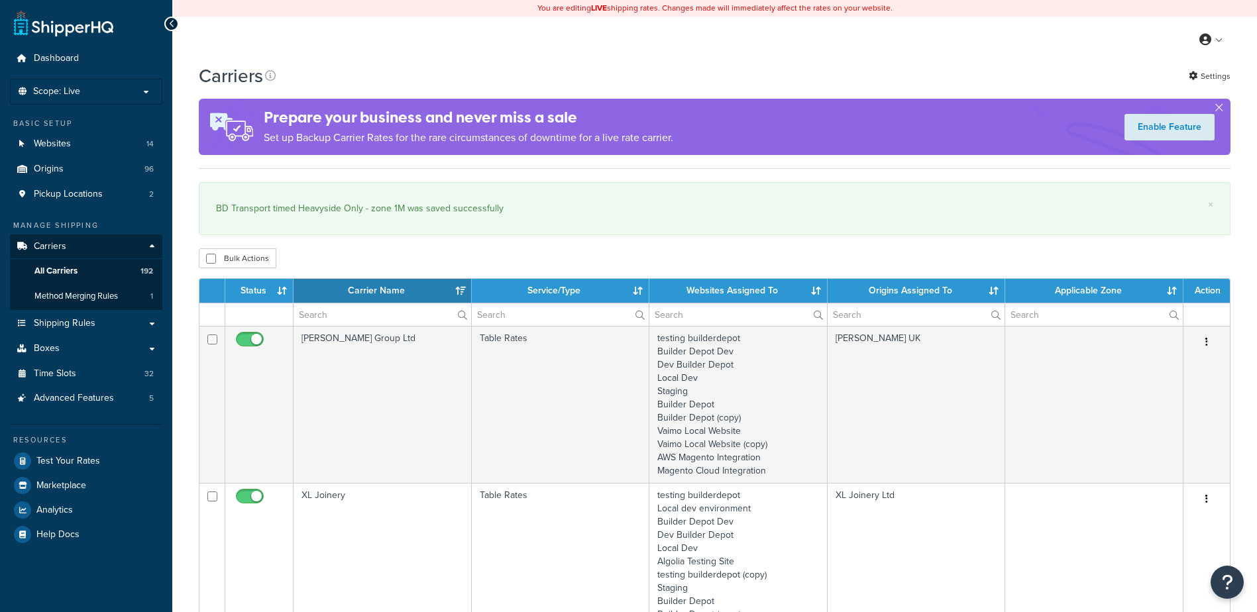
select select "15"
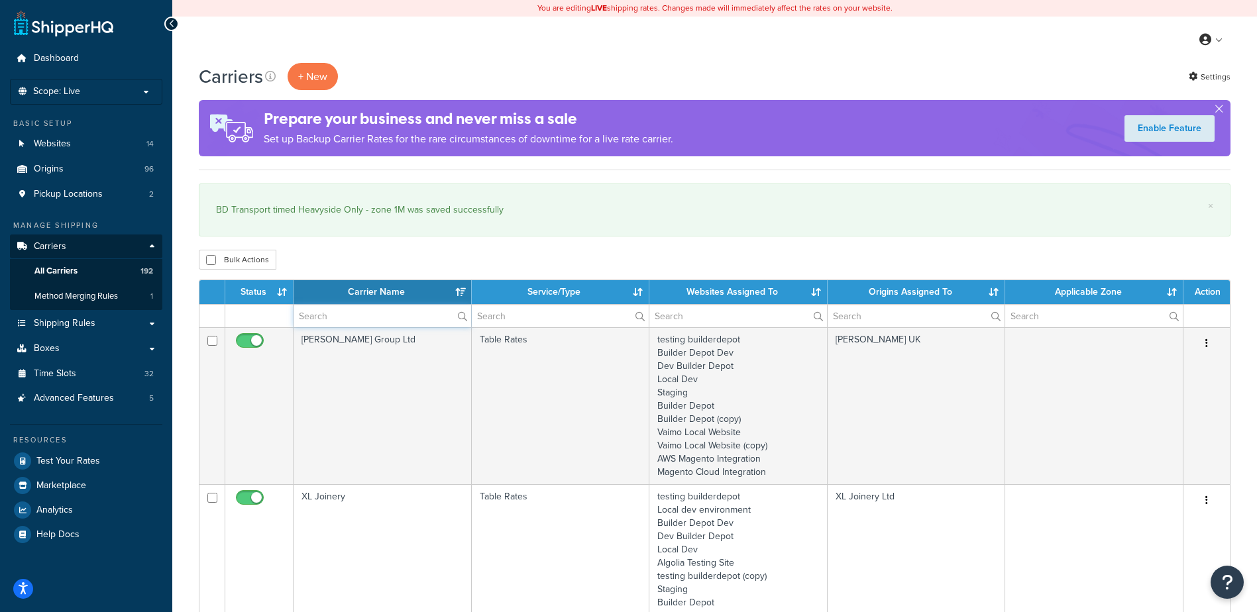
click at [341, 306] on input "text" at bounding box center [383, 316] width 178 height 23
click at [320, 318] on input "text" at bounding box center [383, 316] width 178 height 23
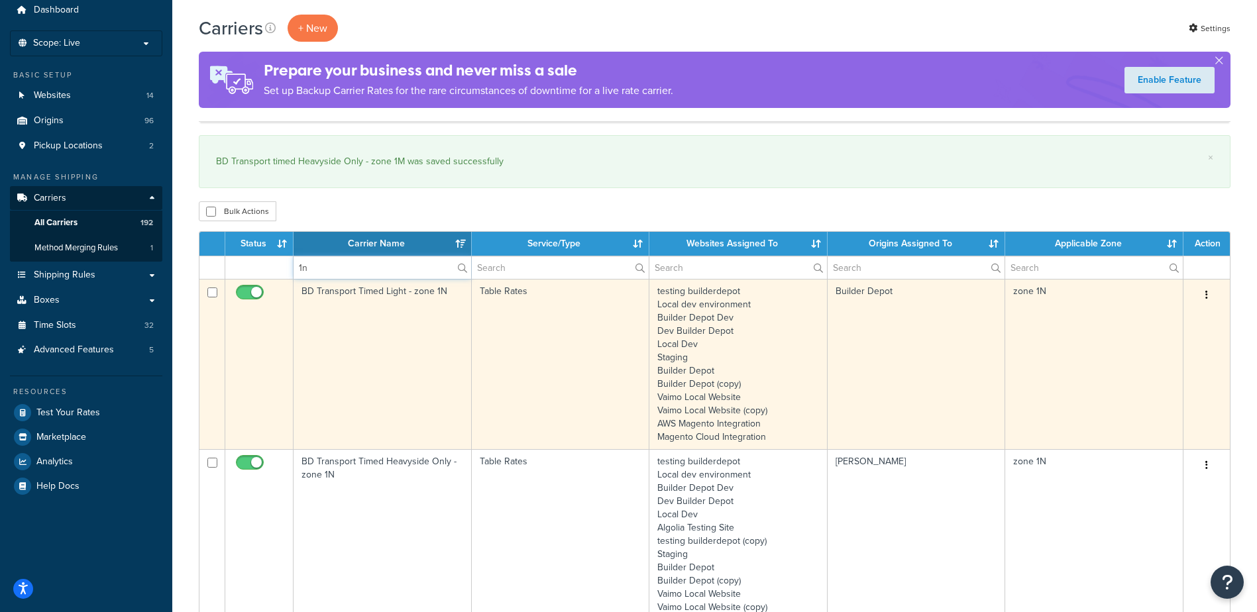
scroll to position [199, 0]
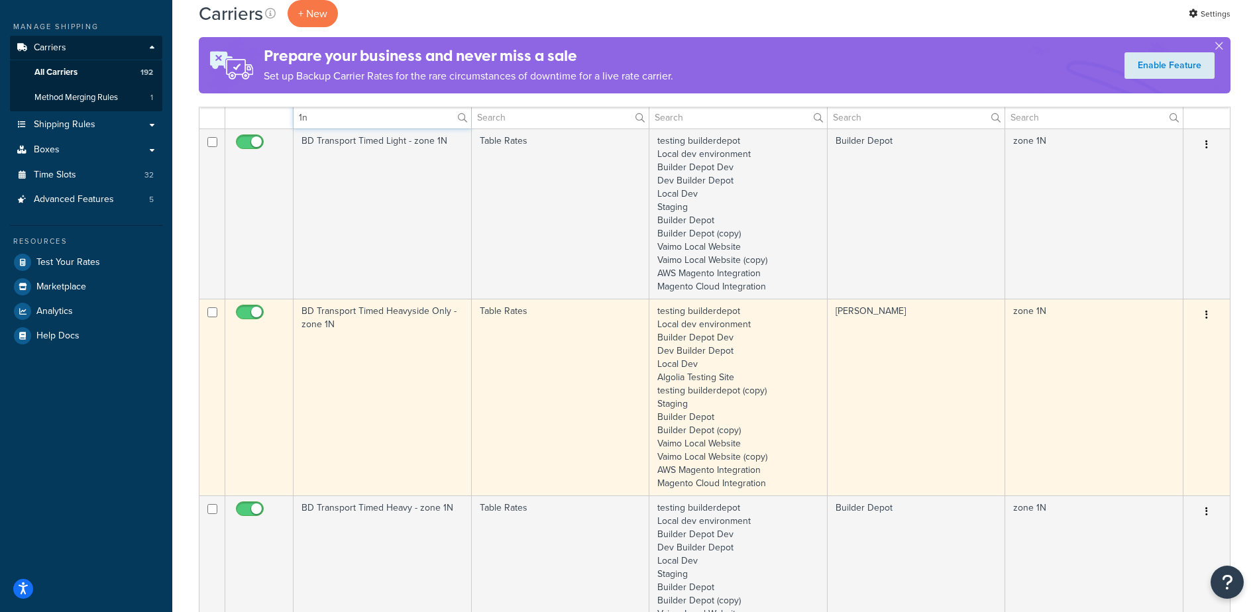
type input "1n"
click at [410, 400] on td "BD Transport Timed Heavyside Only - zone 1N" at bounding box center [383, 397] width 178 height 197
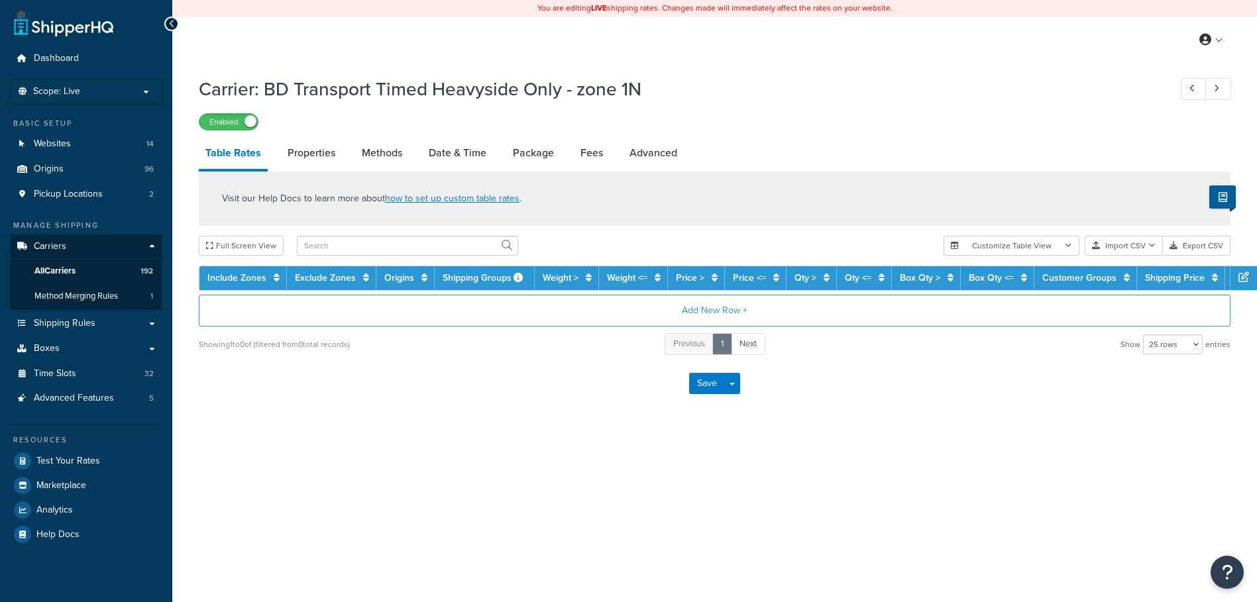
select select "25"
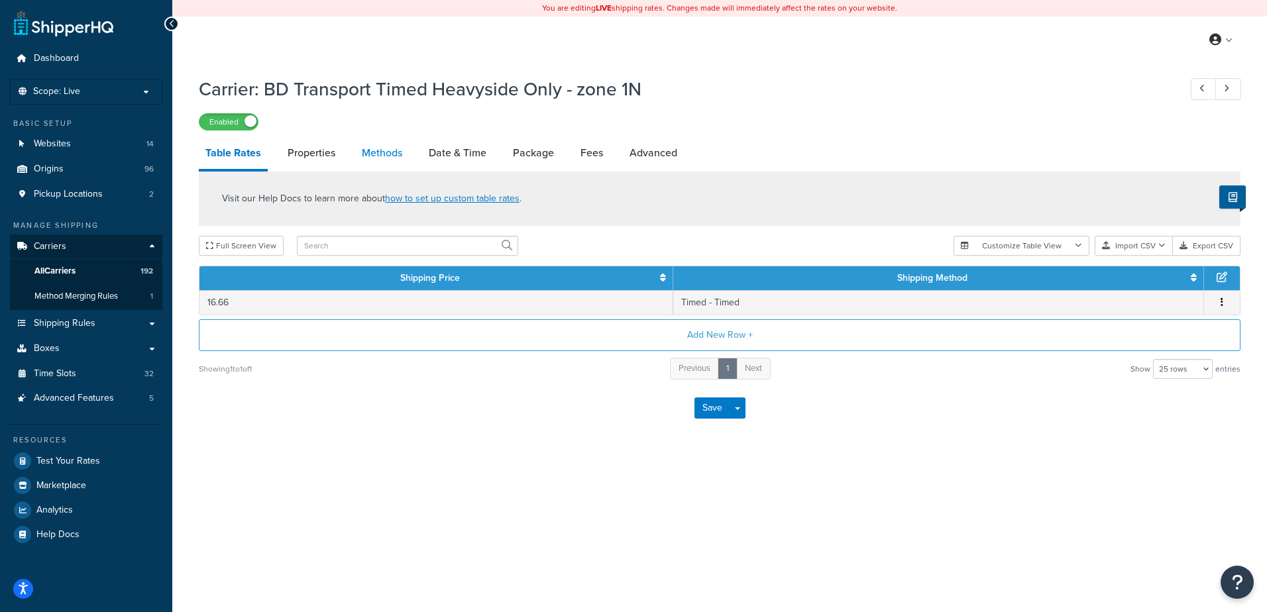
click at [385, 150] on link "Methods" at bounding box center [382, 153] width 54 height 32
select select "25"
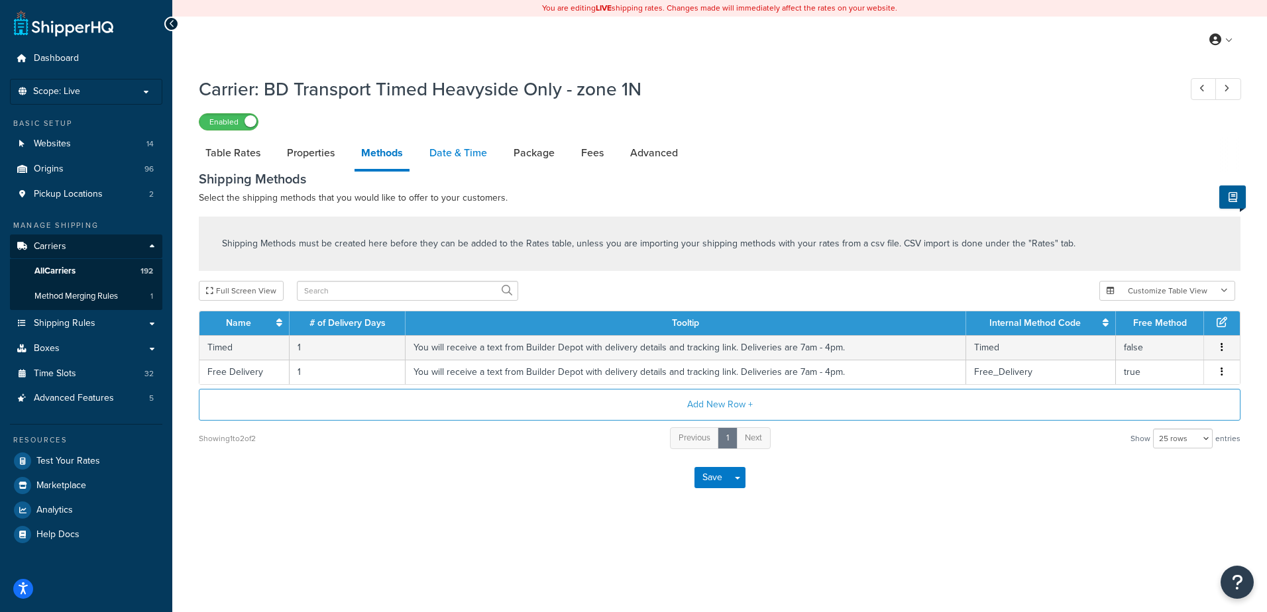
click at [479, 152] on link "Date & Time" at bounding box center [458, 153] width 71 height 32
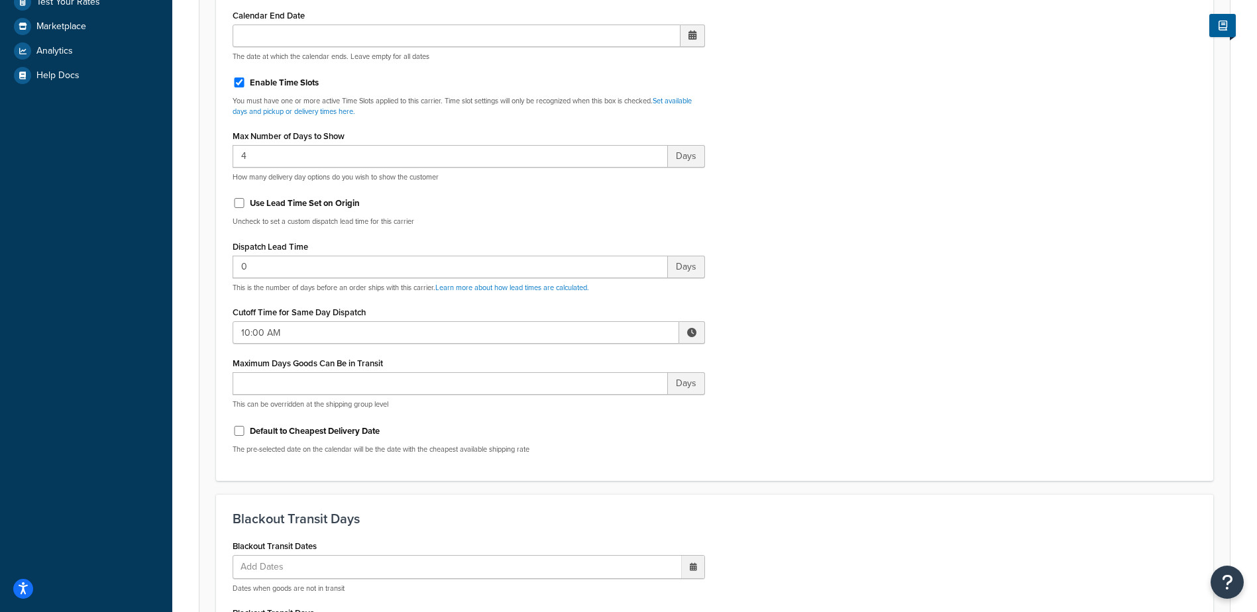
scroll to position [464, 0]
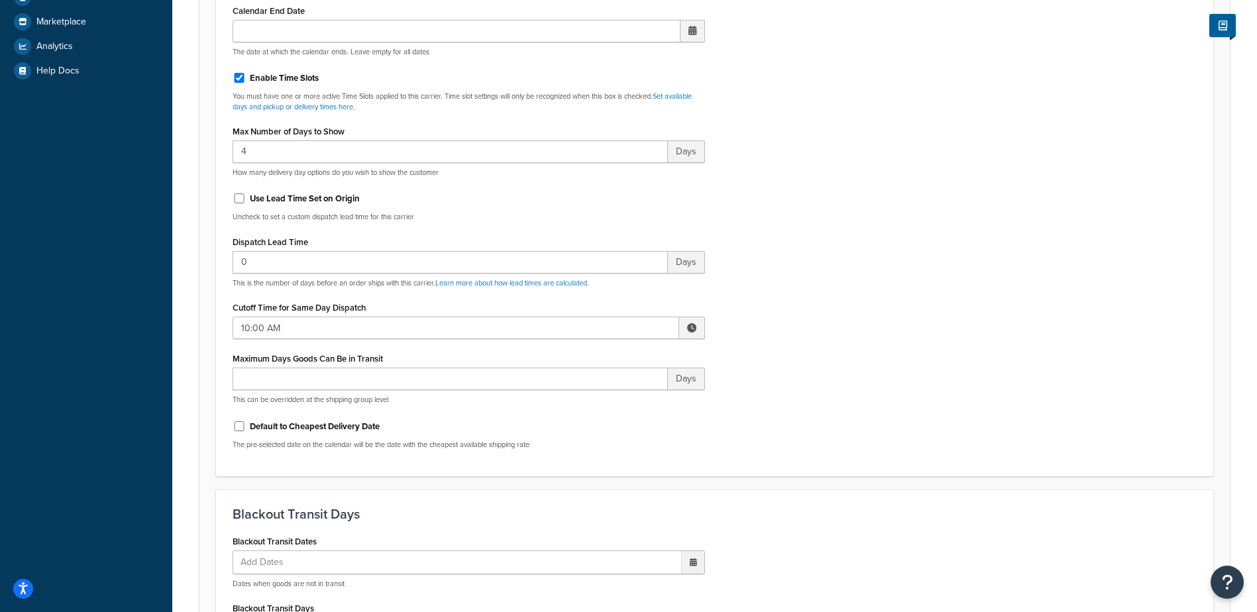
click at [698, 333] on span at bounding box center [692, 328] width 26 height 23
click at [596, 397] on span "▼" at bounding box center [594, 397] width 27 height 27
type input "8:00 AM"
click at [828, 334] on div "Include Delivery Date Information: No, just show shipping rates Show Calendar S…" at bounding box center [715, 148] width 984 height 624
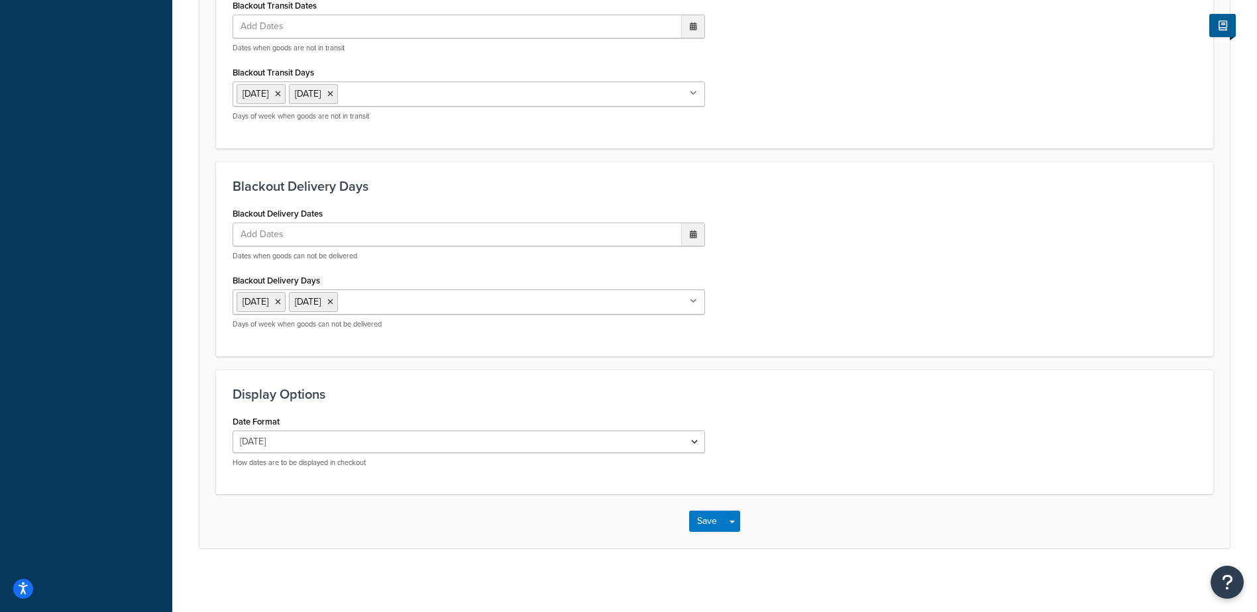
scroll to position [1003, 0]
click at [717, 520] on button "Save" at bounding box center [707, 518] width 36 height 21
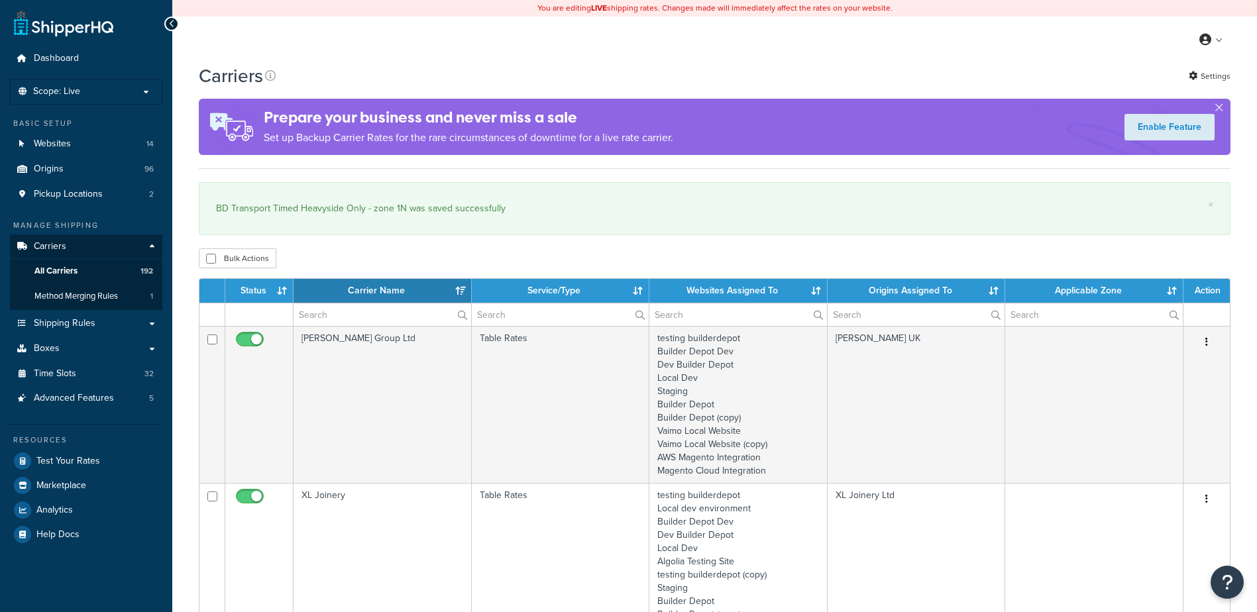
select select "15"
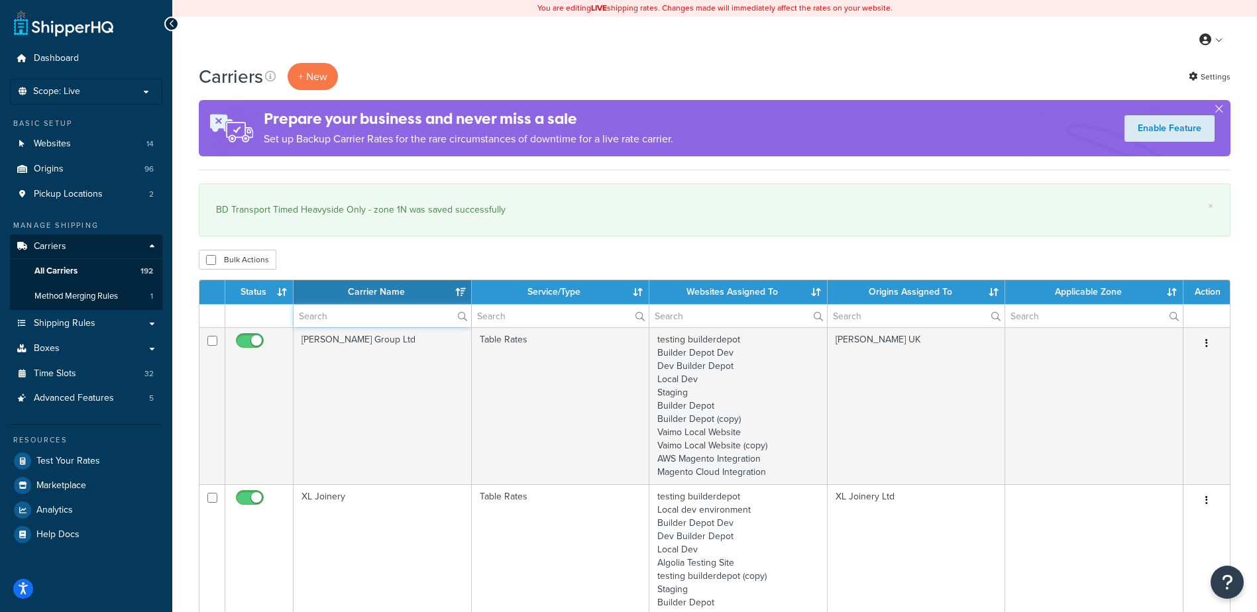
click at [305, 311] on input "text" at bounding box center [383, 316] width 178 height 23
